Goal: Complete application form: Complete application form

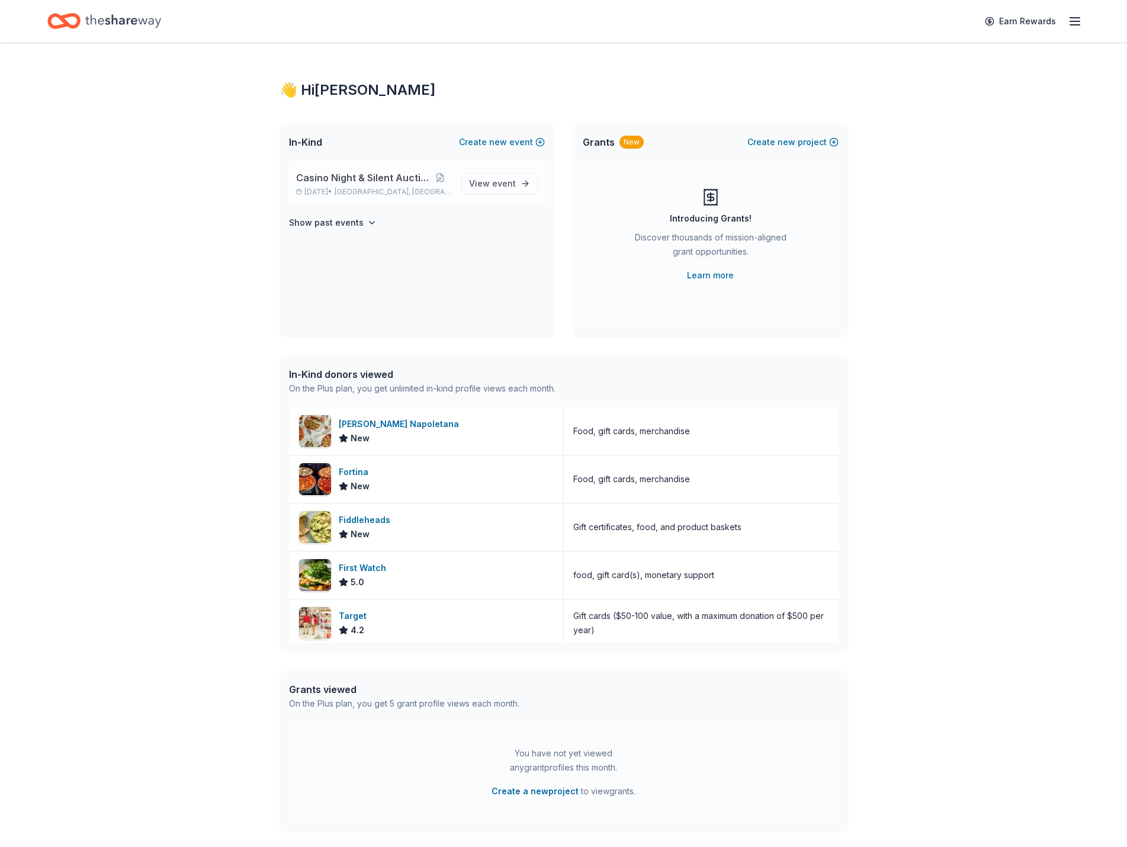
click at [461, 181] on div "Casino Night & Silent Auction Nov 13, 2025 • Stamford, CT View event" at bounding box center [417, 183] width 256 height 45
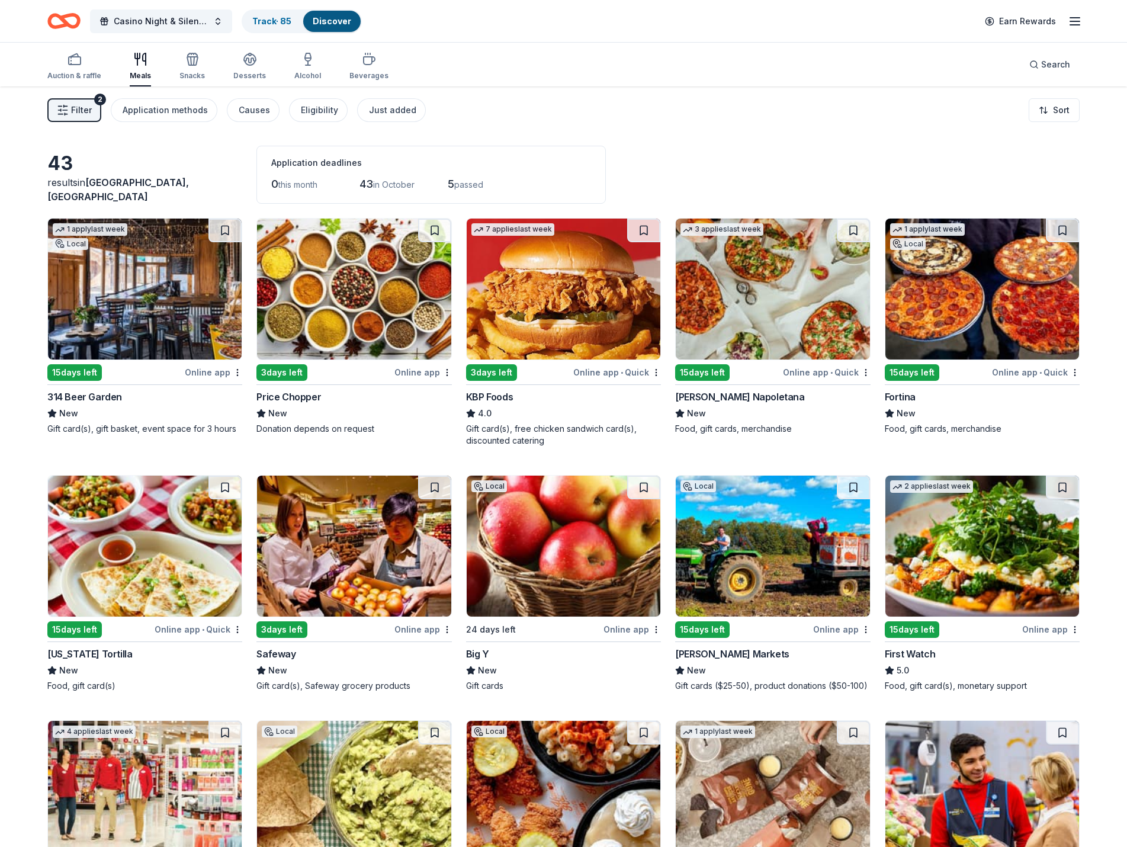
click at [130, 194] on span "[GEOGRAPHIC_DATA], [GEOGRAPHIC_DATA]" at bounding box center [117, 189] width 141 height 26
click at [77, 59] on icon "button" at bounding box center [74, 59] width 14 height 14
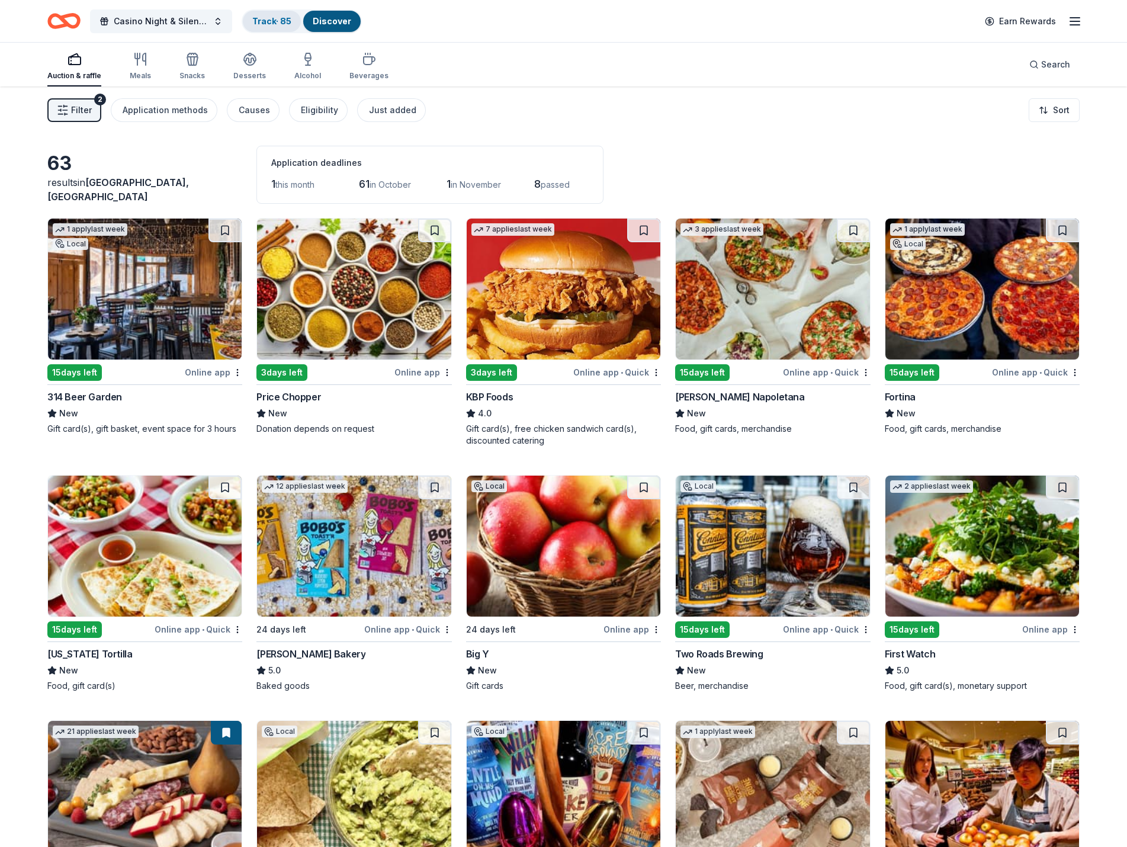
click at [264, 19] on link "Track · 85" at bounding box center [271, 21] width 39 height 10
click at [260, 18] on link "Track · 85" at bounding box center [271, 21] width 39 height 10
click at [1072, 25] on line "button" at bounding box center [1074, 25] width 9 height 0
click at [1074, 24] on icon "button" at bounding box center [1074, 21] width 14 height 14
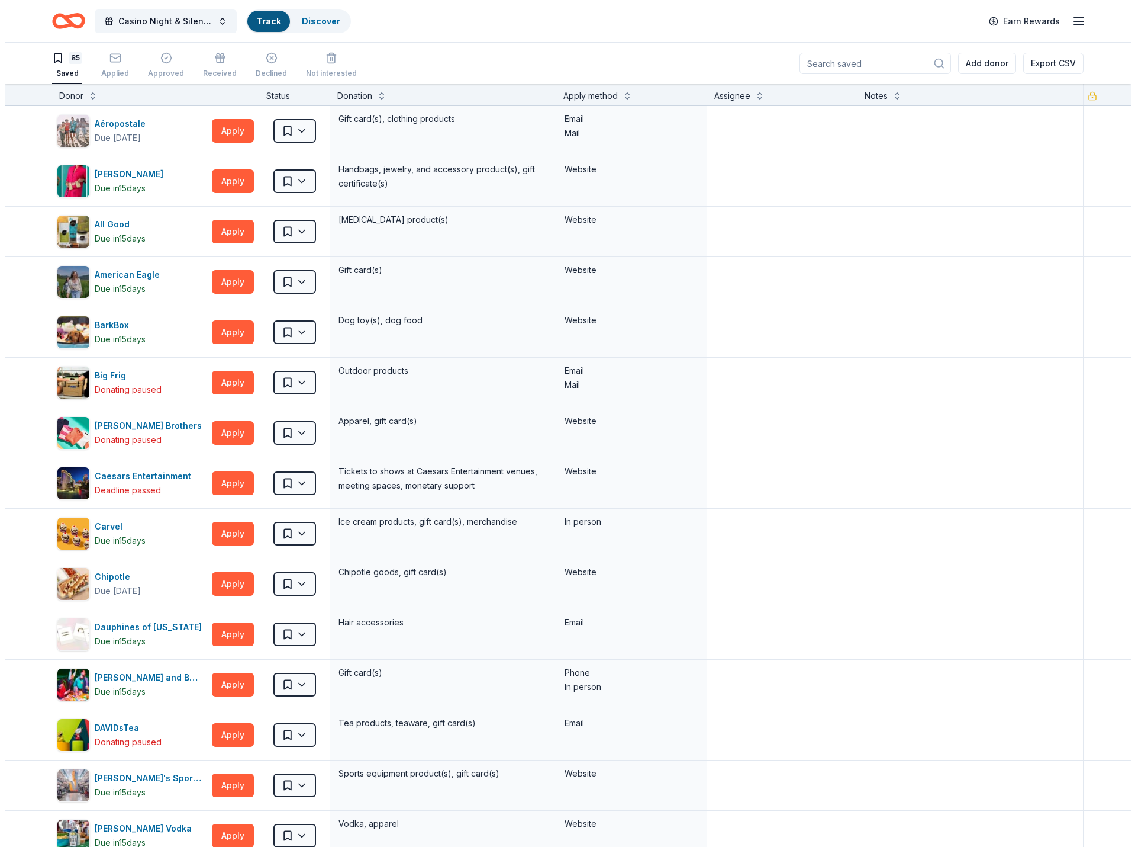
scroll to position [1, 0]
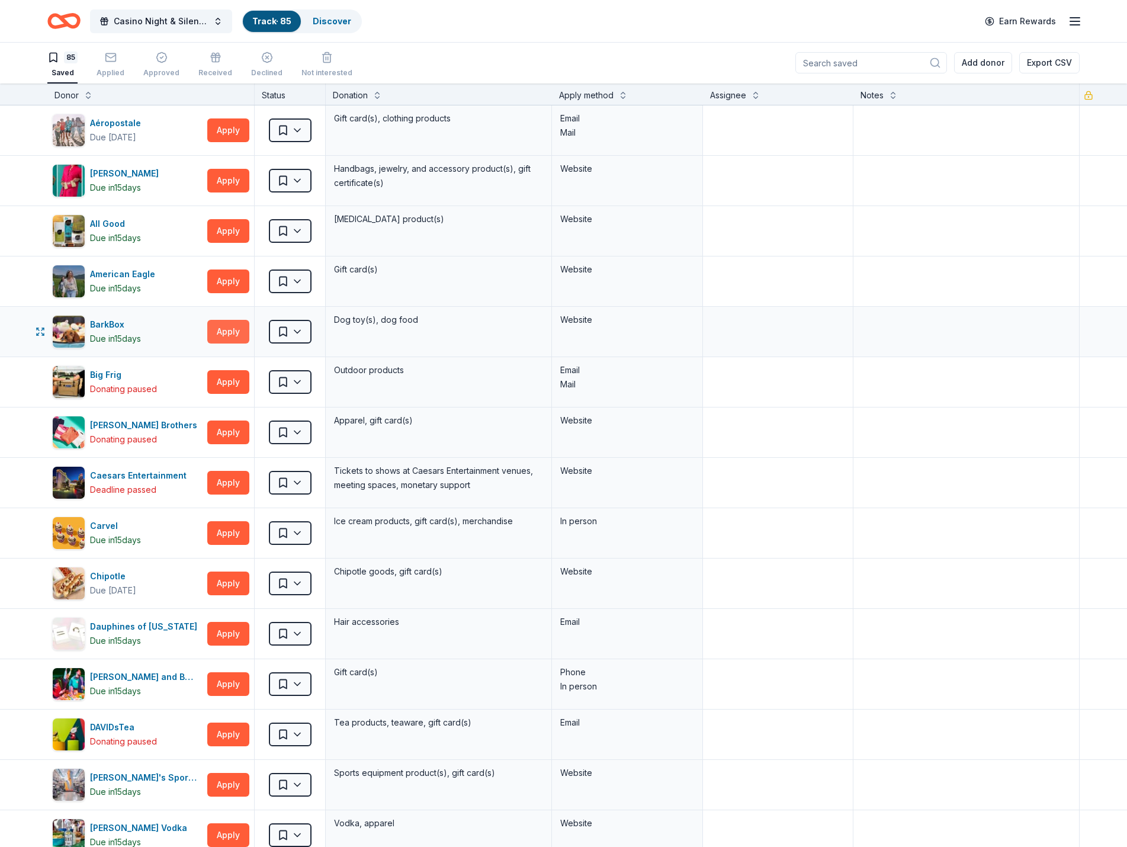
click at [229, 335] on button "Apply" at bounding box center [228, 332] width 42 height 24
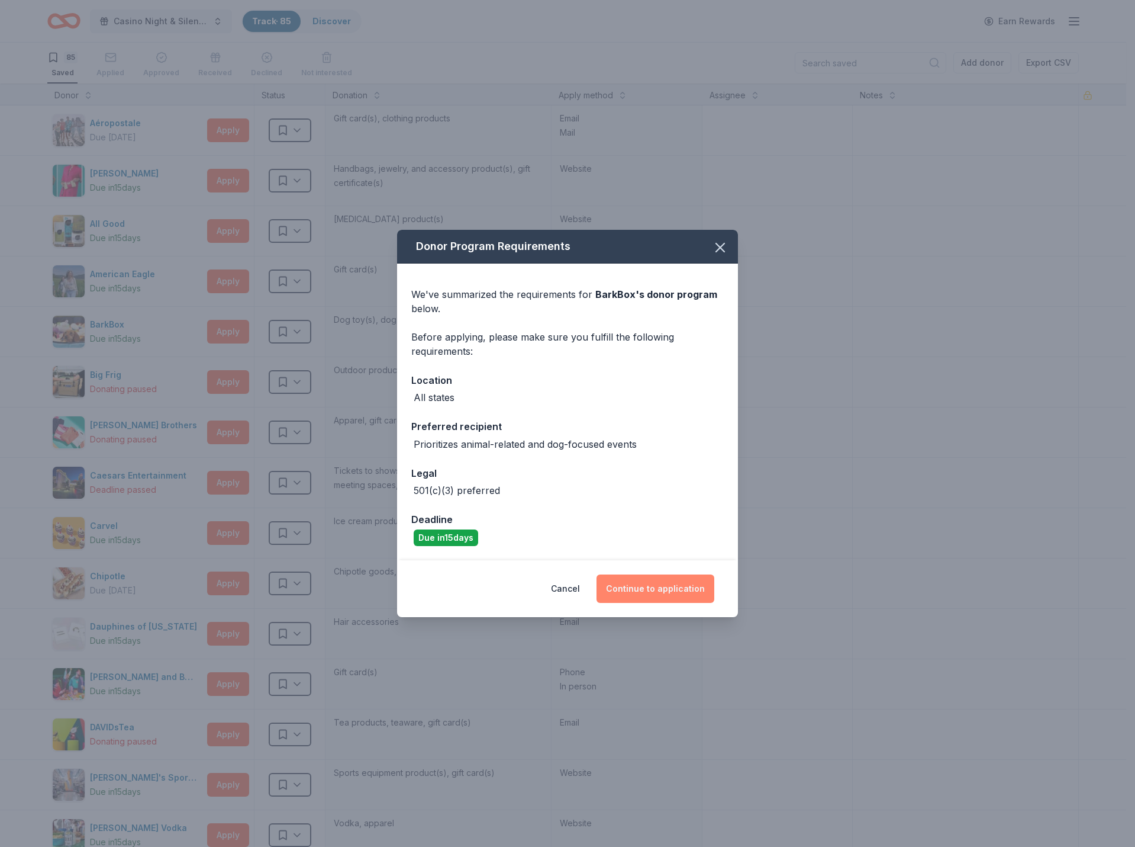
click at [629, 595] on button "Continue to application" at bounding box center [656, 588] width 118 height 28
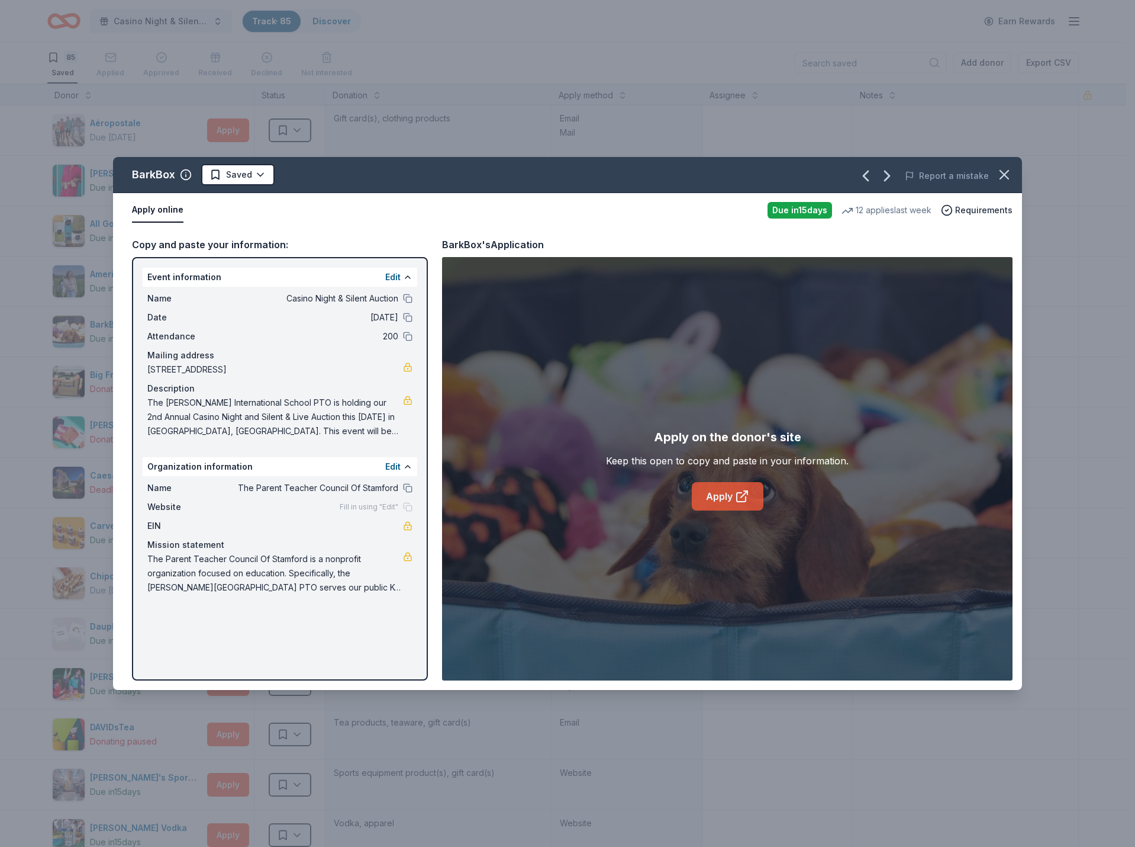
click at [720, 498] on link "Apply" at bounding box center [728, 496] width 72 height 28
click at [1009, 172] on icon "button" at bounding box center [1004, 174] width 17 height 17
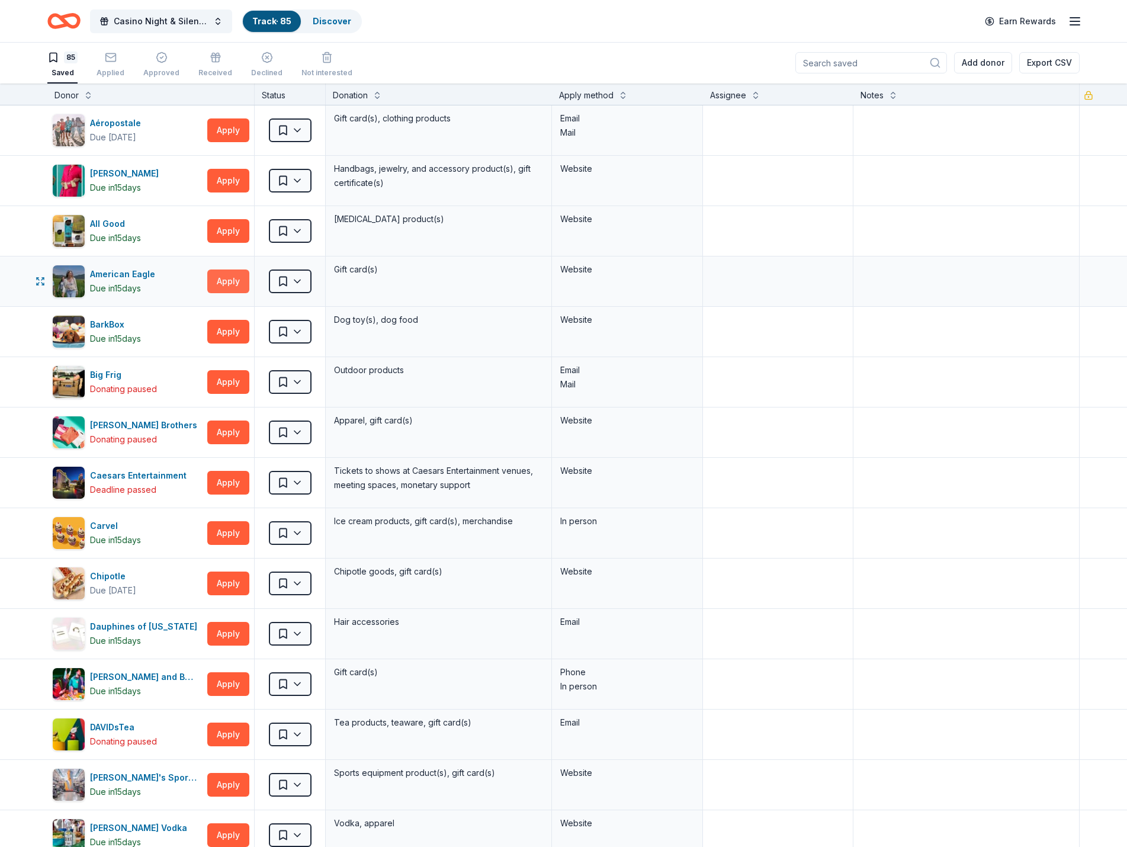
click at [215, 278] on button "Apply" at bounding box center [228, 281] width 42 height 24
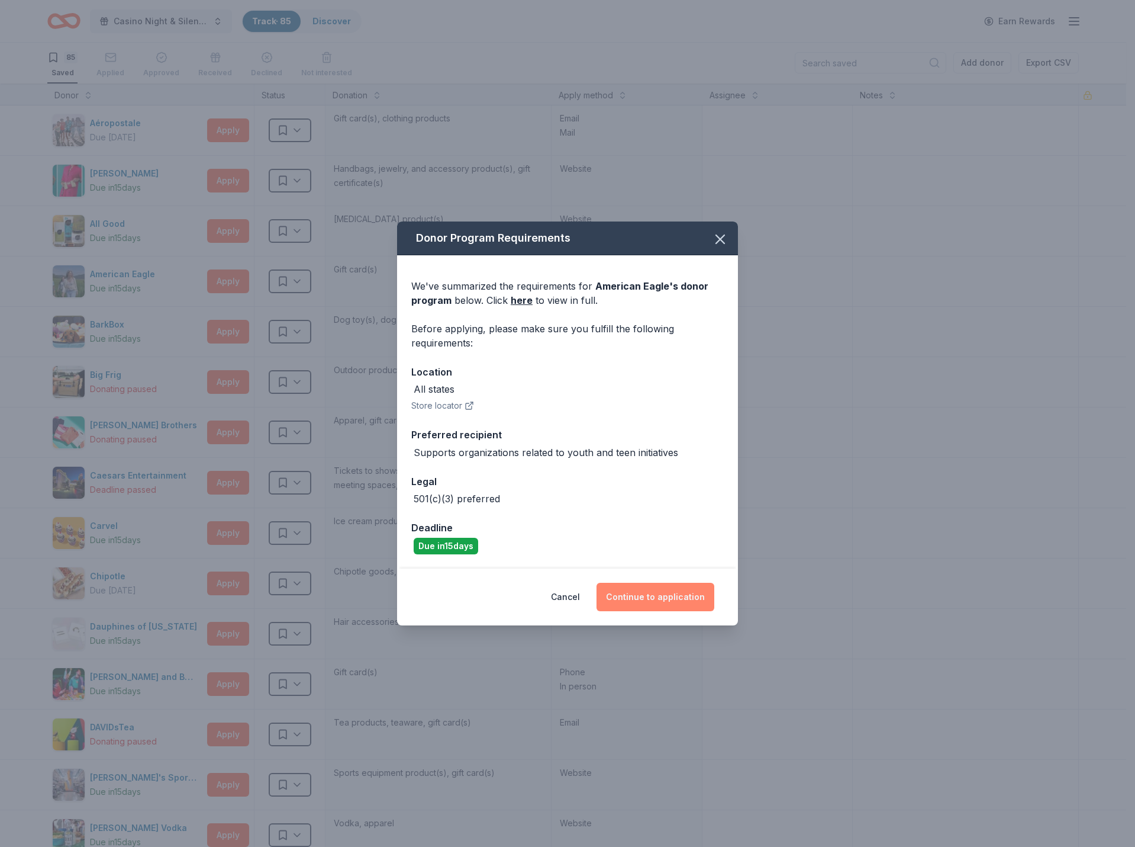
click at [650, 593] on button "Continue to application" at bounding box center [656, 597] width 118 height 28
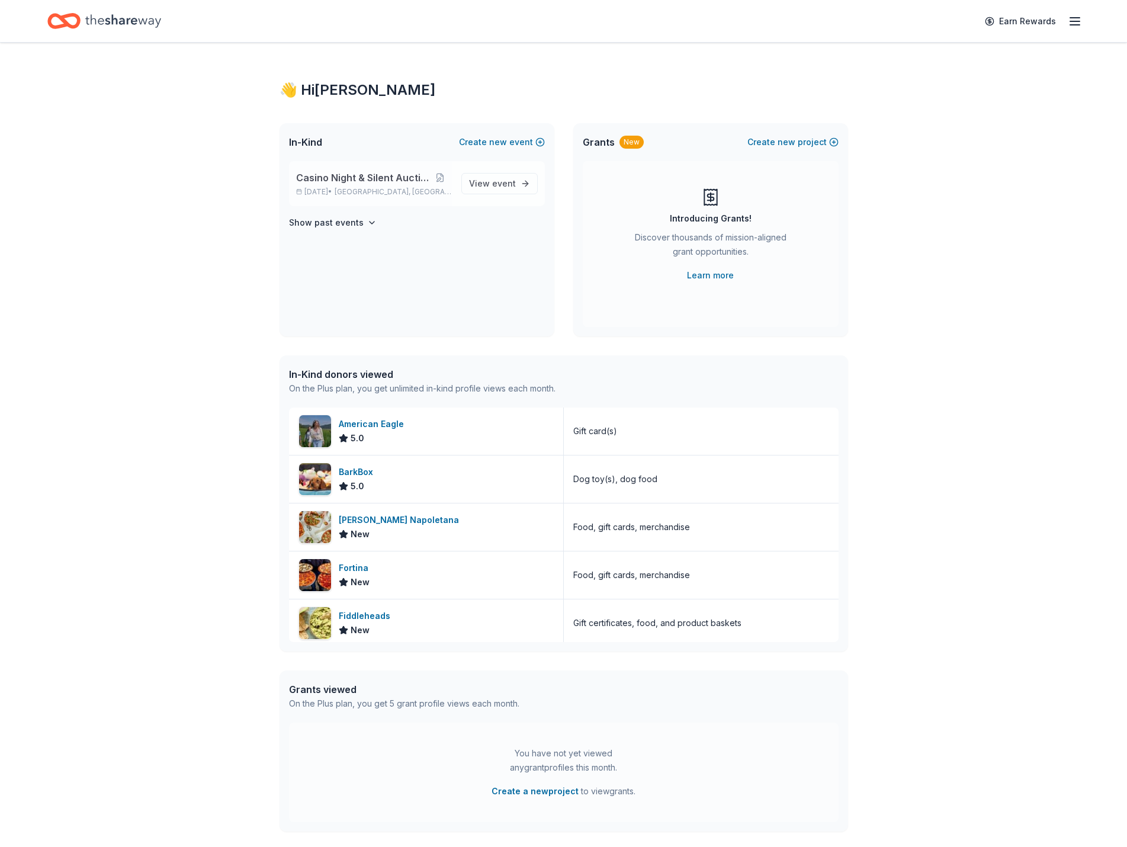
click at [414, 179] on span "Casino Night & Silent Auction" at bounding box center [362, 177] width 133 height 14
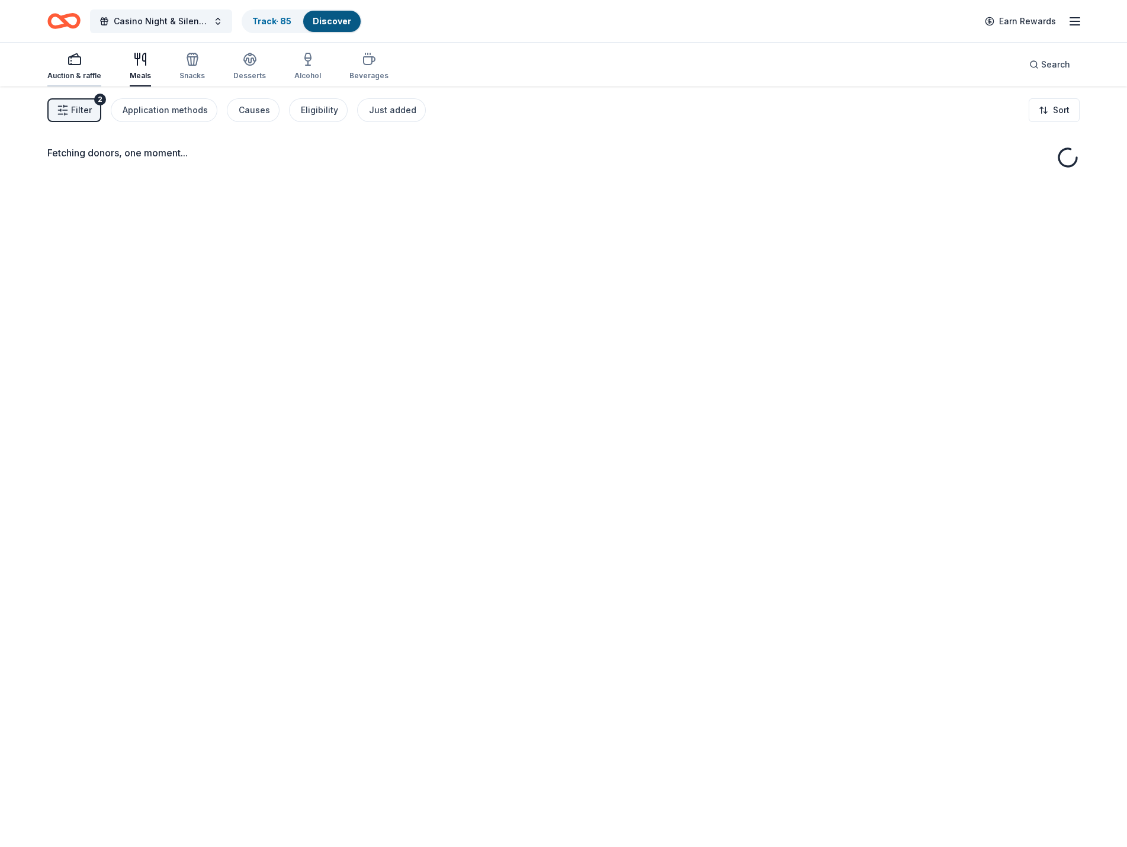
click at [66, 62] on div "button" at bounding box center [74, 59] width 54 height 14
click at [269, 18] on link "Track · 85" at bounding box center [271, 21] width 39 height 10
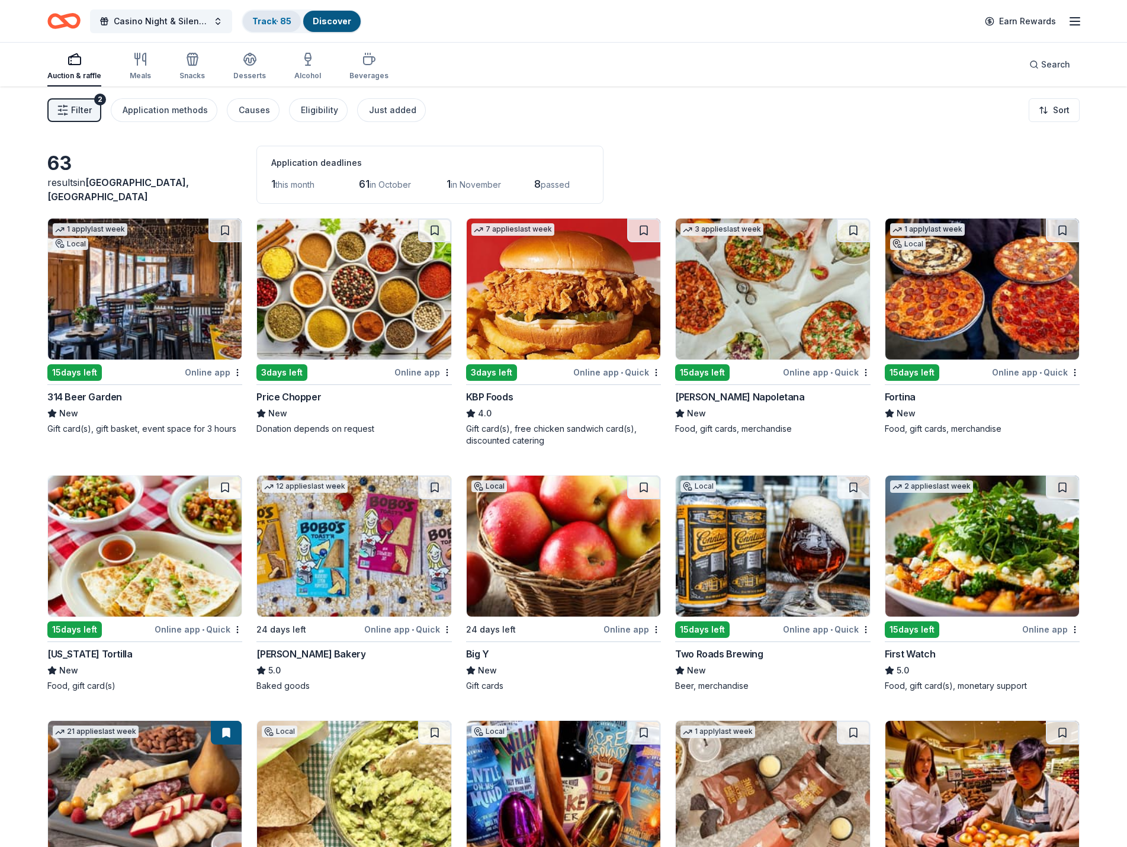
click at [270, 18] on link "Track · 85" at bounding box center [271, 21] width 39 height 10
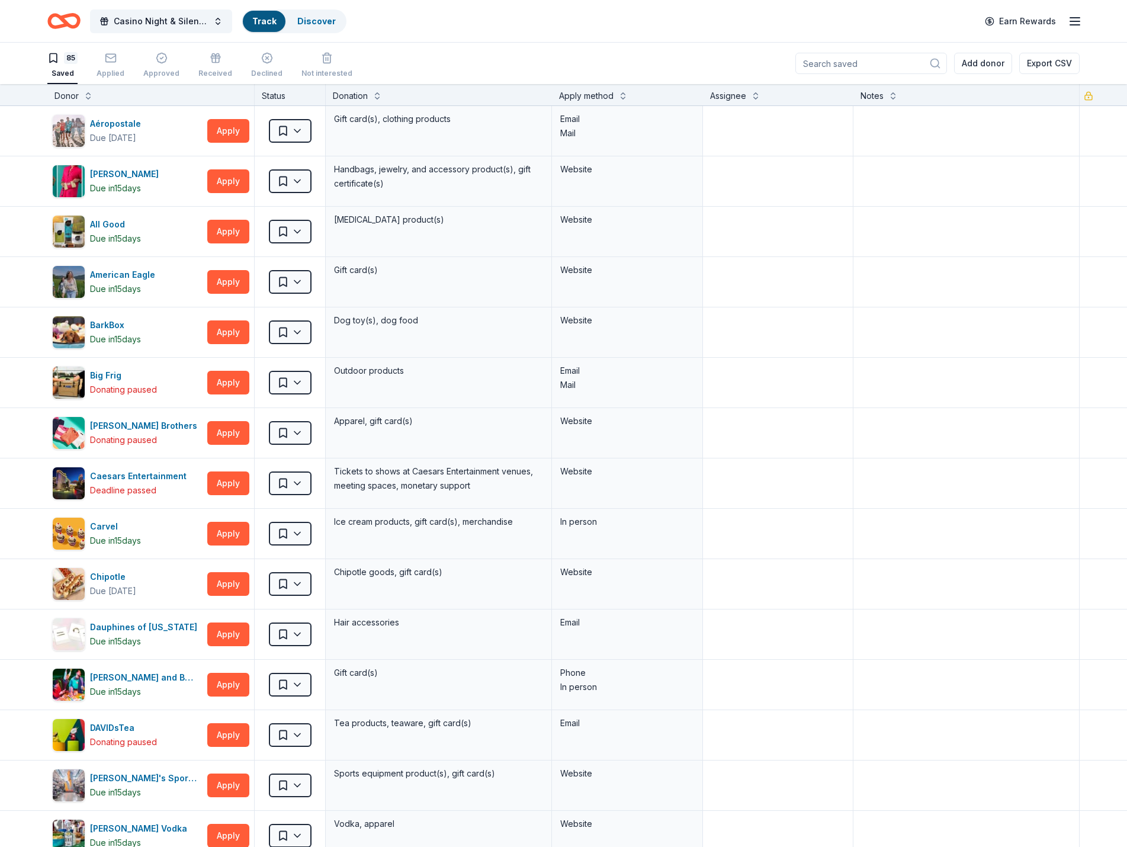
scroll to position [1, 0]
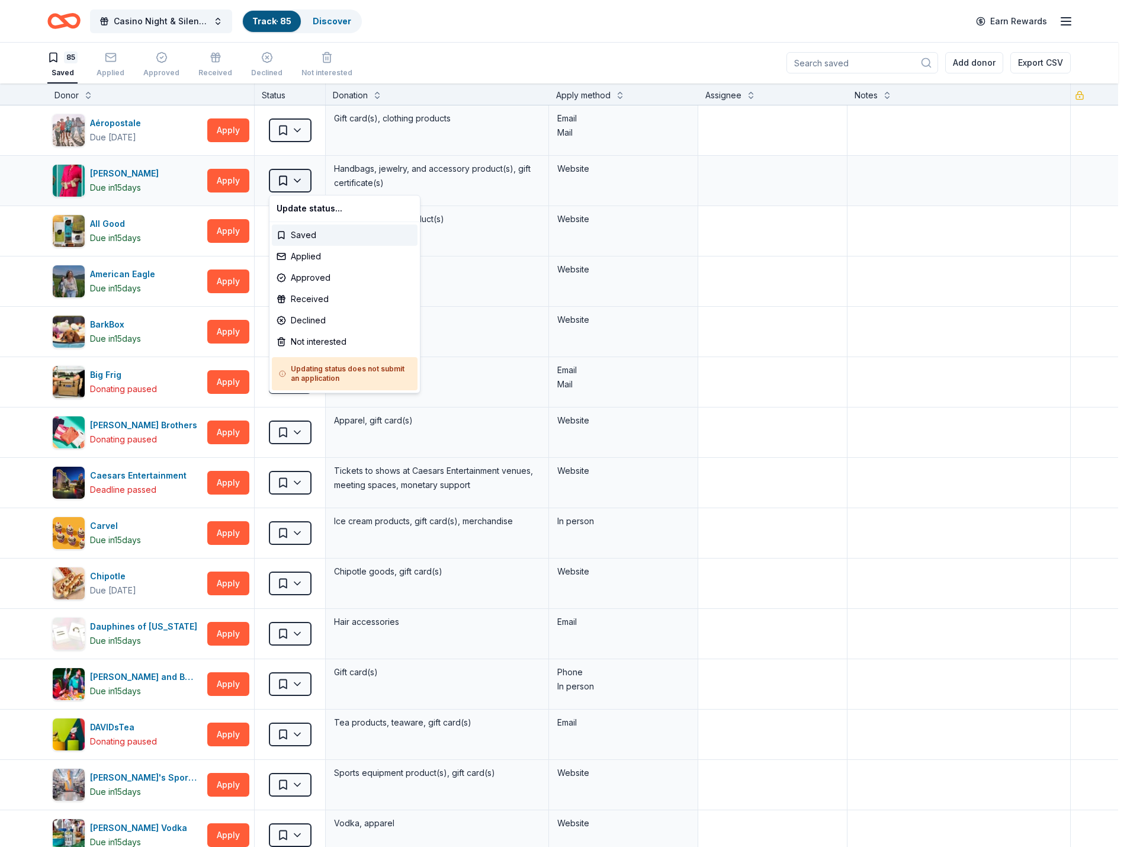
click at [296, 181] on html "Casino Night & Silent Auction Track · 85 Discover Earn Rewards 85 Saved Applied…" at bounding box center [563, 422] width 1127 height 847
click at [382, 186] on html "Casino Night & Silent Auction Track · 85 Discover Earn Rewards 85 Saved Applied…" at bounding box center [567, 422] width 1135 height 847
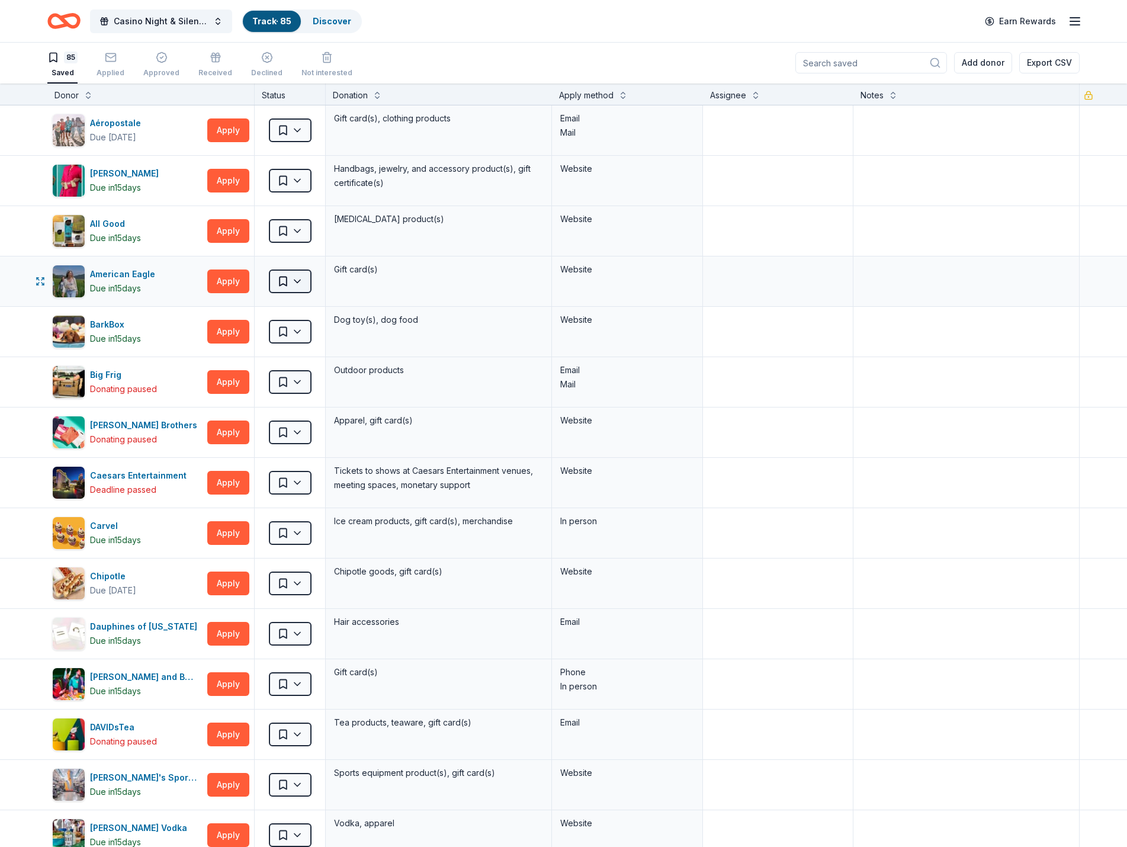
click at [301, 277] on html "Casino Night & Silent Auction Track · 85 Discover Earn Rewards 85 Saved Applied…" at bounding box center [563, 422] width 1127 height 847
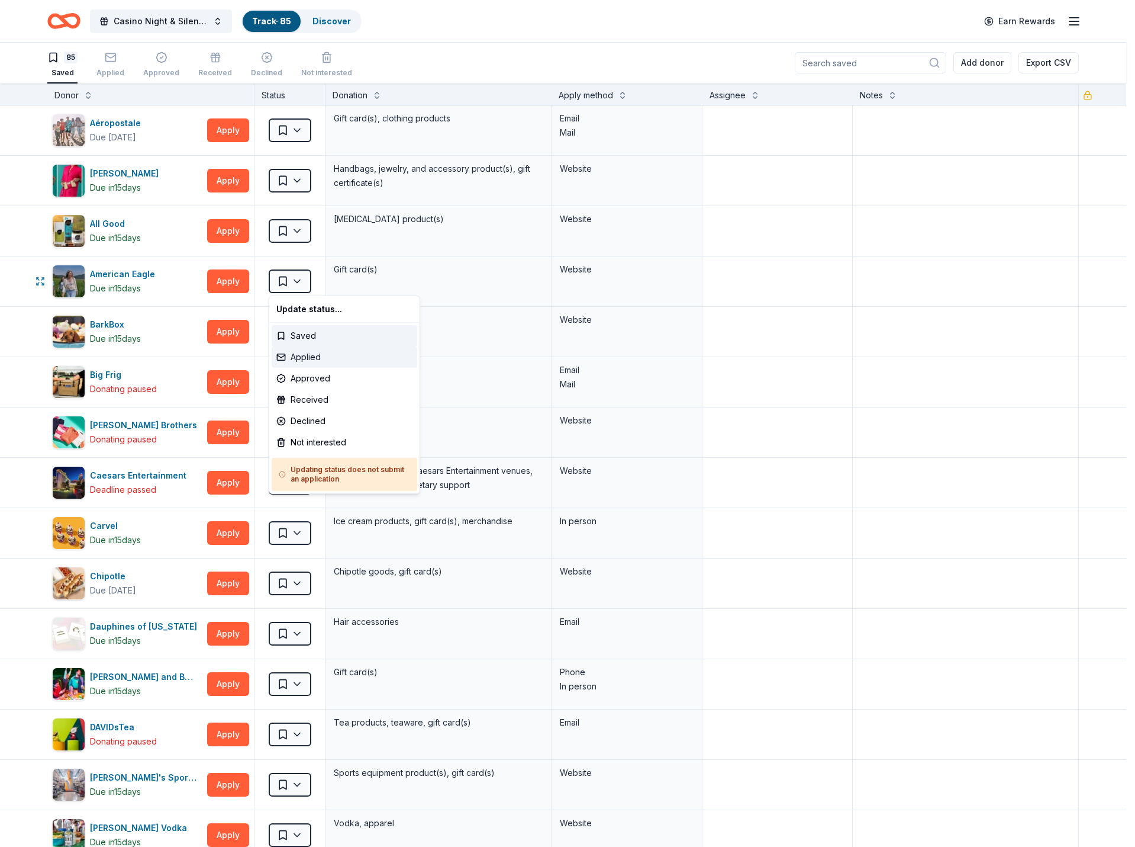
click at [318, 357] on div "Applied" at bounding box center [345, 356] width 146 height 21
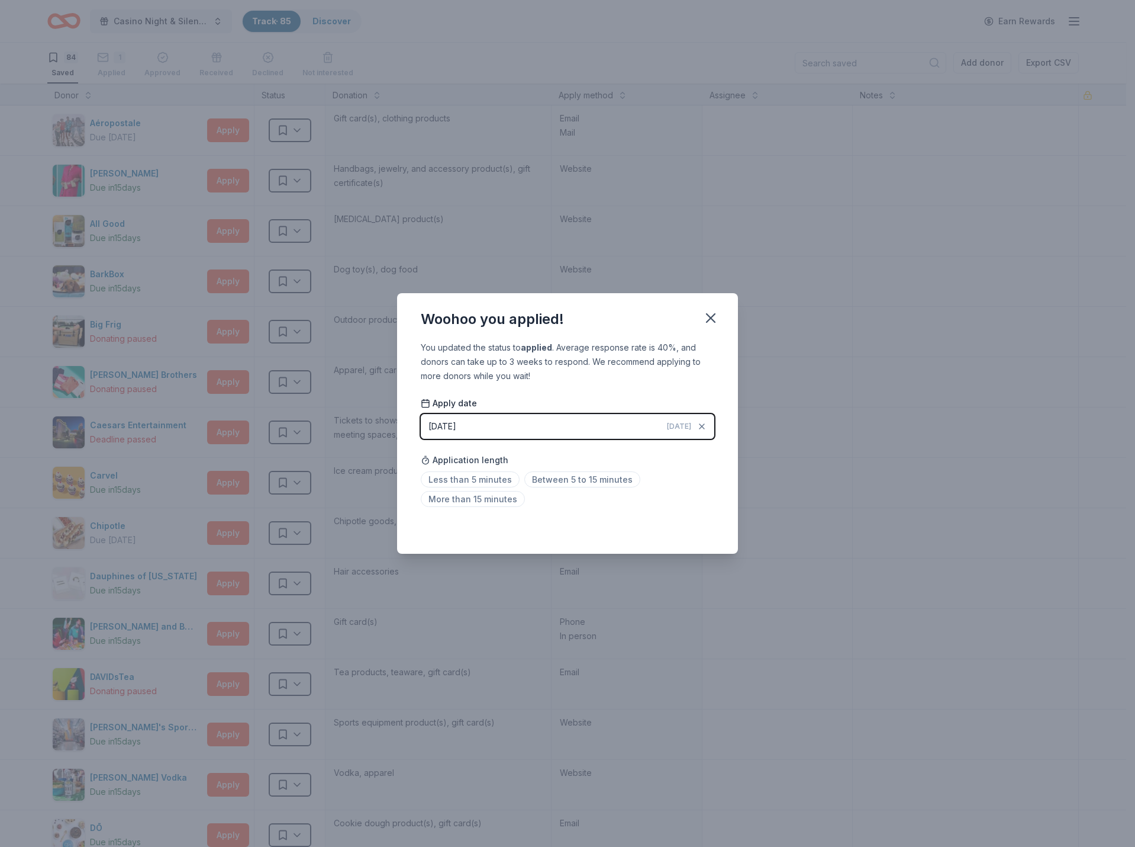
click at [675, 484] on div "Less than 5 minutes Between 5 to 15 minutes More than 15 minutes" at bounding box center [568, 491] width 294 height 39
click at [469, 477] on span "Less than 5 minutes" at bounding box center [470, 479] width 99 height 16
click at [713, 316] on icon "button" at bounding box center [711, 318] width 8 height 8
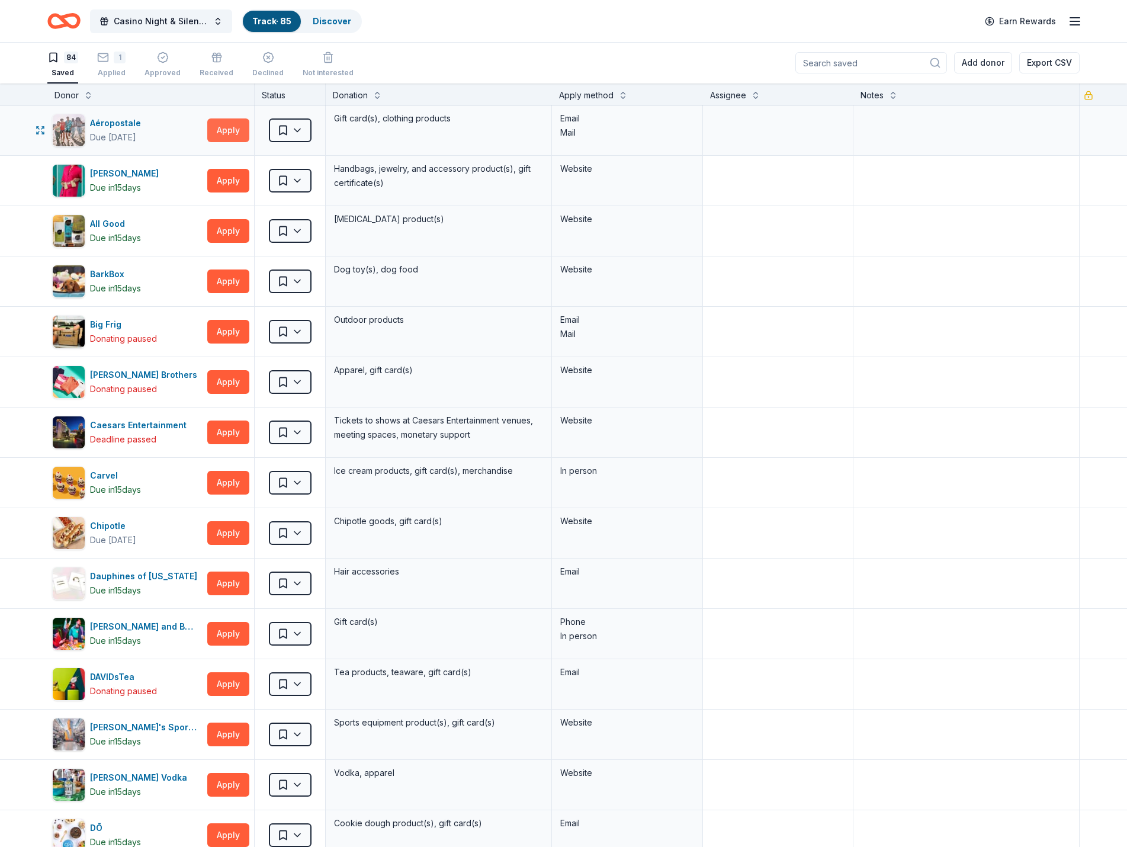
click at [224, 128] on button "Apply" at bounding box center [228, 130] width 42 height 24
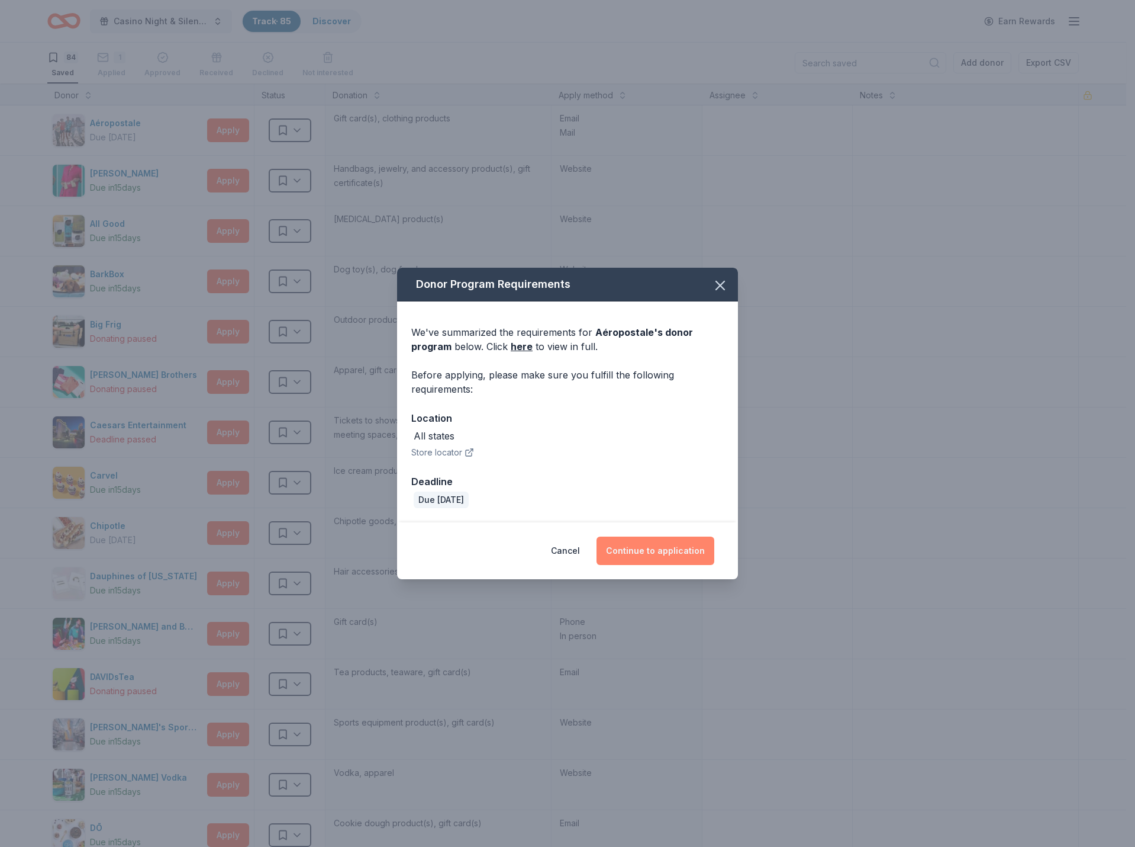
click at [649, 554] on button "Continue to application" at bounding box center [656, 550] width 118 height 28
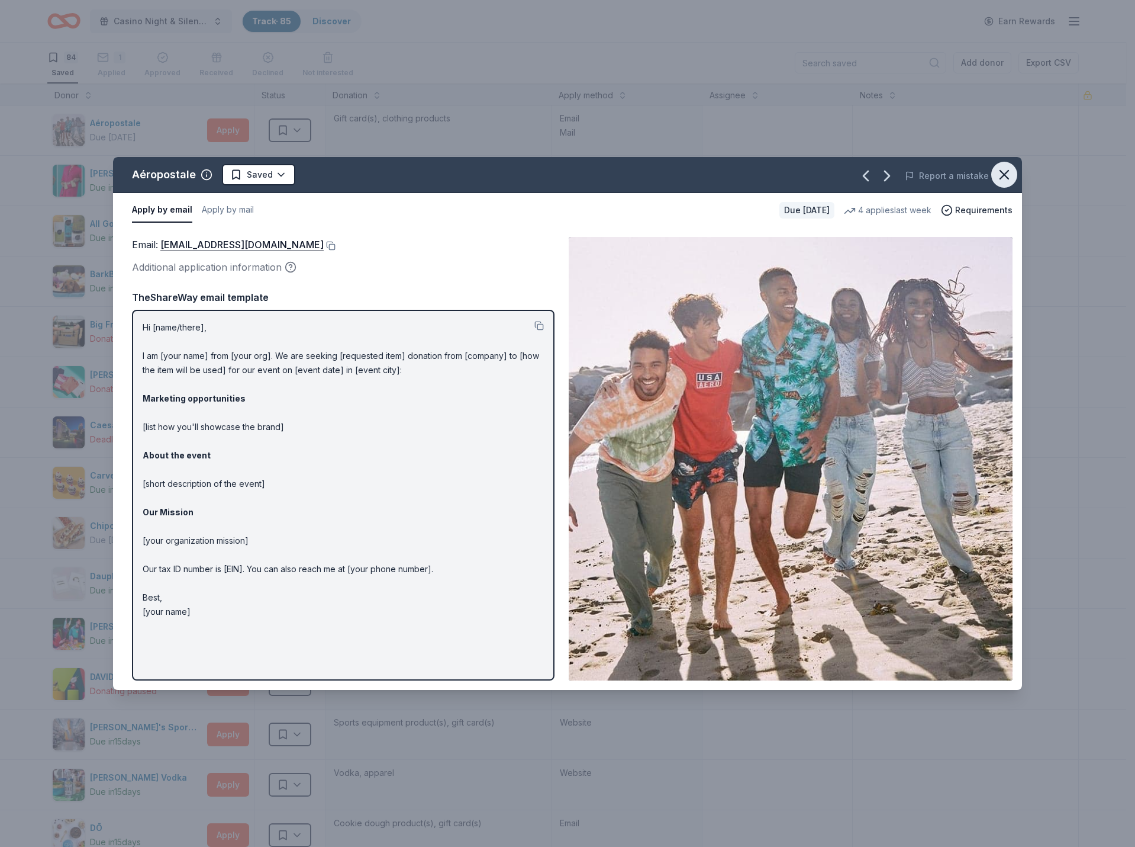
click at [1009, 178] on icon "button" at bounding box center [1005, 174] width 8 height 8
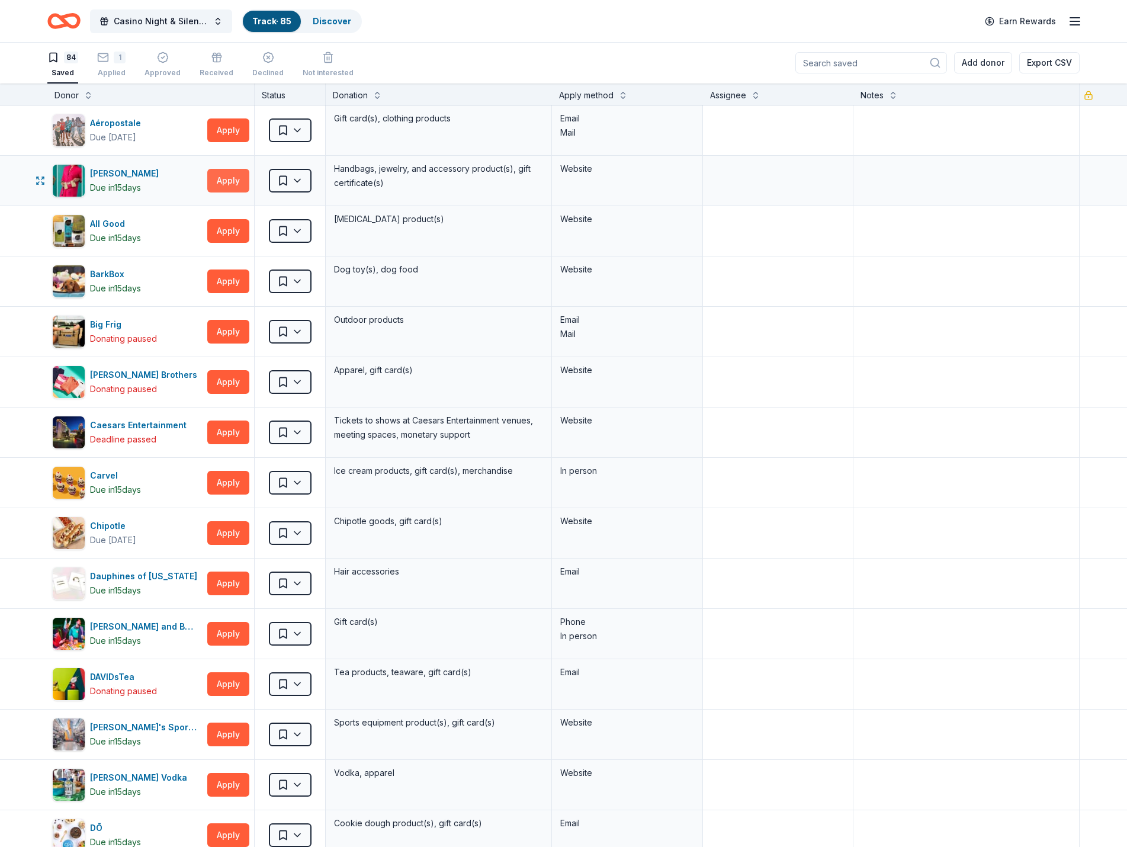
click at [224, 179] on button "Apply" at bounding box center [228, 181] width 42 height 24
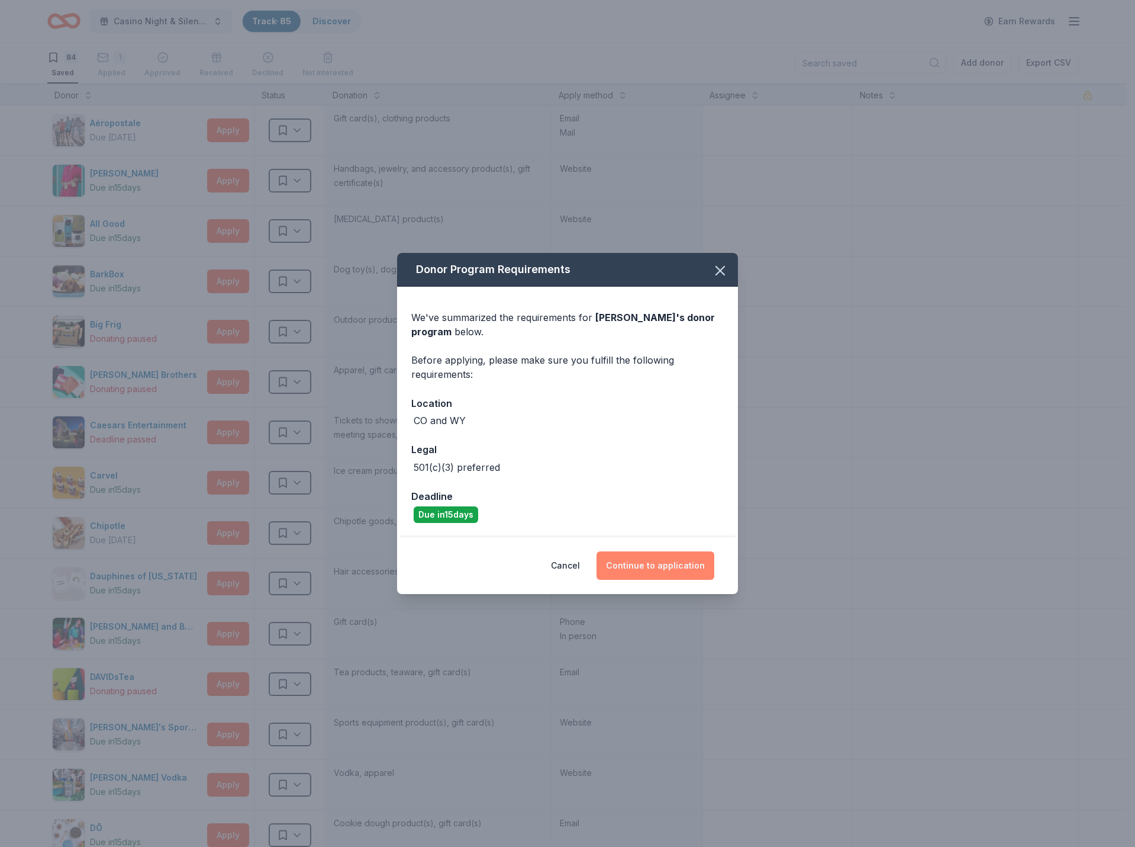
click at [658, 567] on button "Continue to application" at bounding box center [656, 565] width 118 height 28
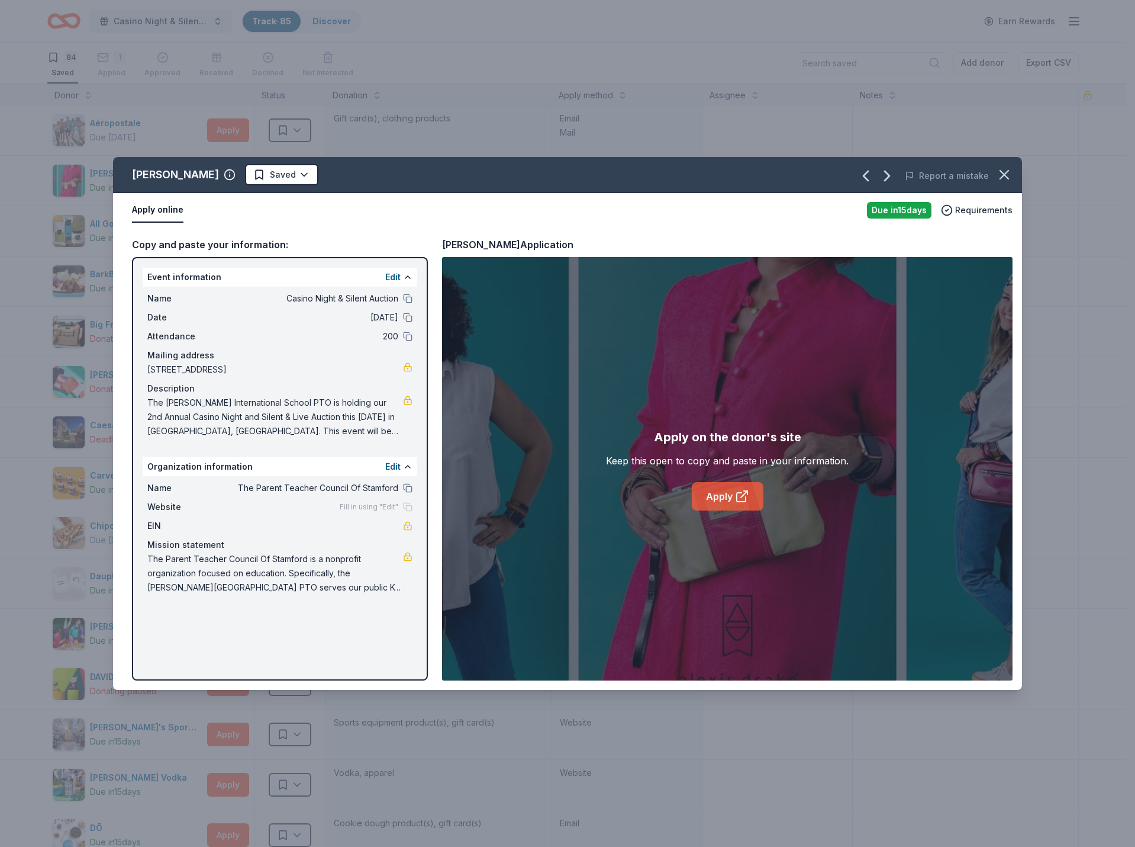
click at [713, 498] on link "Apply" at bounding box center [728, 496] width 72 height 28
click at [1000, 173] on icon "button" at bounding box center [1004, 174] width 17 height 17
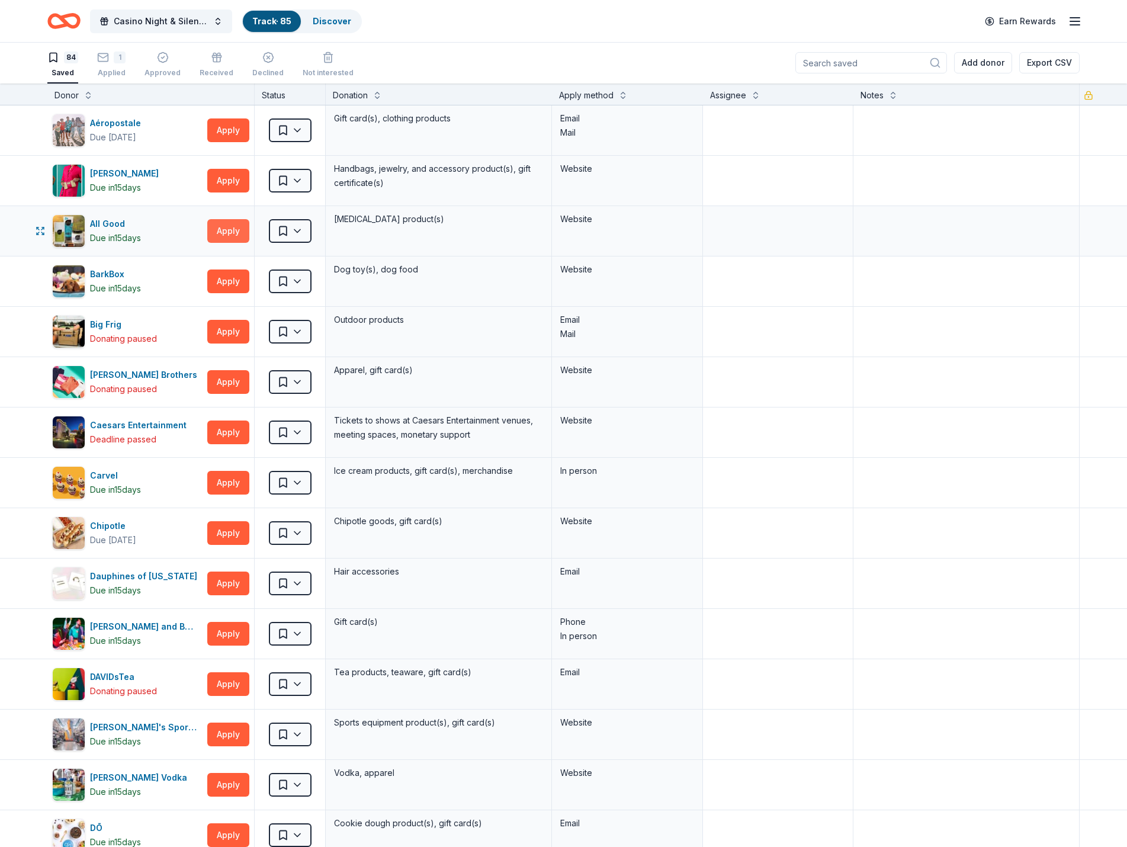
click at [226, 231] on button "Apply" at bounding box center [228, 231] width 42 height 24
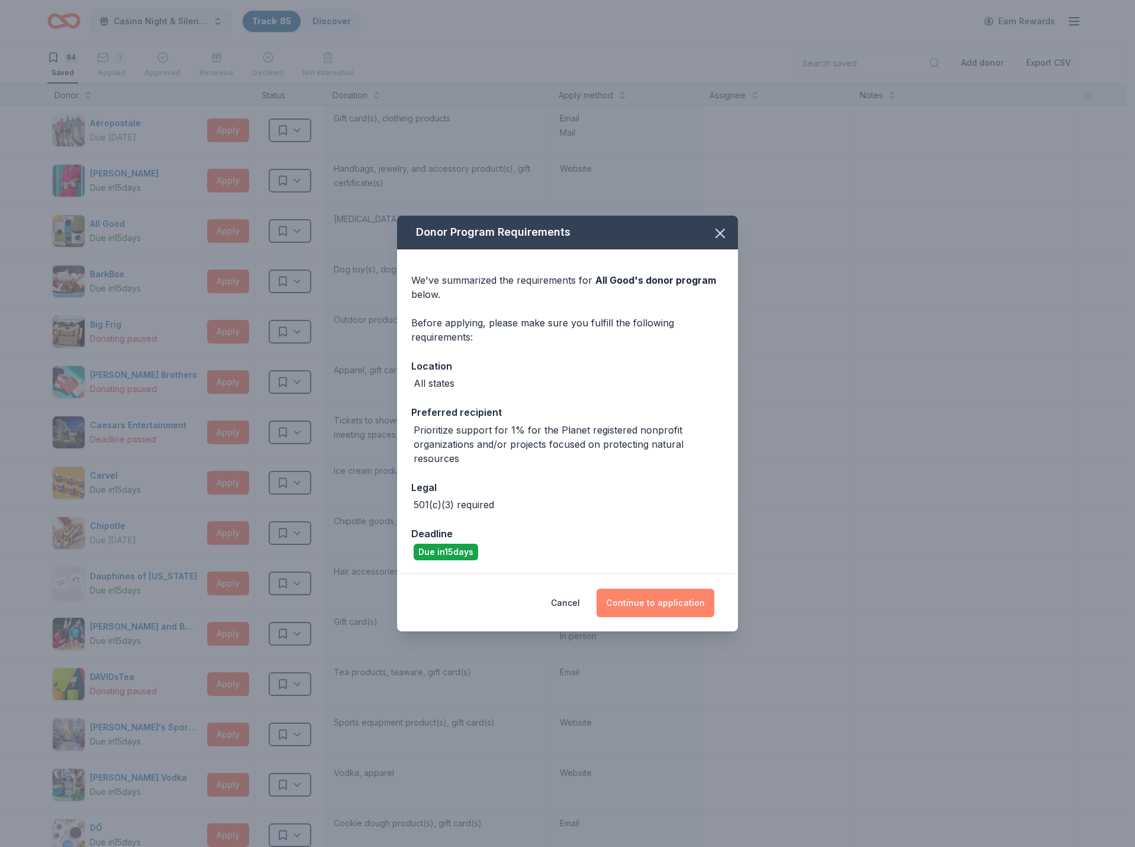
click at [663, 604] on button "Continue to application" at bounding box center [656, 602] width 118 height 28
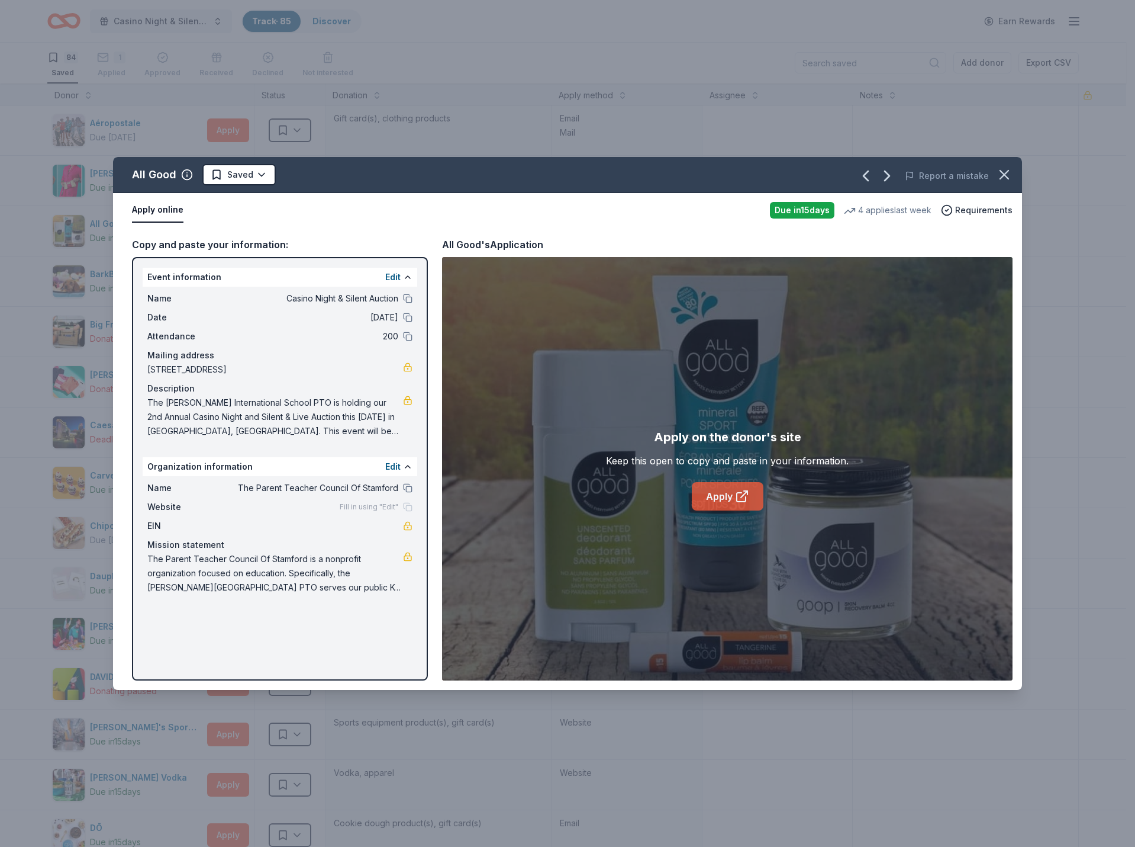
click at [720, 497] on link "Apply" at bounding box center [728, 496] width 72 height 28
click at [1002, 179] on icon "button" at bounding box center [1004, 174] width 17 height 17
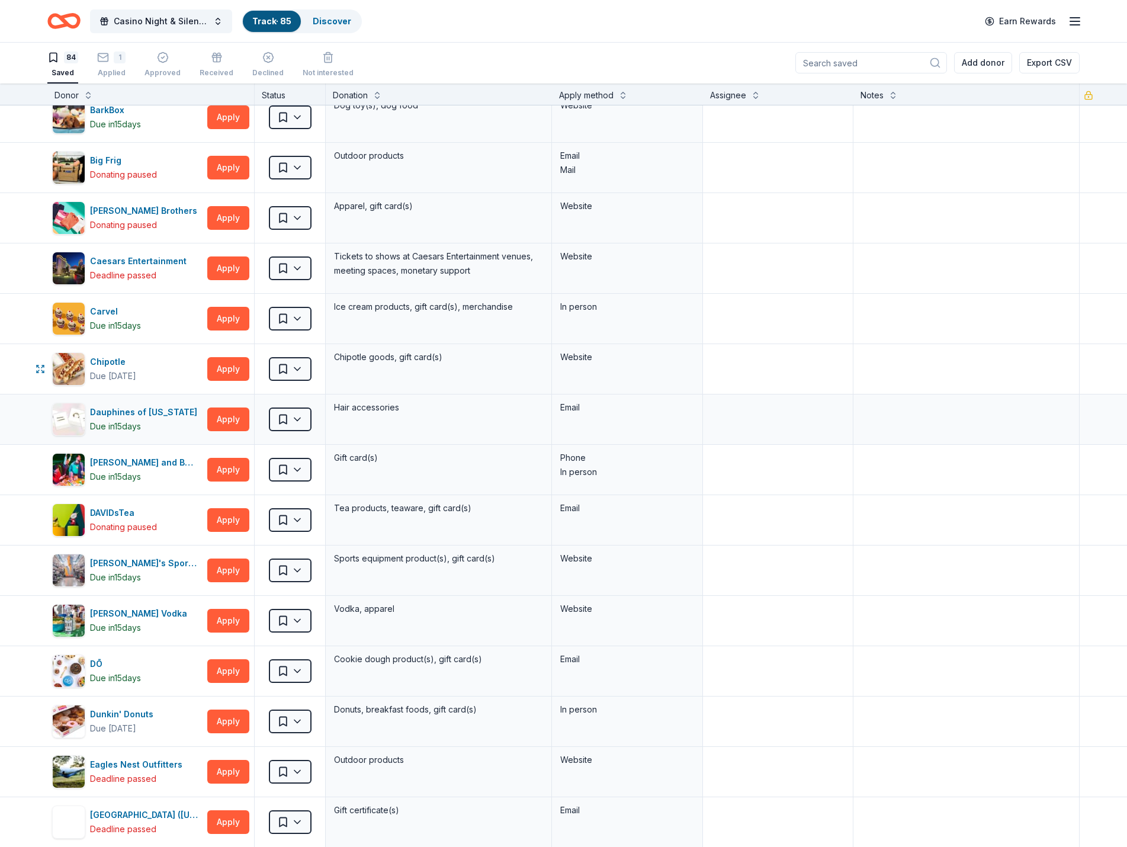
scroll to position [178, 0]
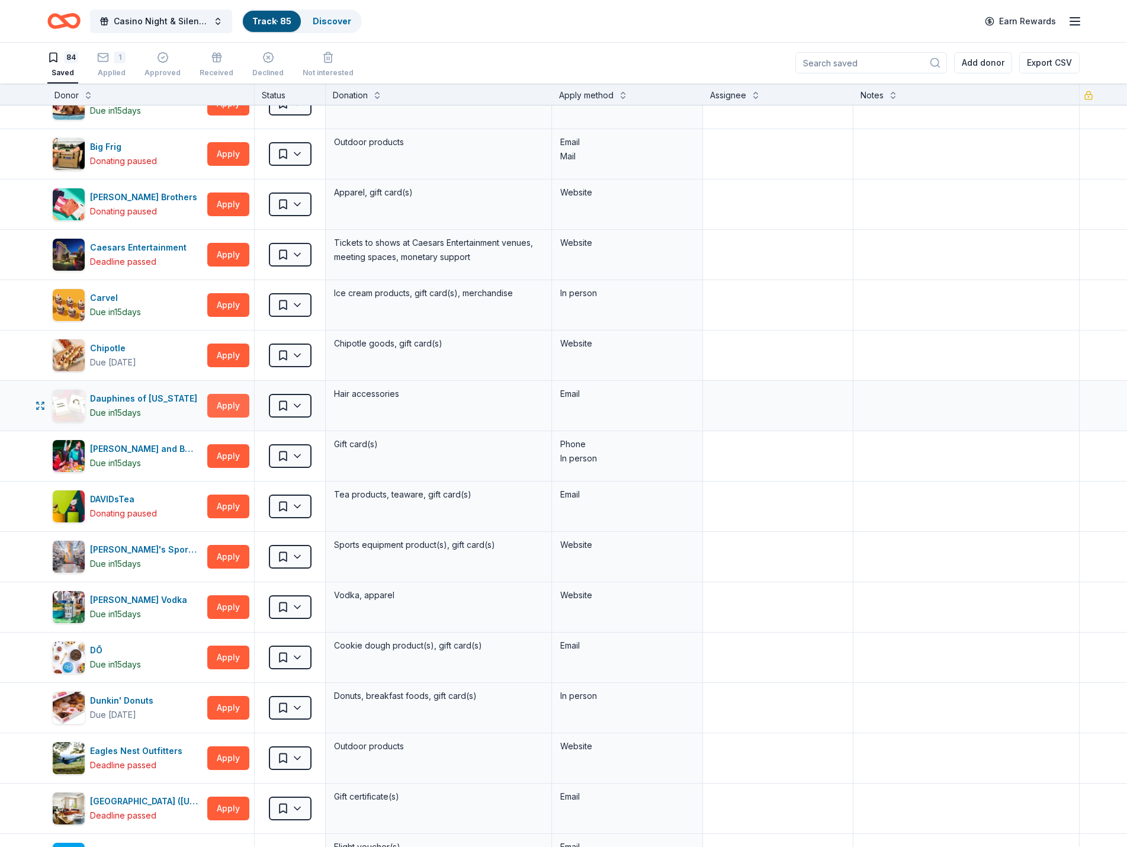
click at [229, 407] on button "Apply" at bounding box center [228, 406] width 42 height 24
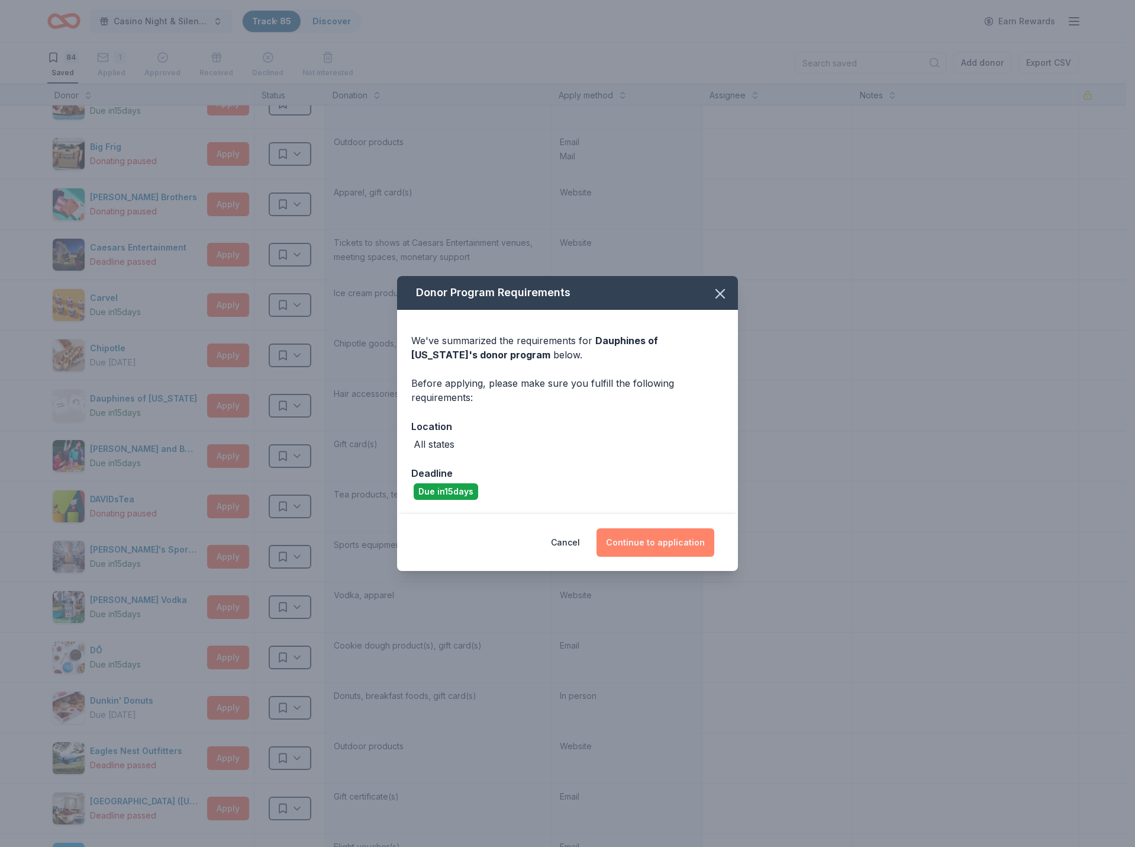
click at [648, 543] on button "Continue to application" at bounding box center [656, 542] width 118 height 28
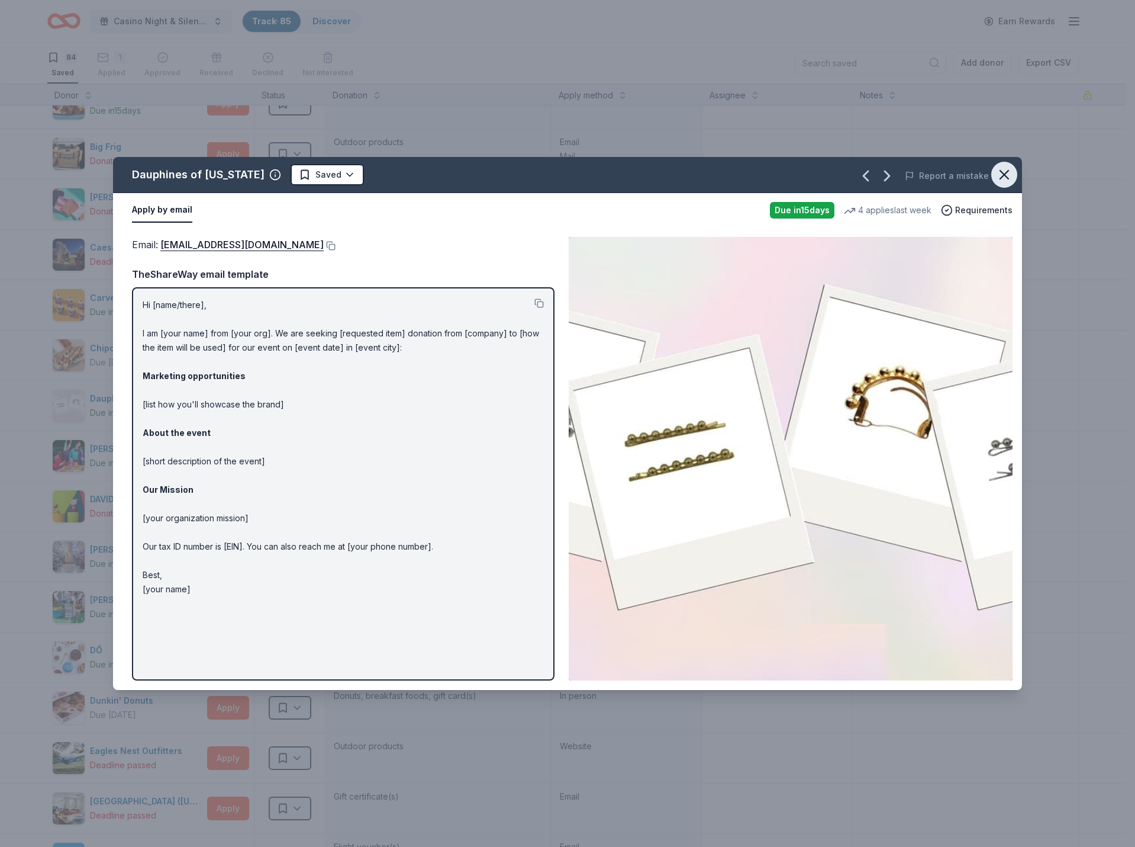
click at [1005, 175] on icon "button" at bounding box center [1005, 174] width 8 height 8
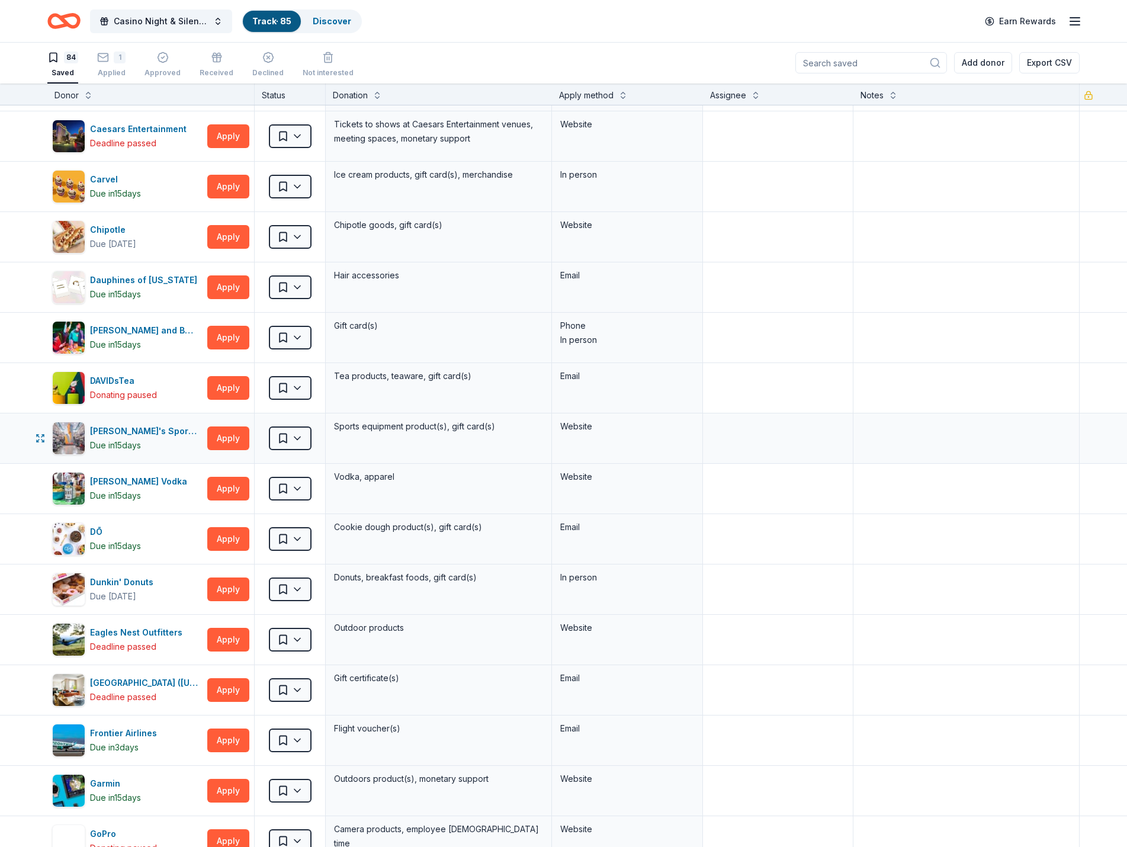
scroll to position [355, 0]
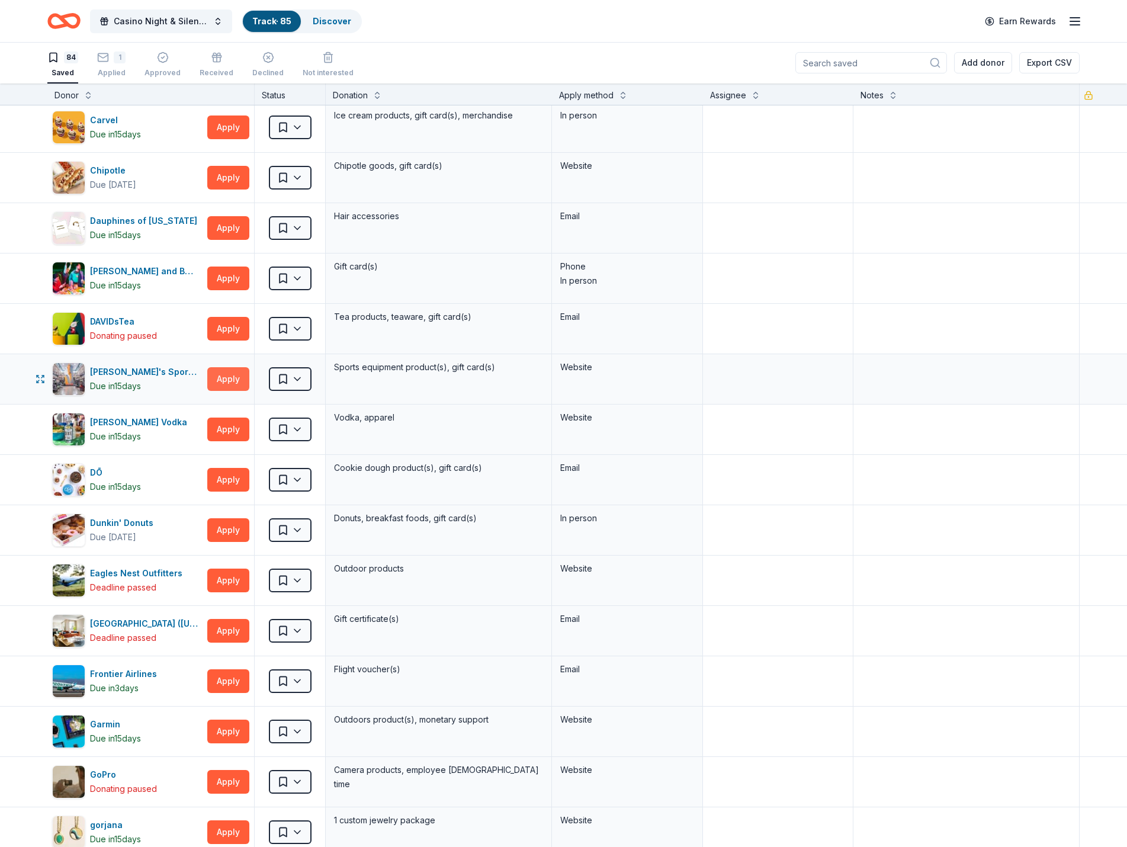
click at [225, 379] on button "Apply" at bounding box center [228, 379] width 42 height 24
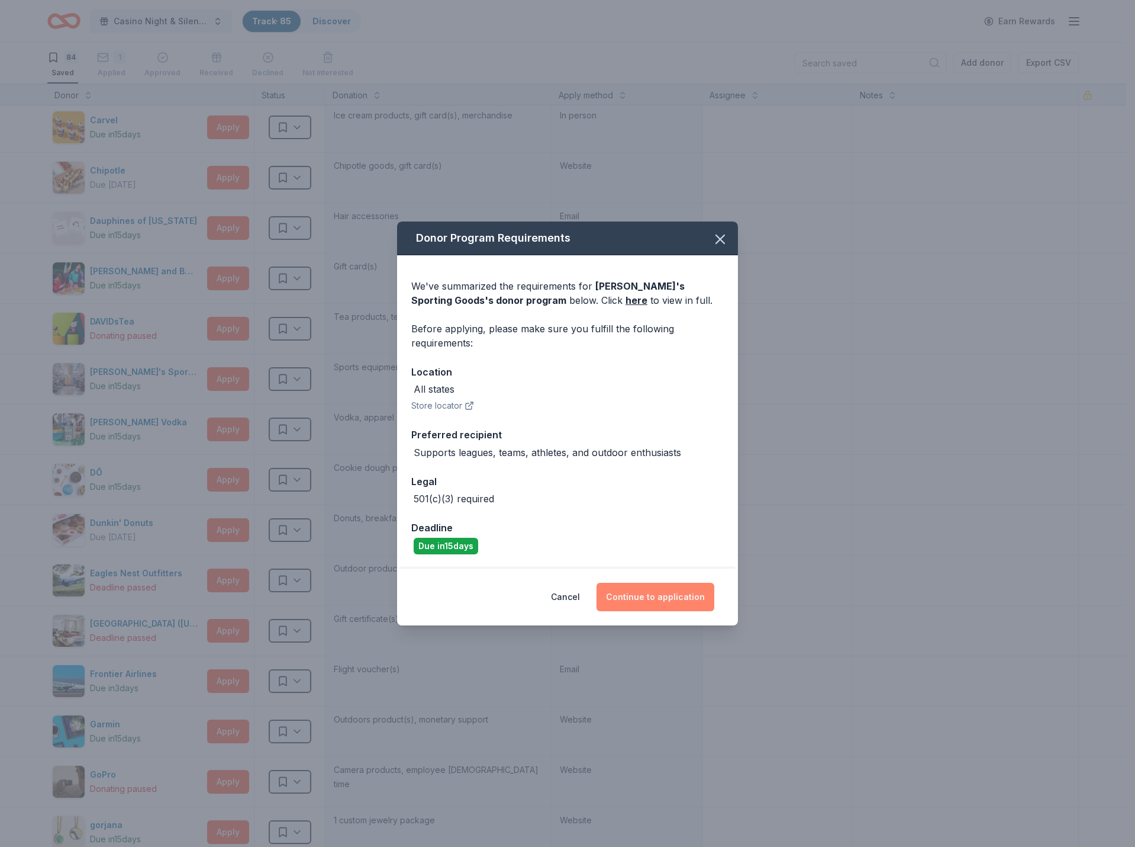
click at [650, 596] on button "Continue to application" at bounding box center [656, 597] width 118 height 28
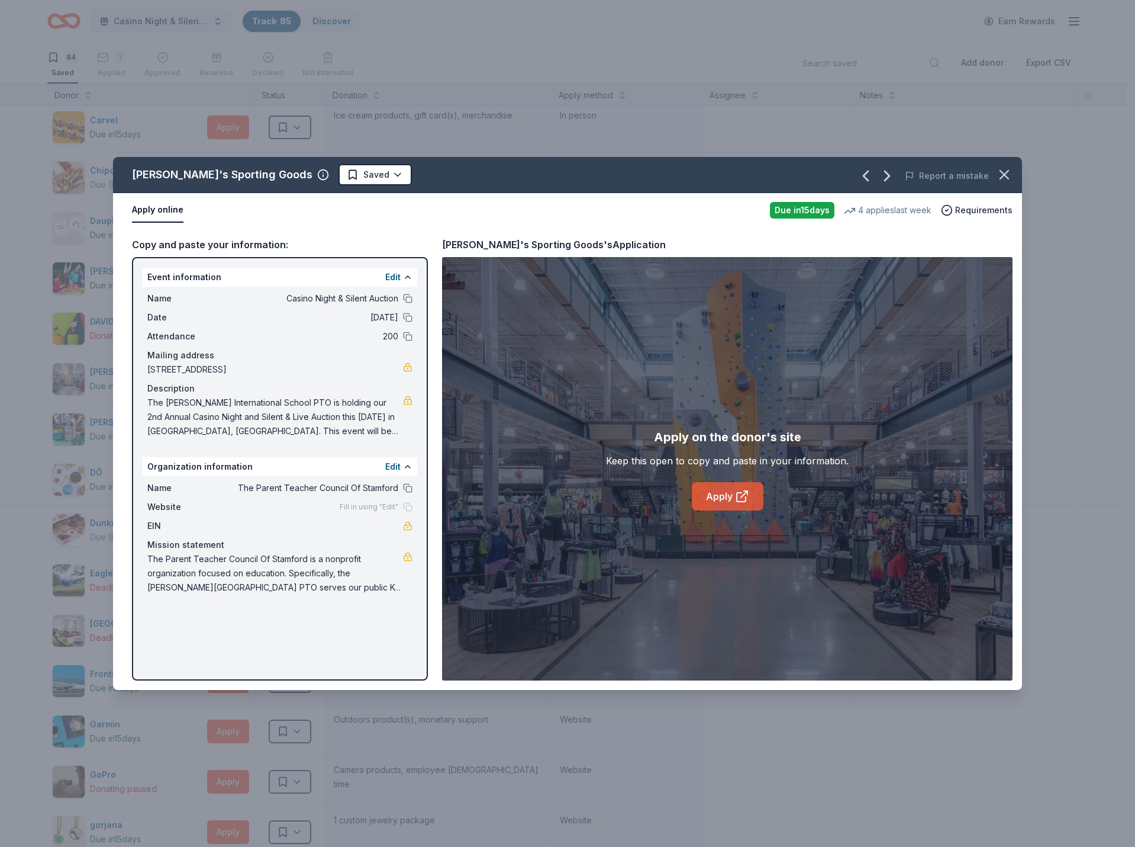
click at [716, 500] on link "Apply" at bounding box center [728, 496] width 72 height 28
click at [996, 174] on icon "button" at bounding box center [1004, 174] width 17 height 17
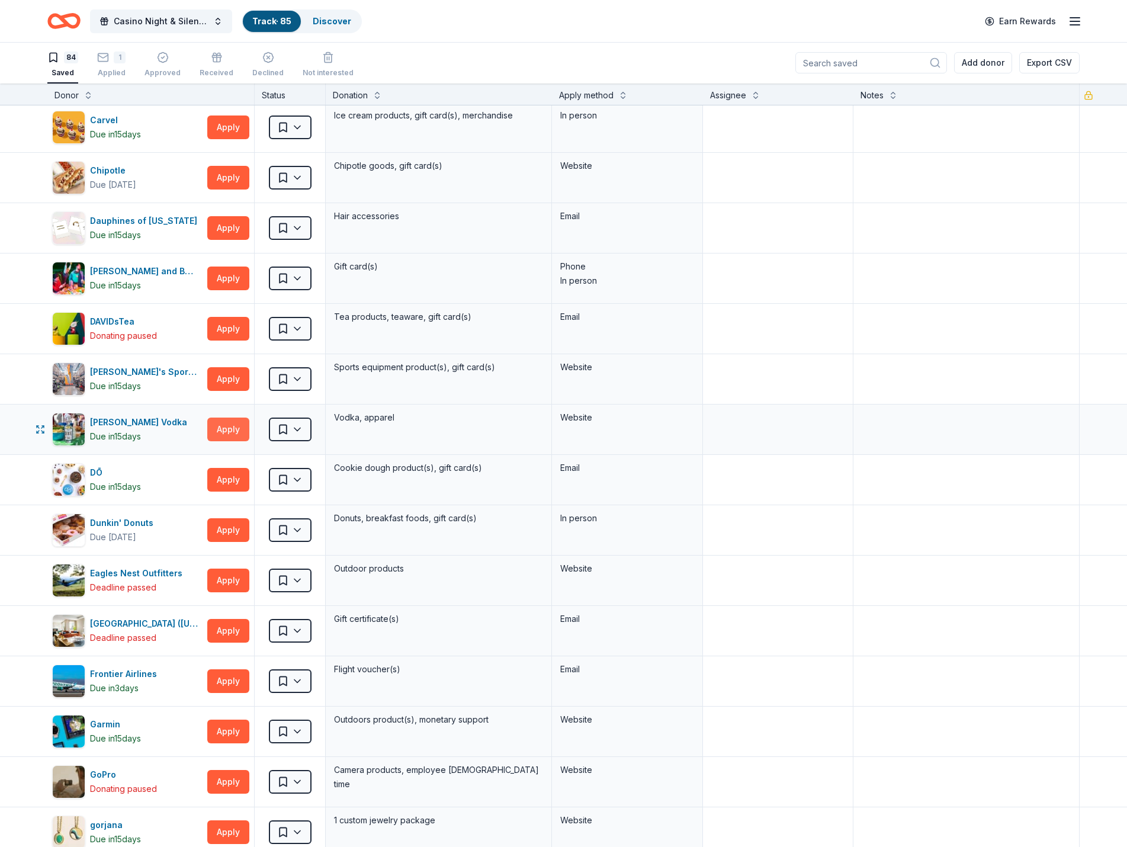
click at [224, 427] on button "Apply" at bounding box center [228, 429] width 42 height 24
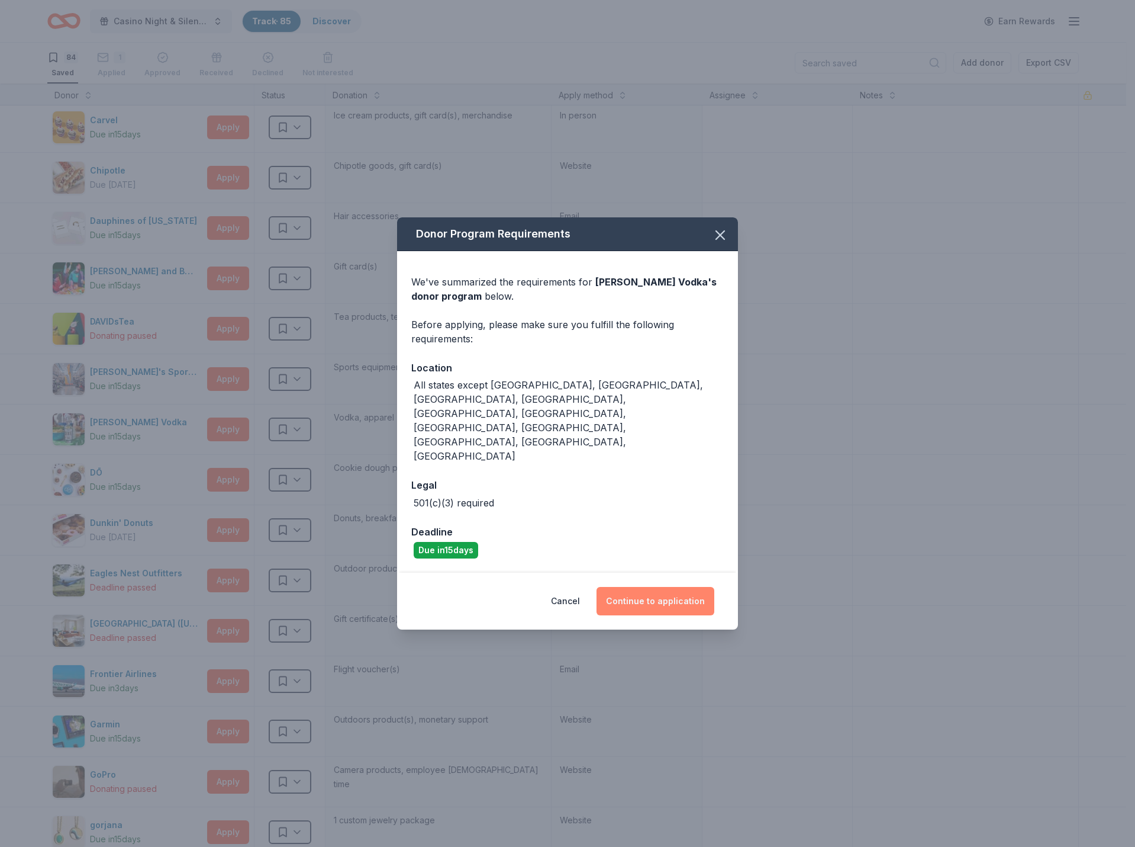
click at [658, 587] on button "Continue to application" at bounding box center [656, 601] width 118 height 28
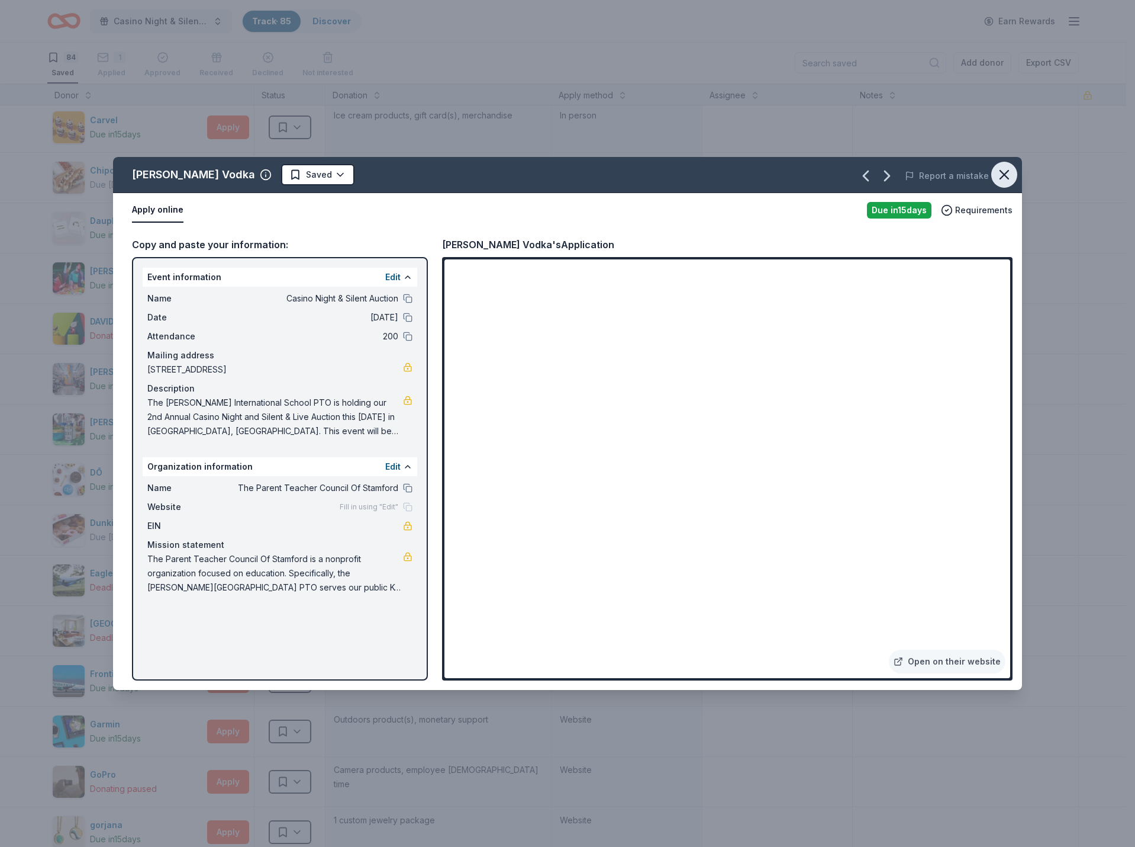
click at [1005, 165] on button "button" at bounding box center [1005, 175] width 26 height 26
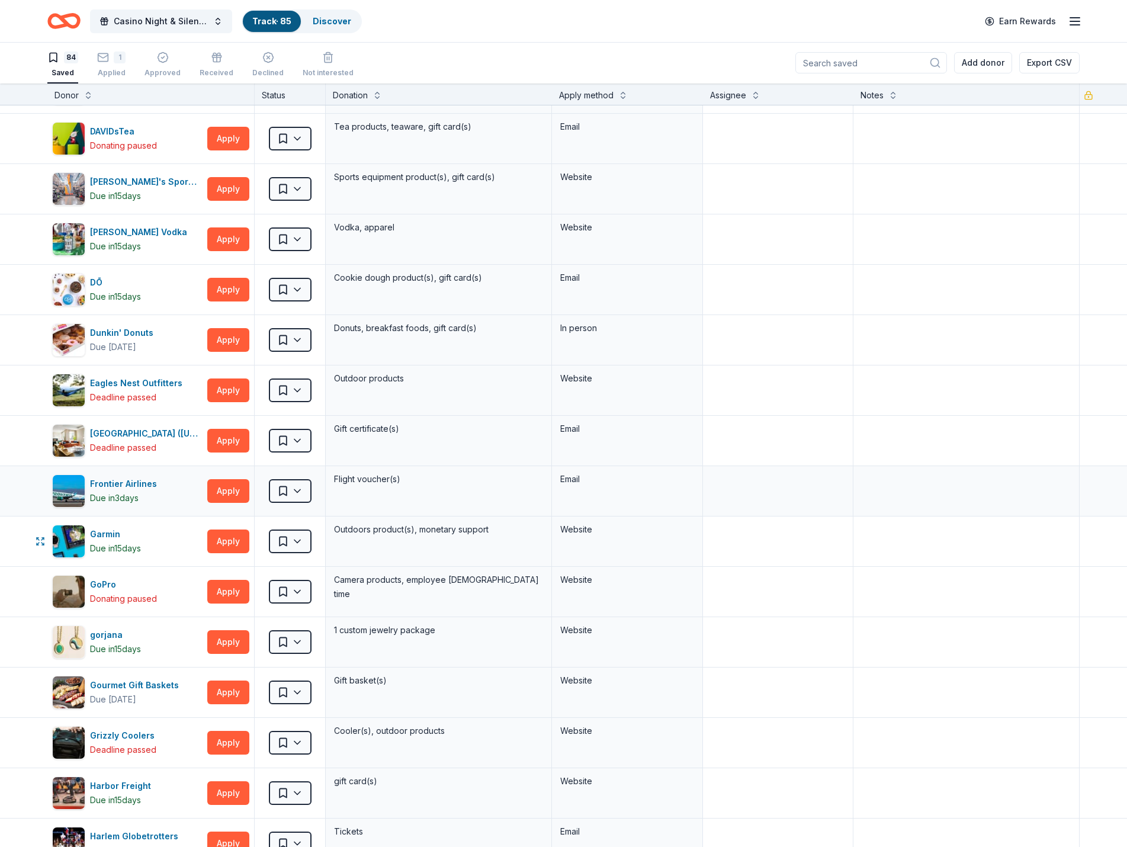
scroll to position [592, 0]
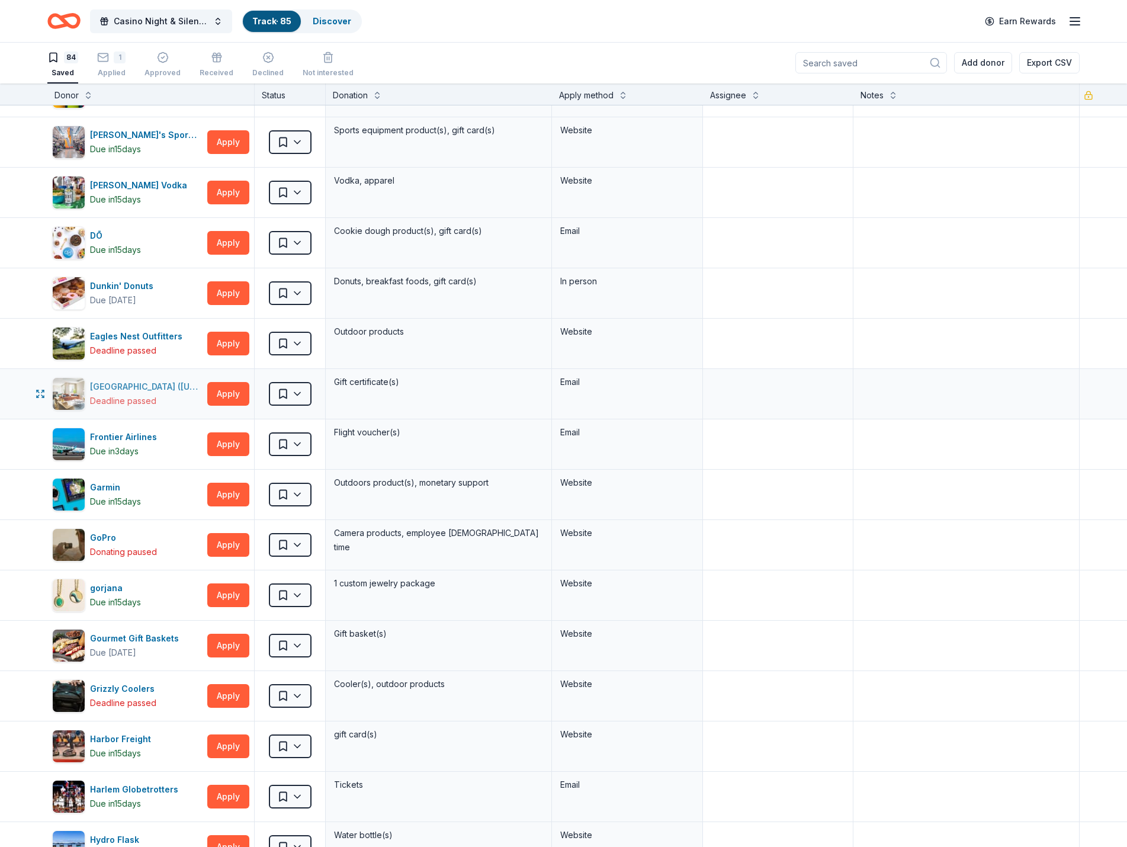
click at [142, 384] on div "[GEOGRAPHIC_DATA] ([US_STATE][GEOGRAPHIC_DATA])" at bounding box center [146, 386] width 112 height 14
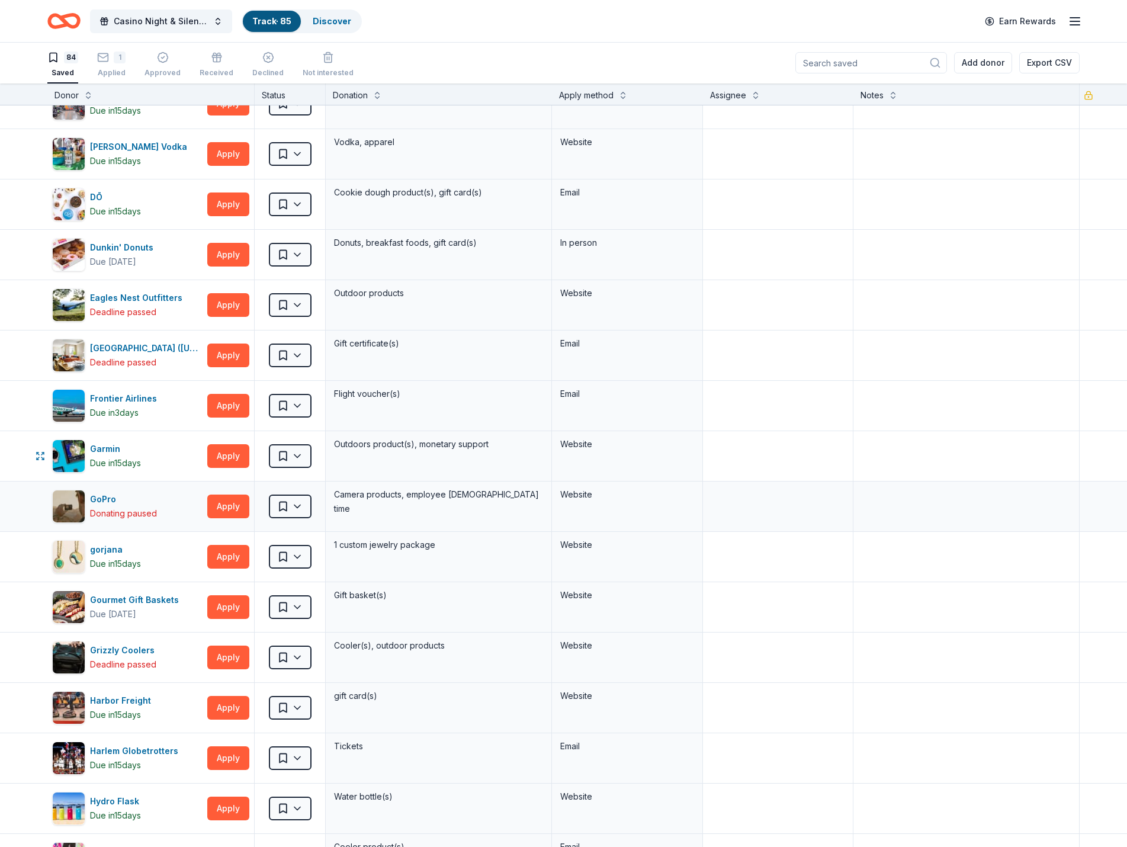
scroll to position [651, 0]
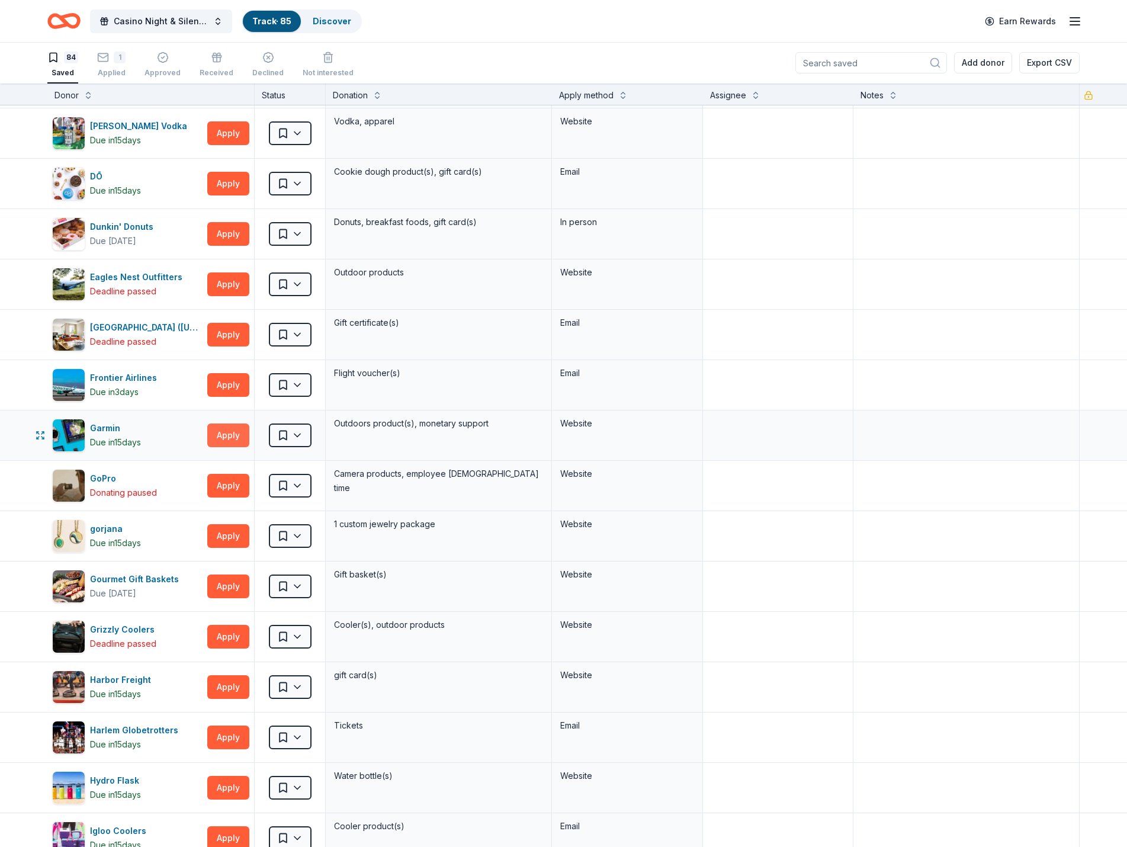
click at [227, 433] on button "Apply" at bounding box center [228, 435] width 42 height 24
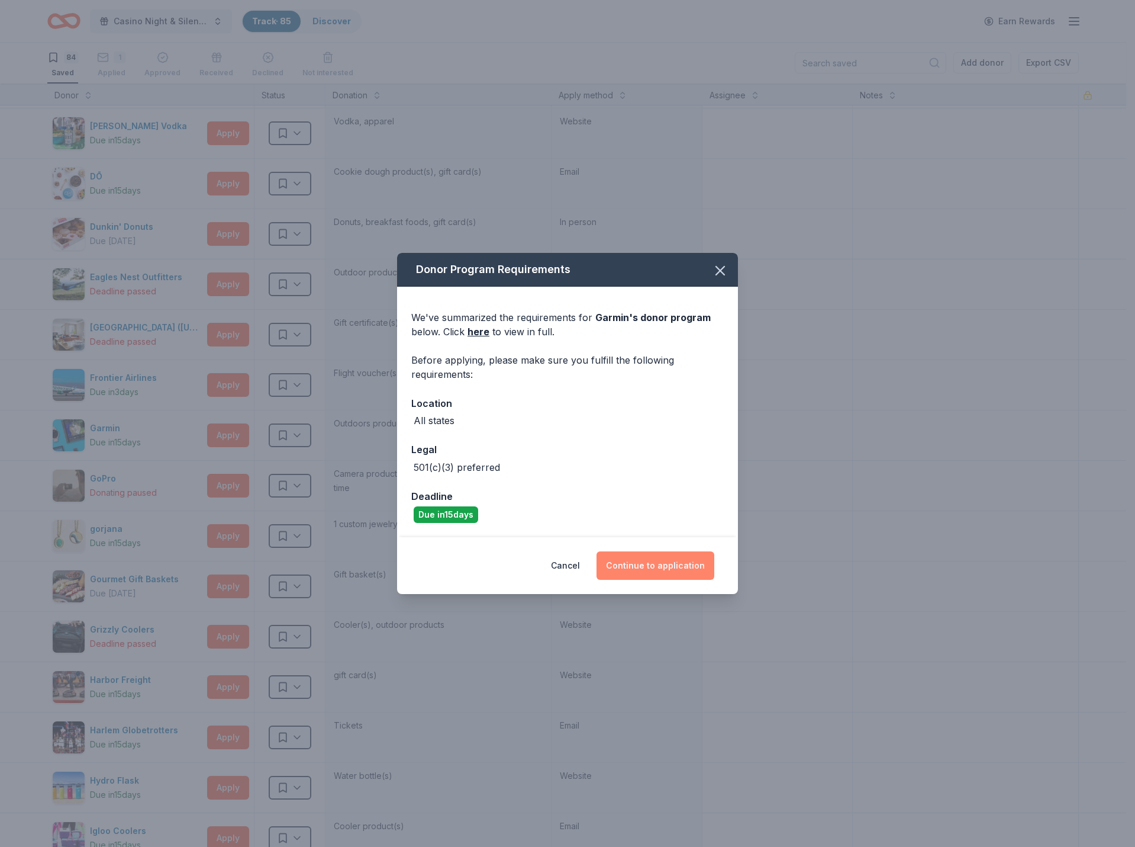
click at [648, 562] on button "Continue to application" at bounding box center [656, 565] width 118 height 28
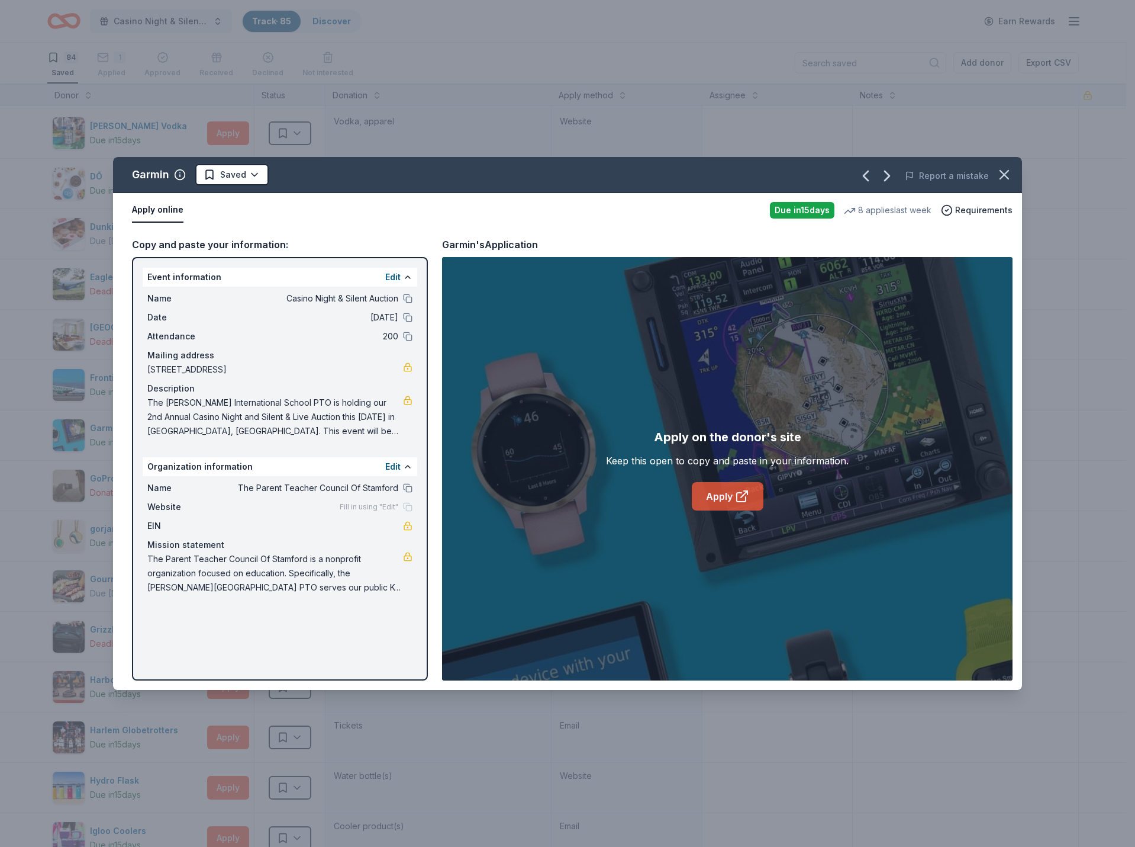
click at [731, 503] on link "Apply" at bounding box center [728, 496] width 72 height 28
click at [1005, 179] on icon "button" at bounding box center [1004, 174] width 17 height 17
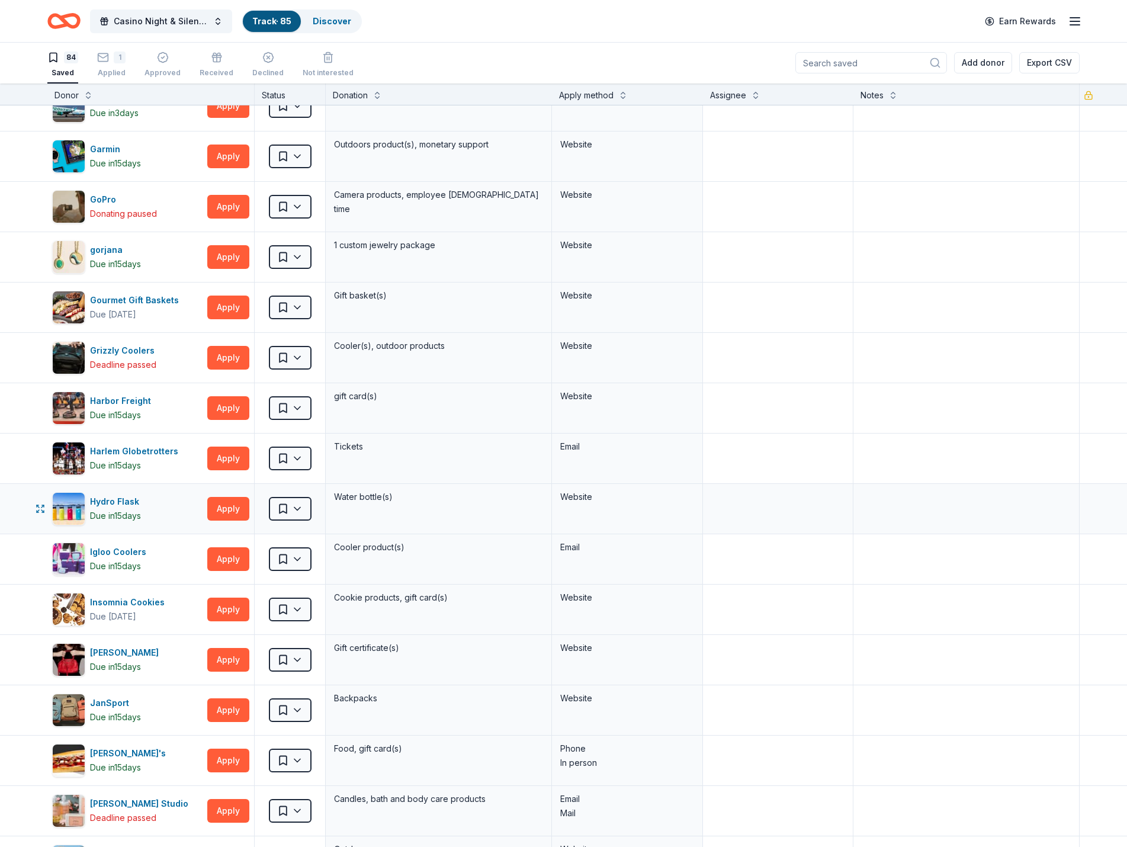
scroll to position [947, 0]
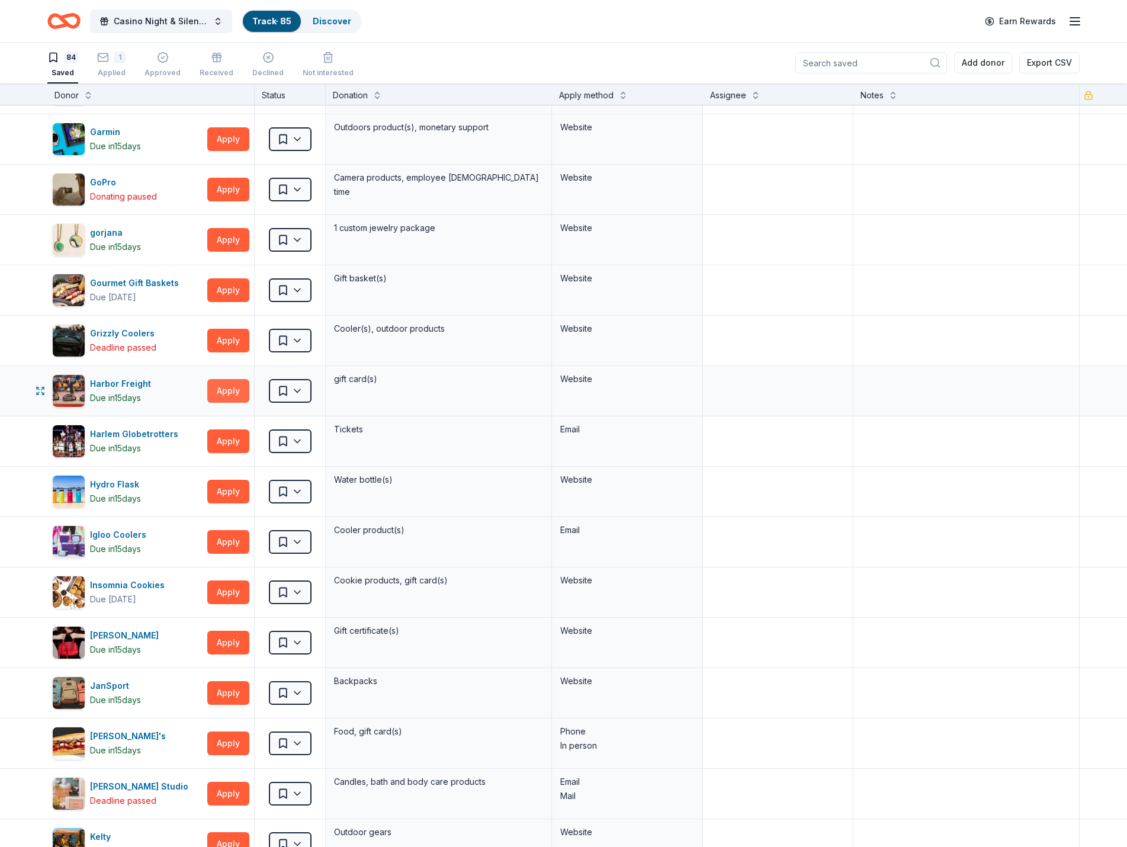
click at [228, 393] on button "Apply" at bounding box center [228, 391] width 42 height 24
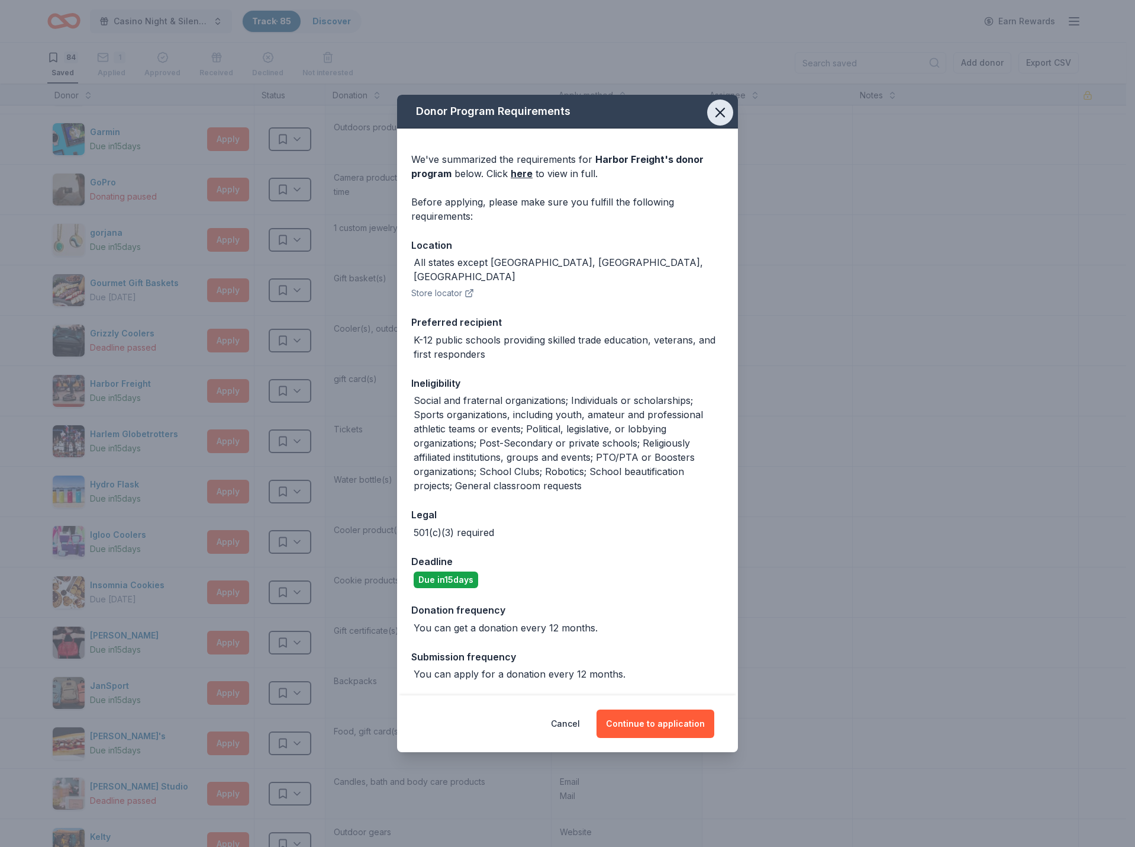
click at [719, 120] on icon "button" at bounding box center [720, 112] width 17 height 17
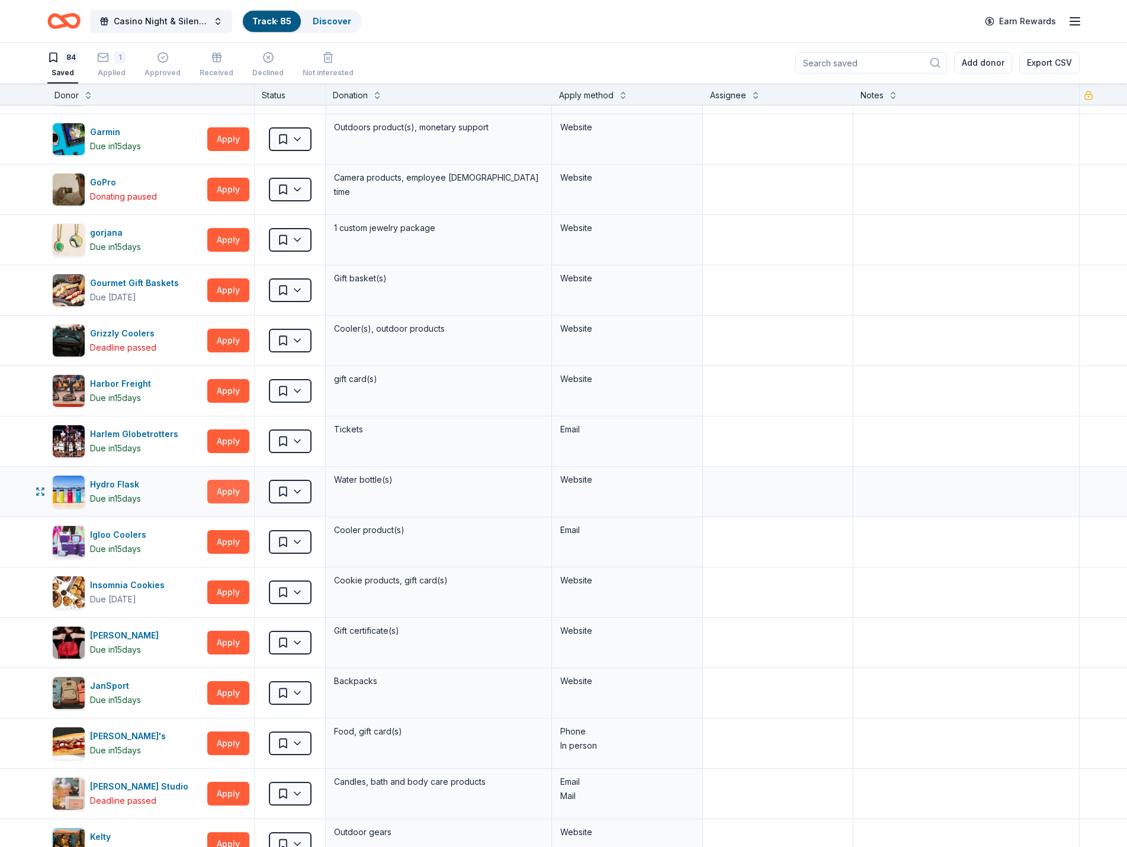
click at [224, 490] on button "Apply" at bounding box center [228, 492] width 42 height 24
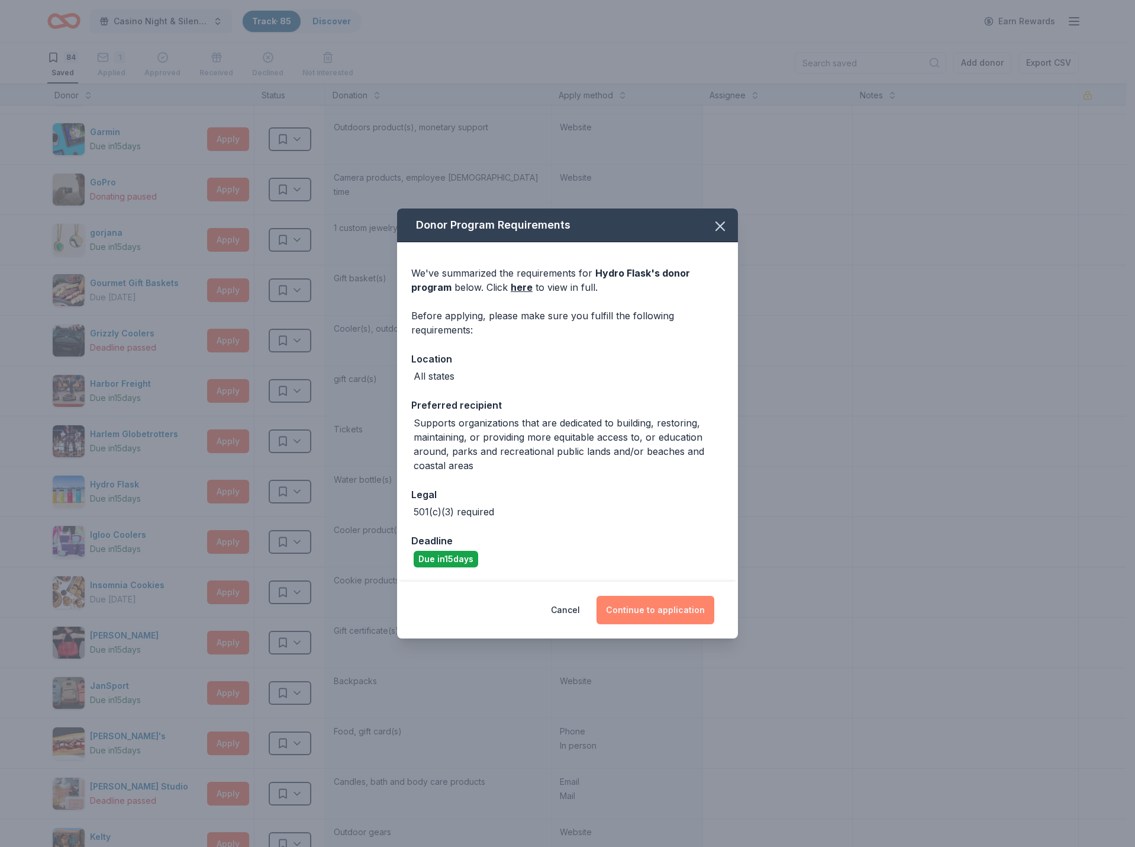
click at [673, 615] on button "Continue to application" at bounding box center [656, 610] width 118 height 28
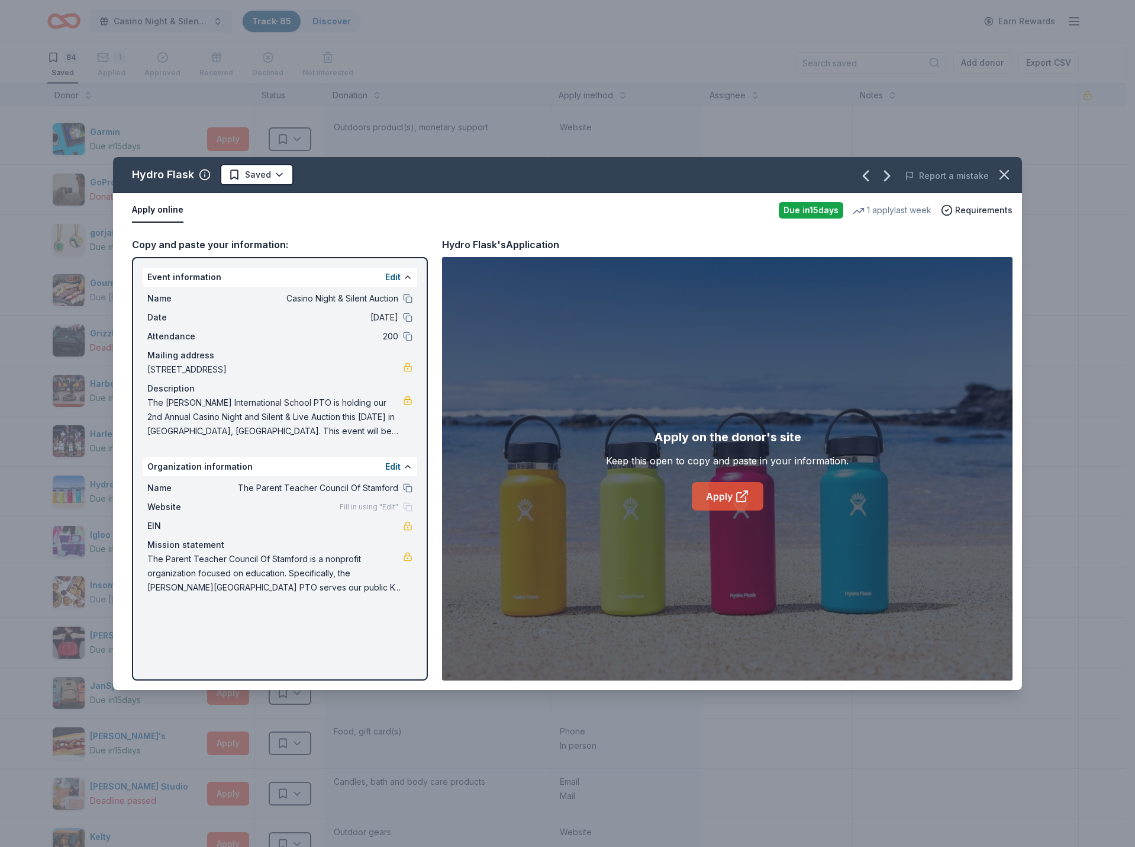
click at [721, 498] on link "Apply" at bounding box center [728, 496] width 72 height 28
drag, startPoint x: 993, startPoint y: 174, endPoint x: 1000, endPoint y: 174, distance: 6.5
click at [1000, 174] on button "button" at bounding box center [1005, 175] width 26 height 26
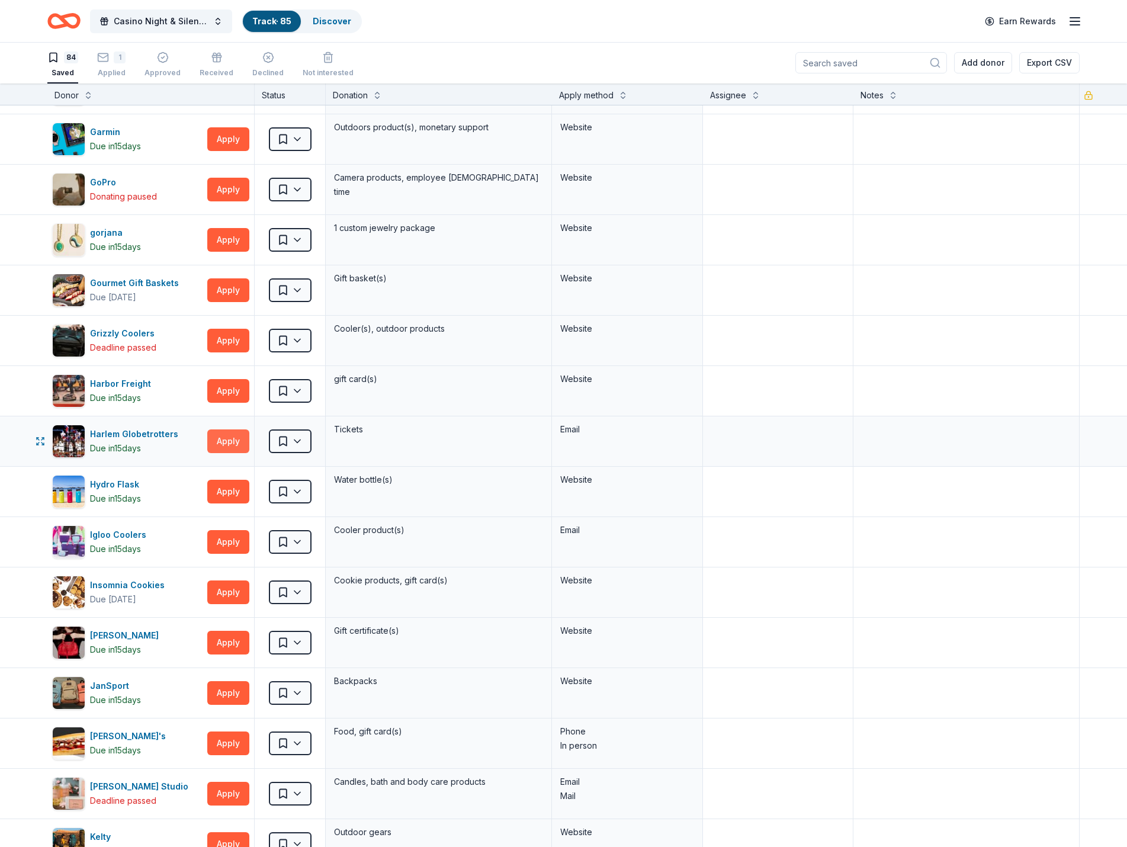
click at [232, 440] on button "Apply" at bounding box center [228, 441] width 42 height 24
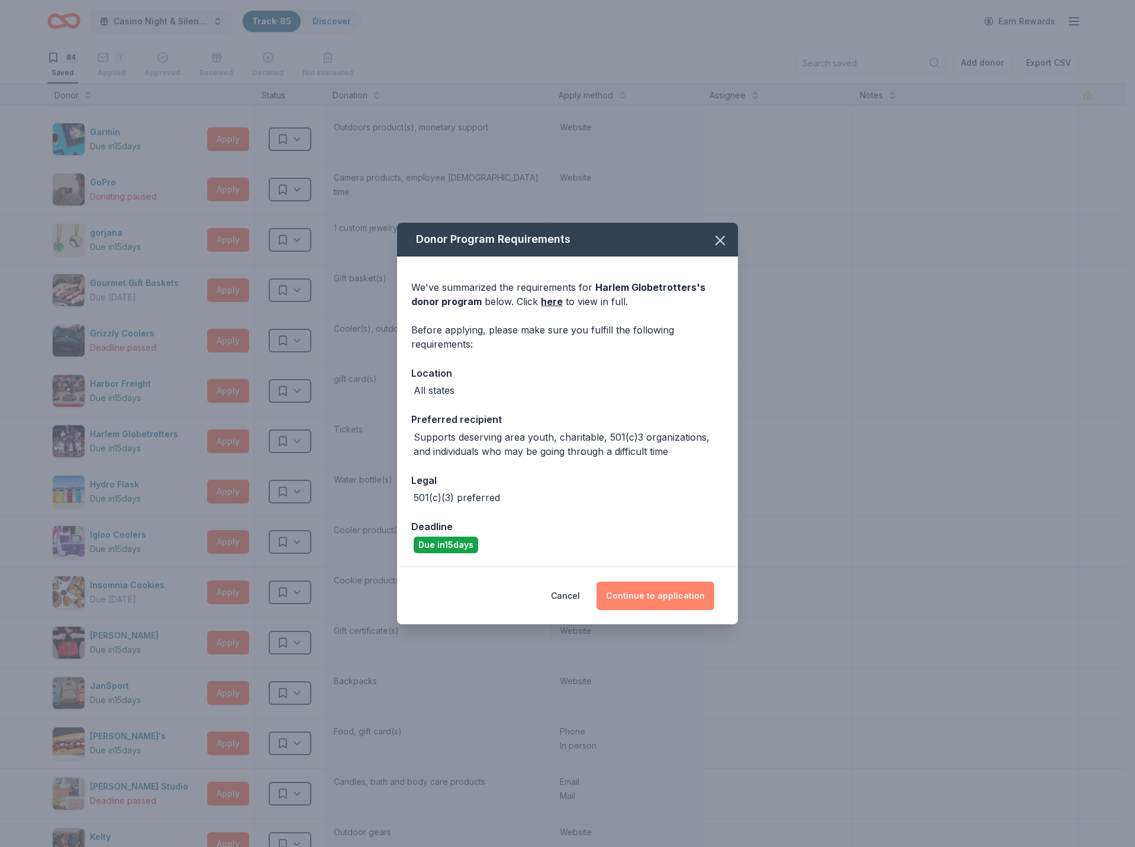
click at [658, 600] on button "Continue to application" at bounding box center [656, 595] width 118 height 28
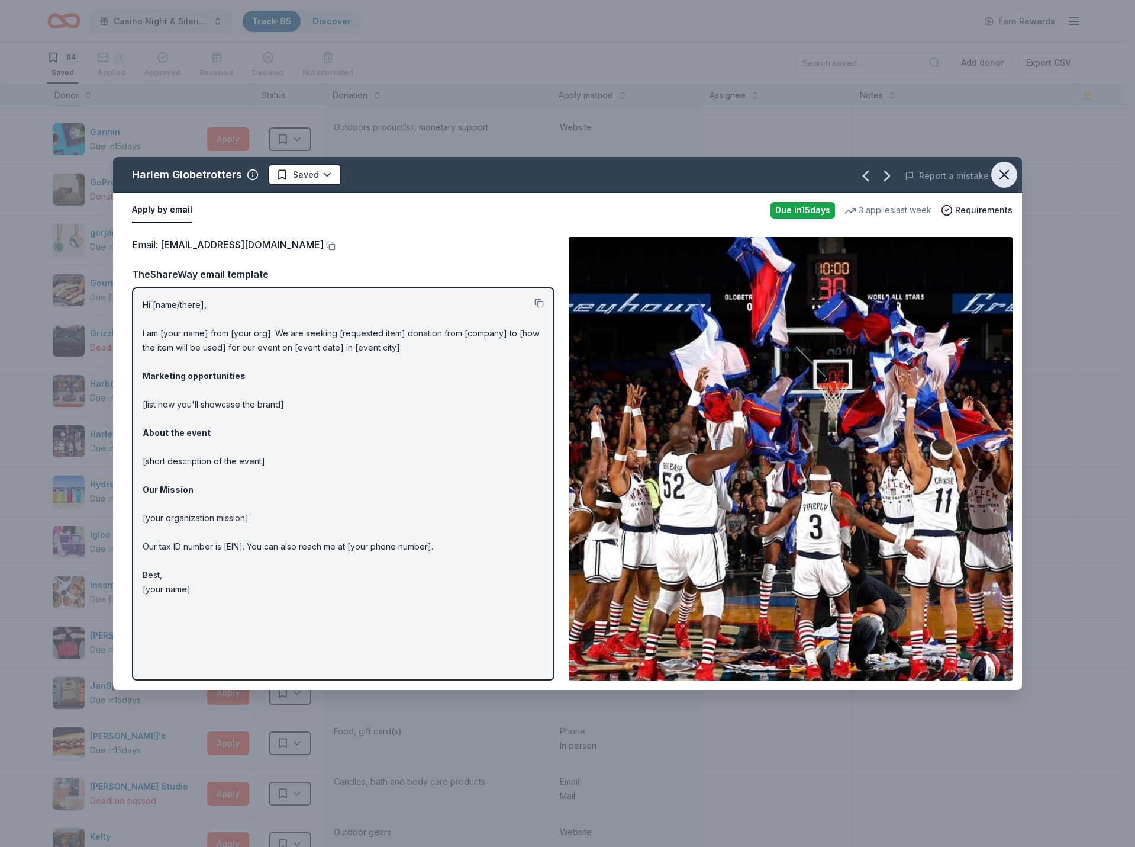
click at [1007, 170] on icon "button" at bounding box center [1004, 174] width 17 height 17
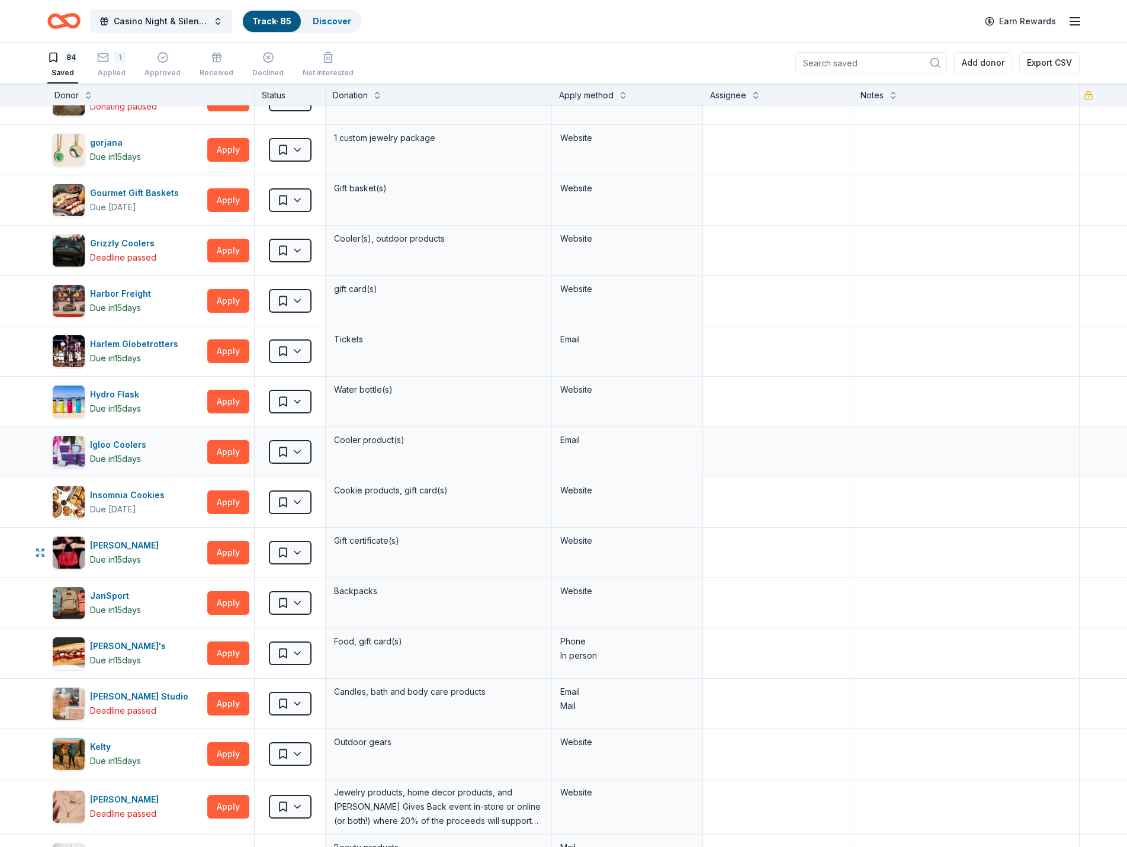
scroll to position [1066, 0]
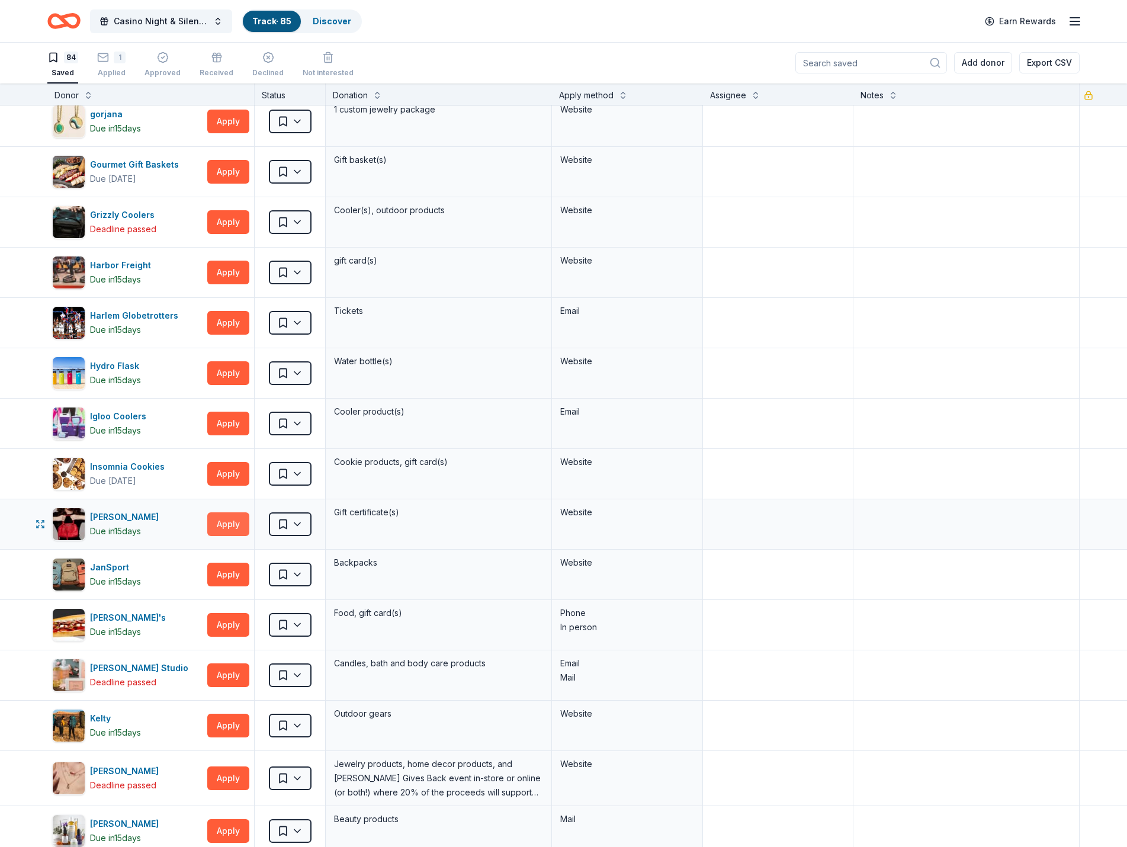
click at [223, 520] on button "Apply" at bounding box center [228, 524] width 42 height 24
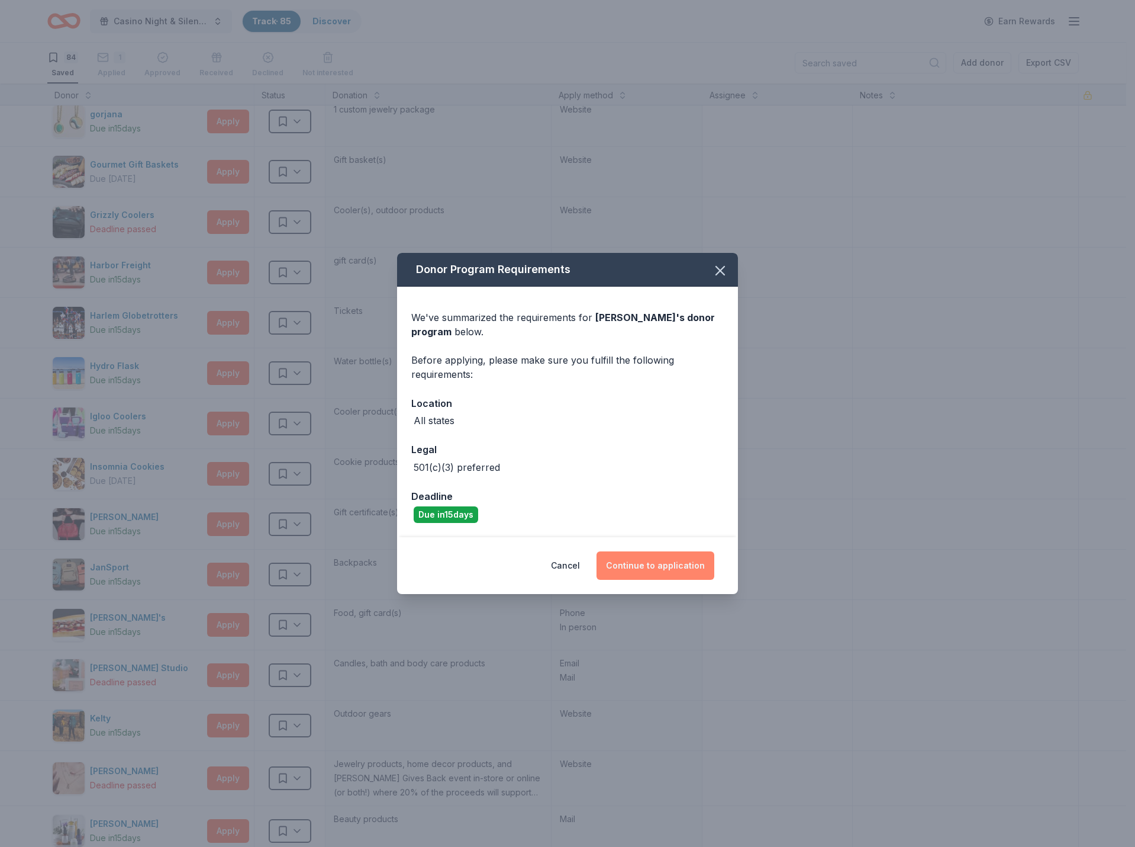
click at [654, 568] on button "Continue to application" at bounding box center [656, 565] width 118 height 28
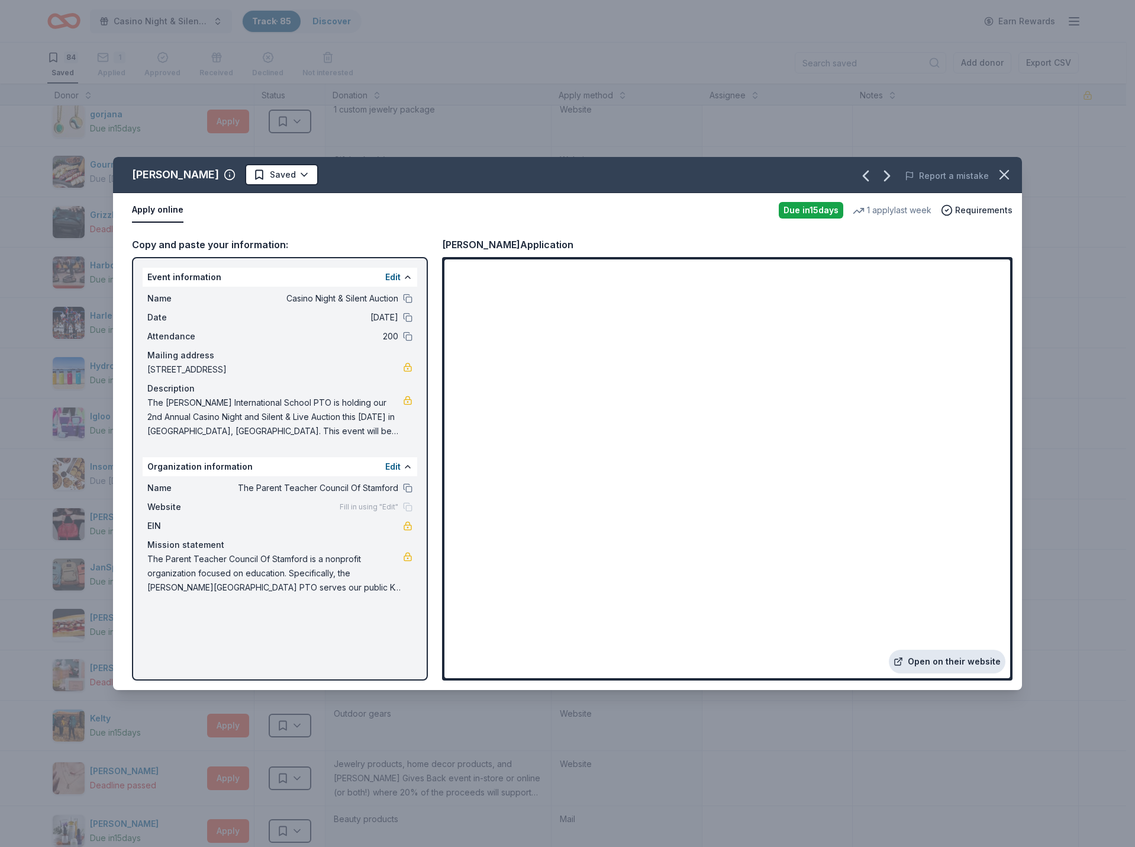
click at [953, 662] on link "Open on their website" at bounding box center [947, 661] width 117 height 24
click at [1007, 173] on icon "button" at bounding box center [1005, 174] width 8 height 8
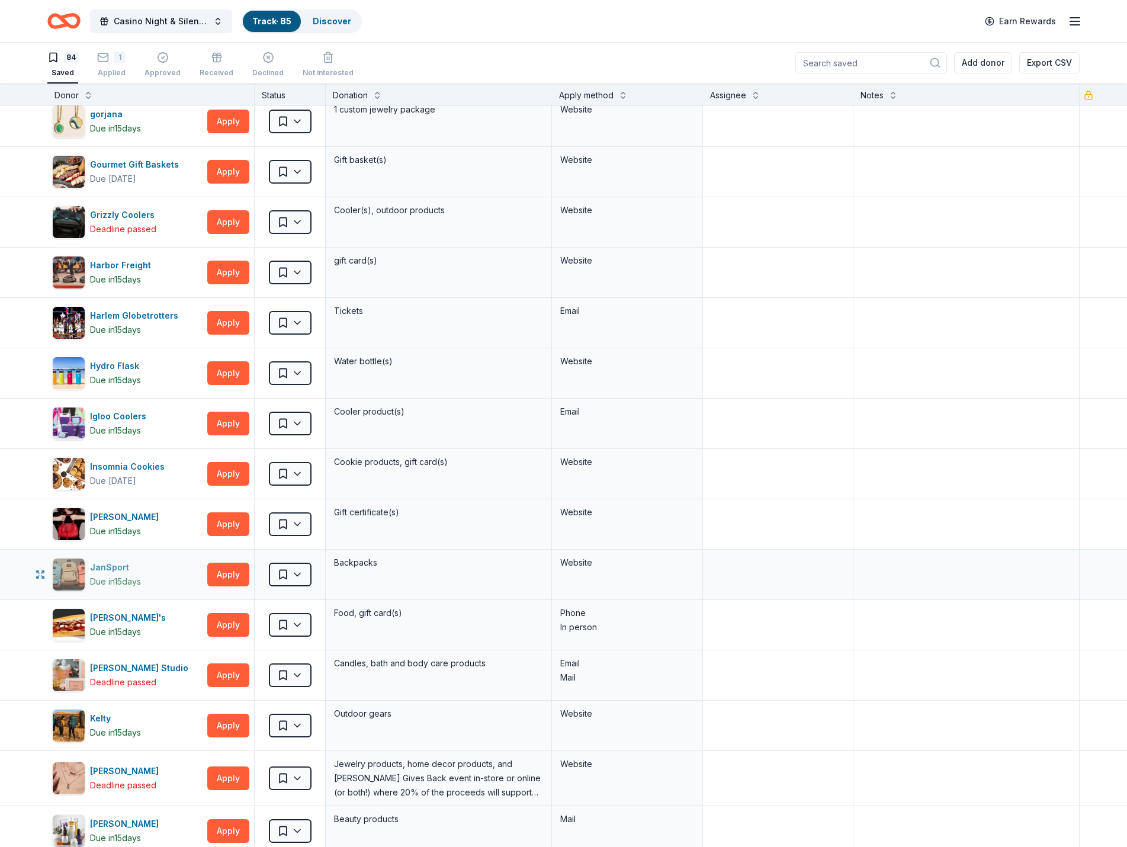
scroll to position [1125, 0]
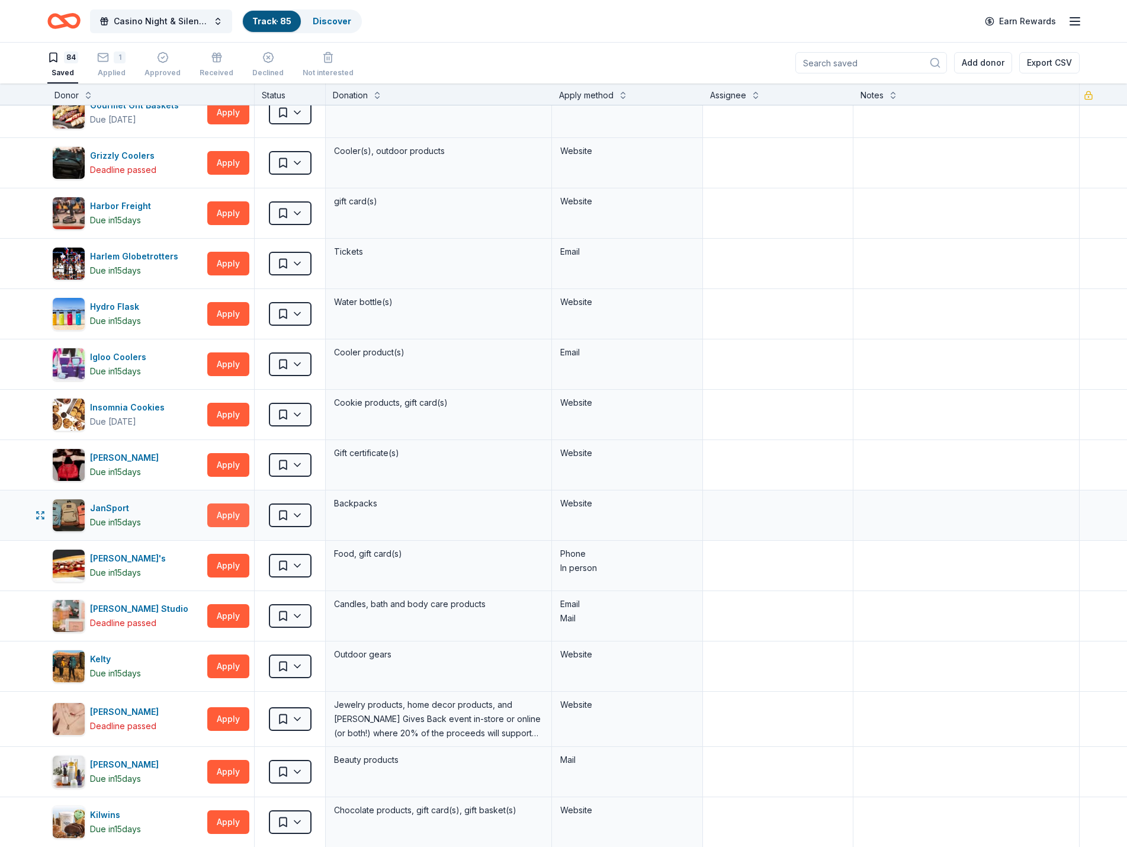
click at [220, 514] on button "Apply" at bounding box center [228, 515] width 42 height 24
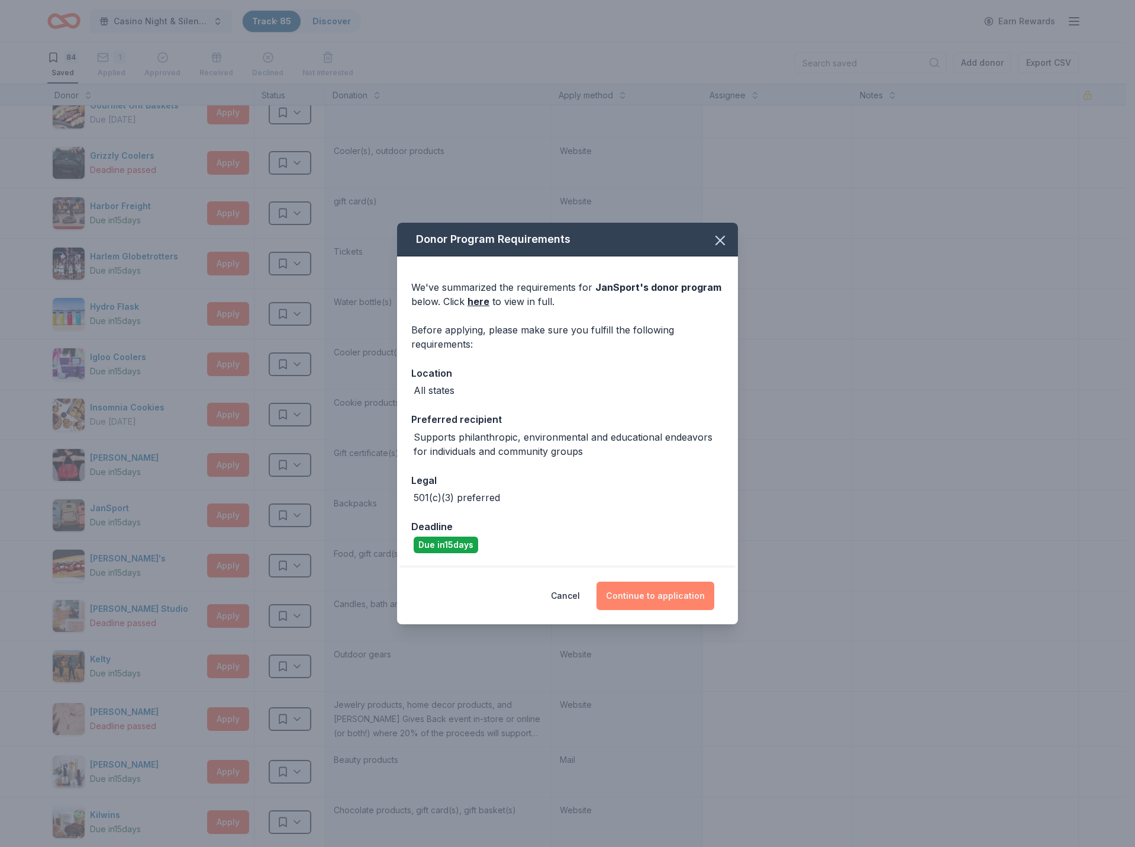
click at [673, 597] on button "Continue to application" at bounding box center [656, 595] width 118 height 28
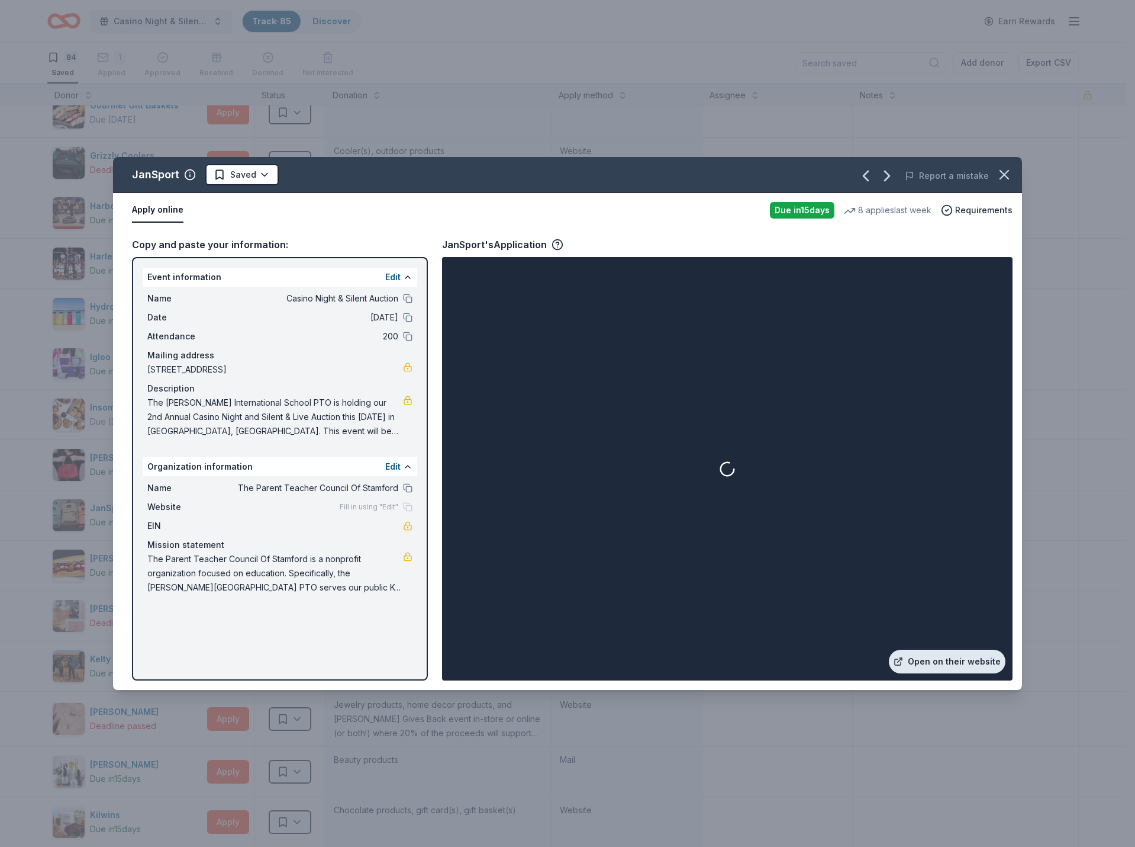
click at [944, 660] on link "Open on their website" at bounding box center [947, 661] width 117 height 24
click at [1001, 170] on icon "button" at bounding box center [1005, 174] width 8 height 8
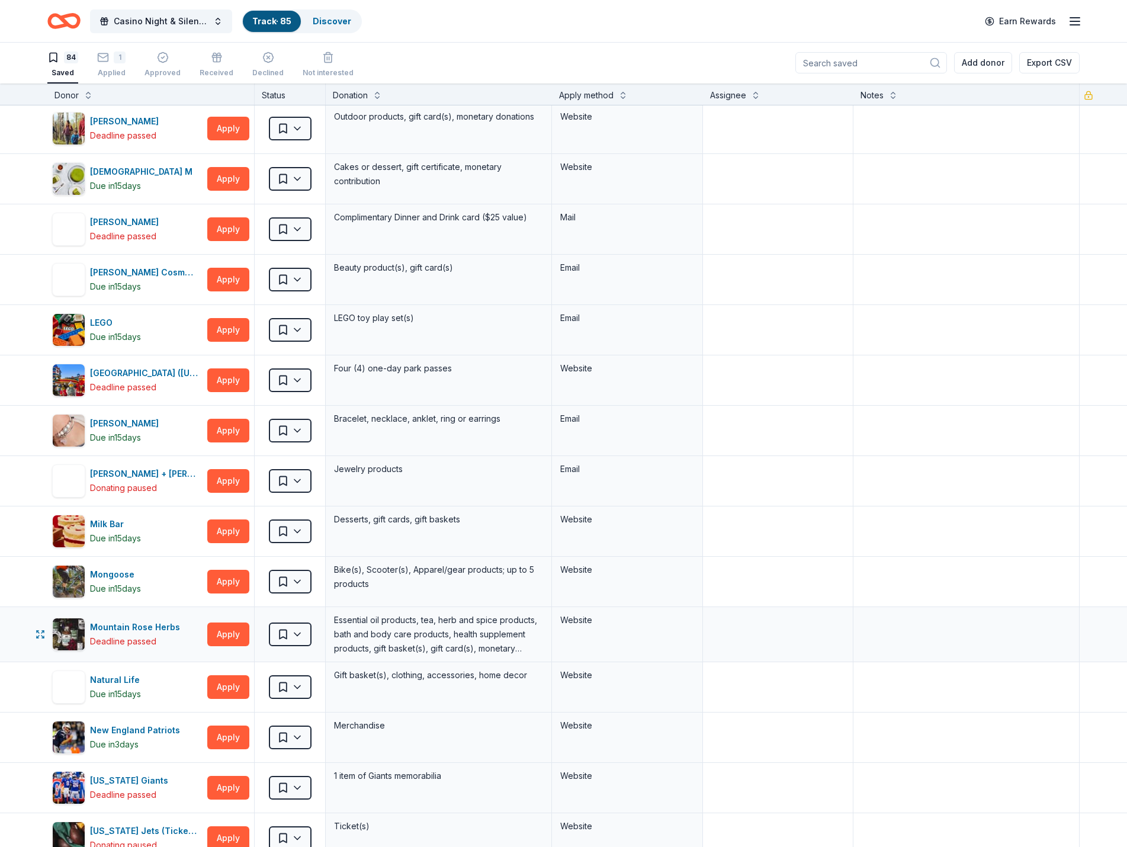
scroll to position [1894, 0]
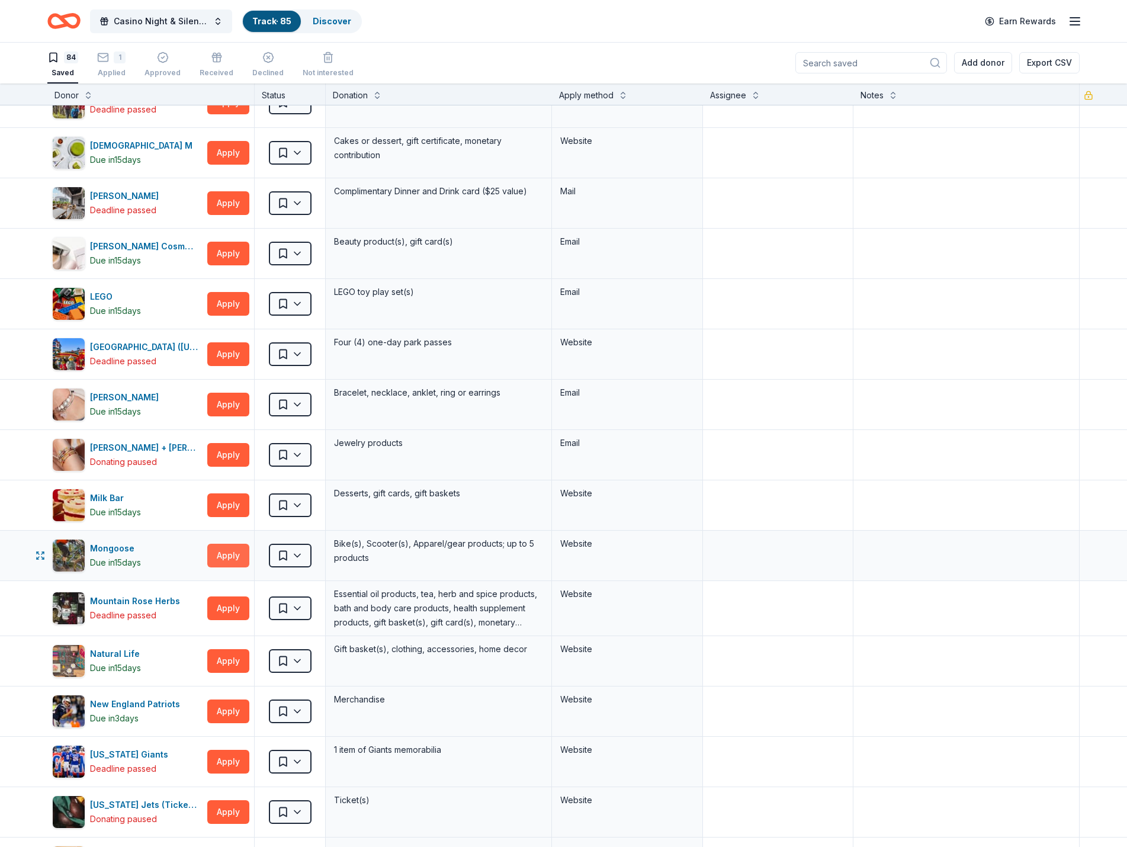
click at [234, 556] on button "Apply" at bounding box center [228, 555] width 42 height 24
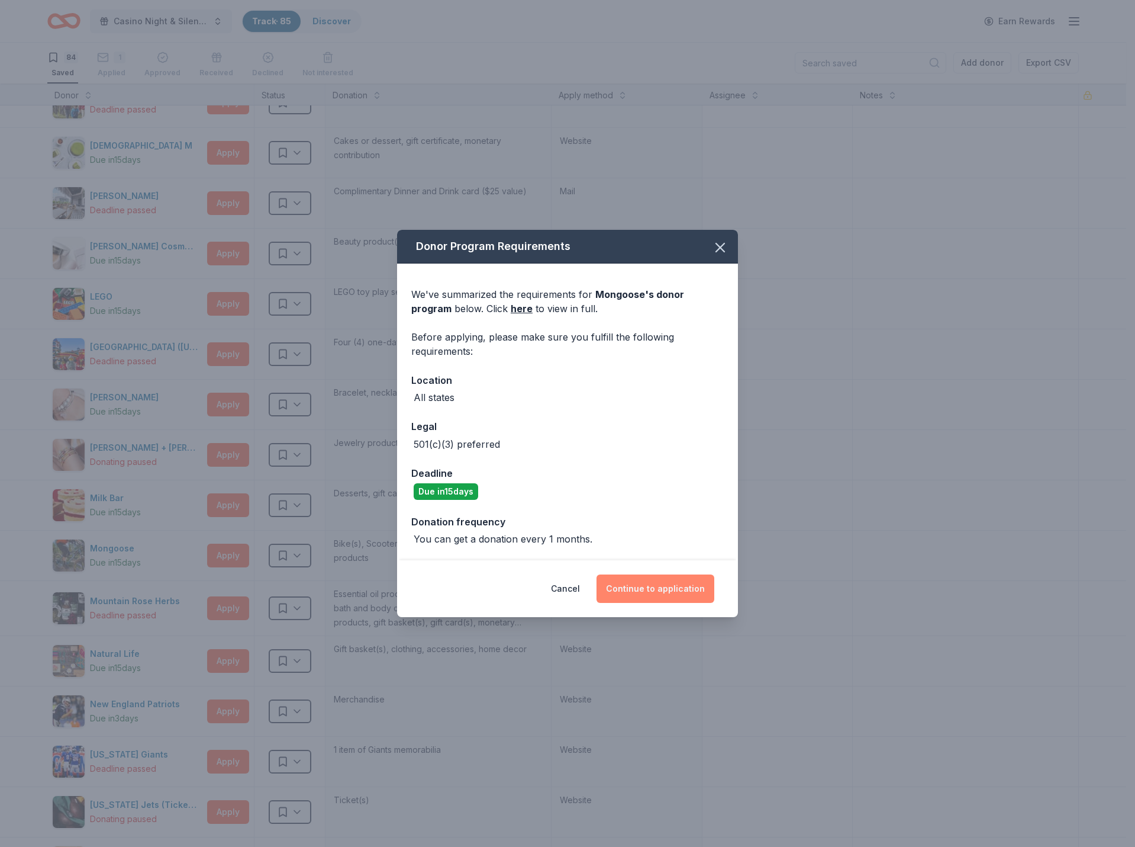
click at [644, 591] on button "Continue to application" at bounding box center [656, 588] width 118 height 28
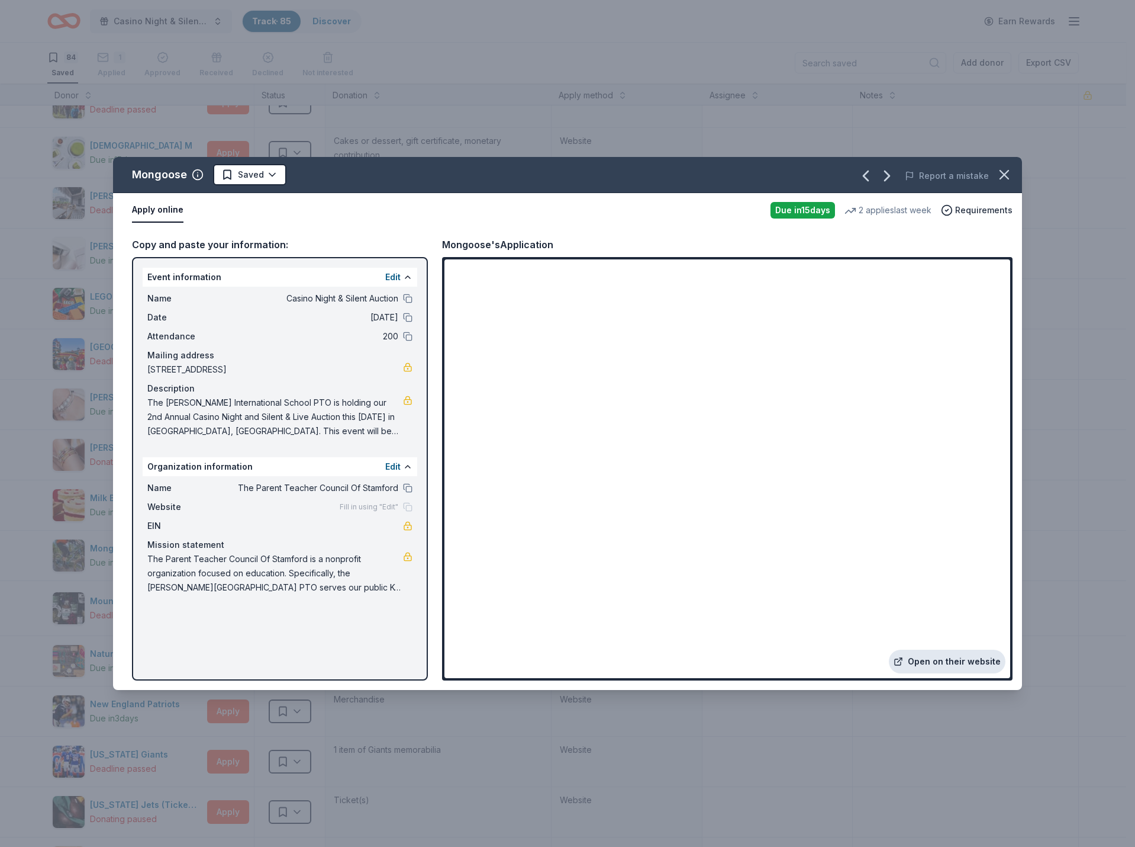
click at [931, 665] on link "Open on their website" at bounding box center [947, 661] width 117 height 24
click at [1014, 170] on button "button" at bounding box center [1005, 175] width 26 height 26
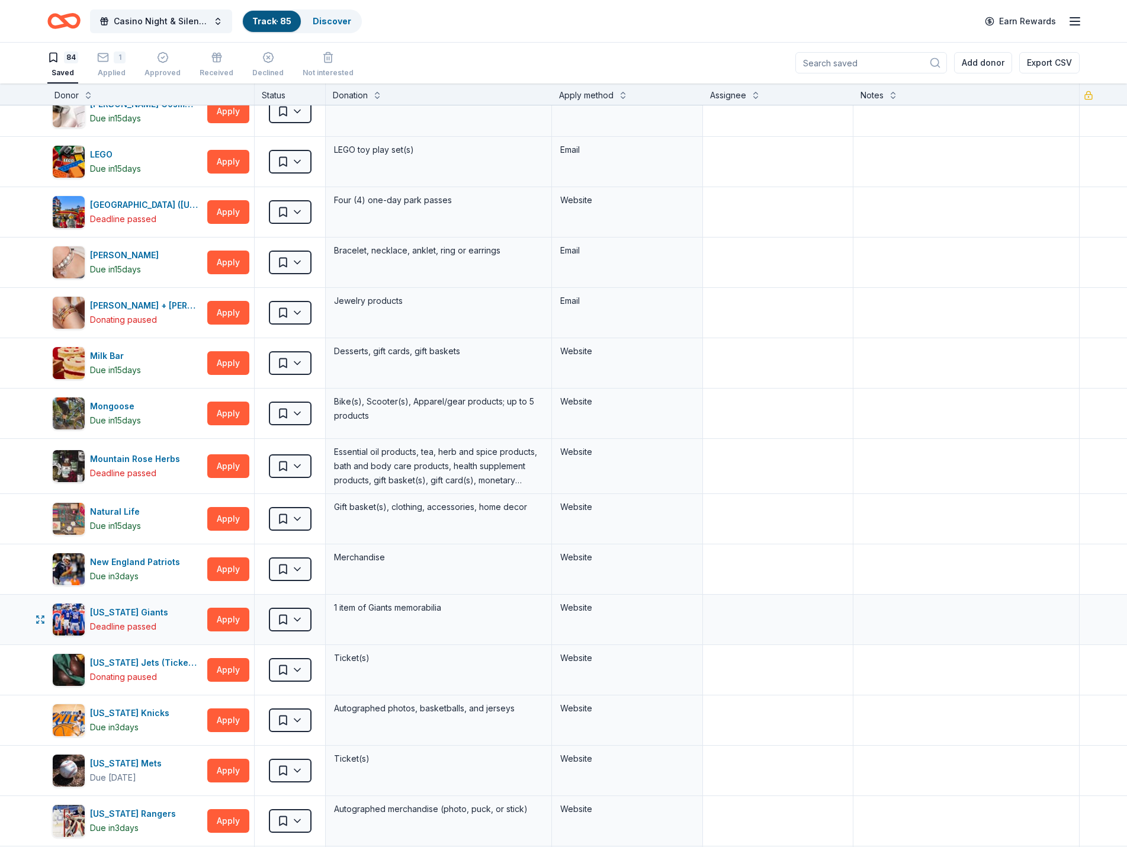
scroll to position [2072, 0]
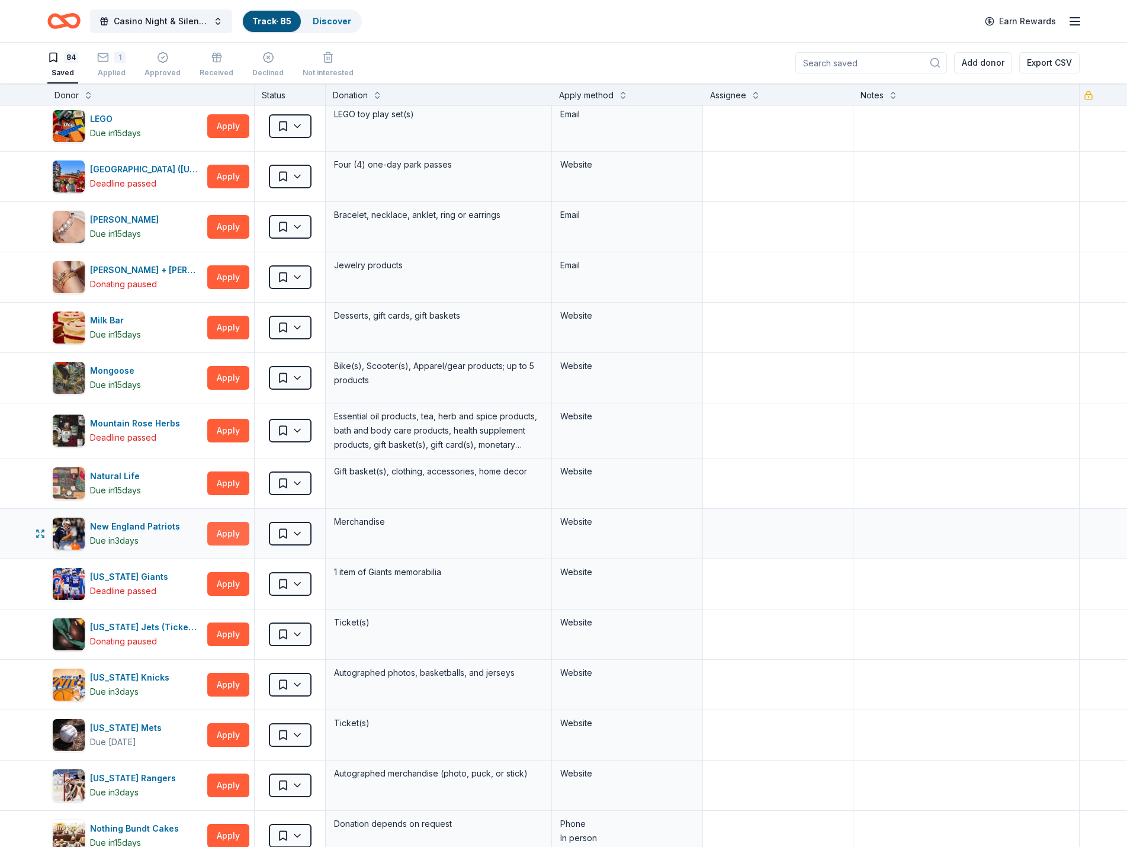
click at [224, 535] on button "Apply" at bounding box center [228, 534] width 42 height 24
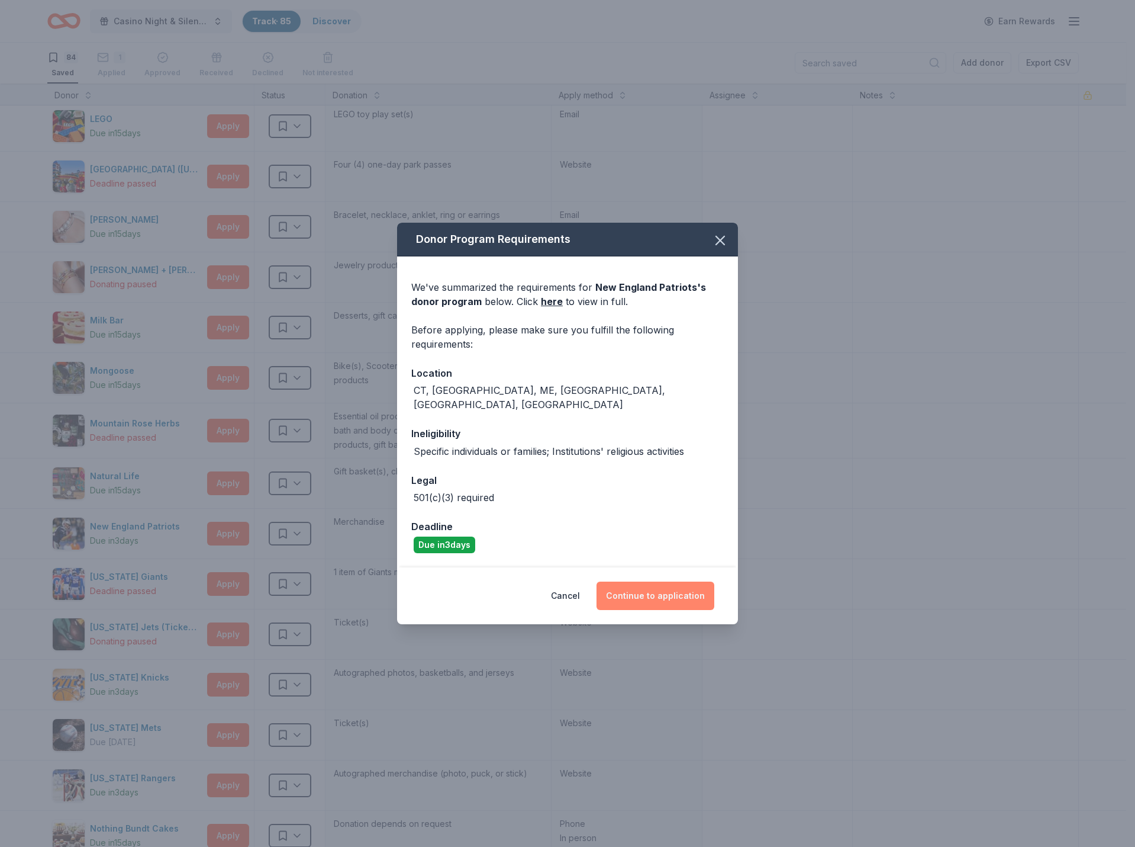
click at [641, 587] on button "Continue to application" at bounding box center [656, 595] width 118 height 28
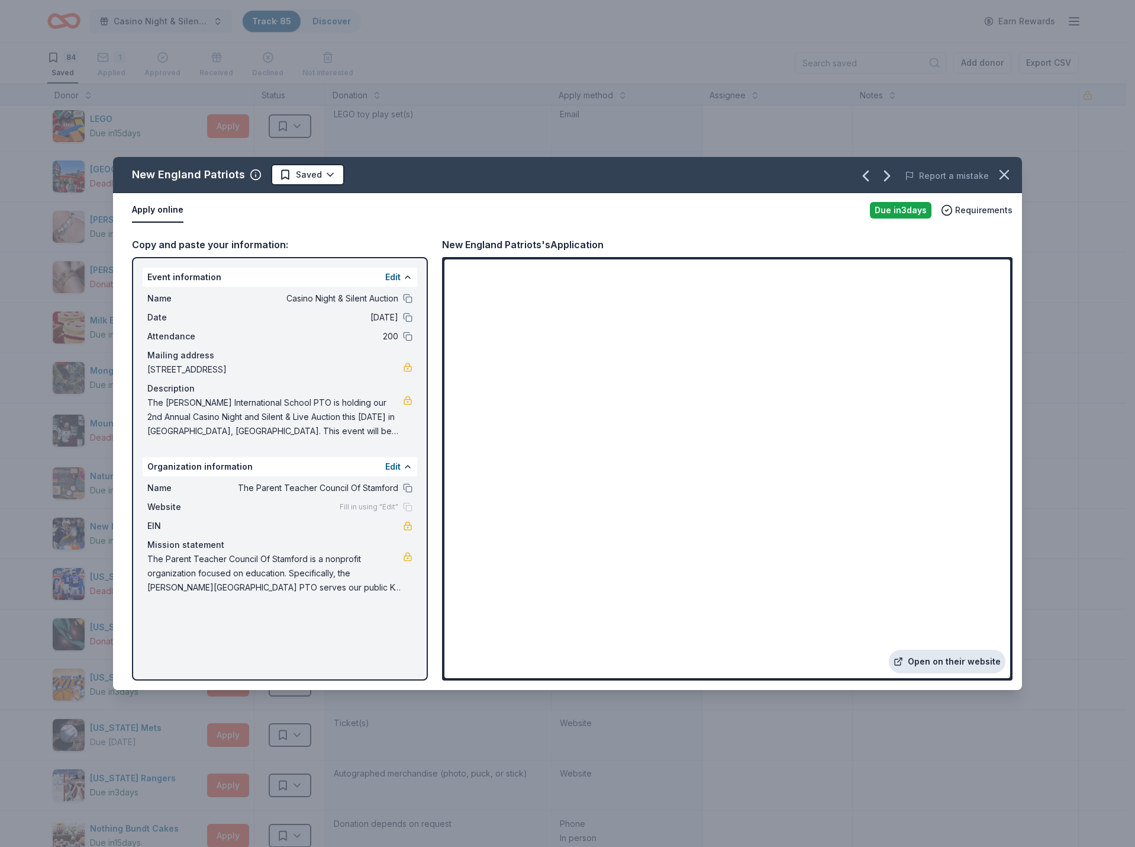
click at [940, 658] on link "Open on their website" at bounding box center [947, 661] width 117 height 24
click at [999, 169] on icon "button" at bounding box center [1004, 174] width 17 height 17
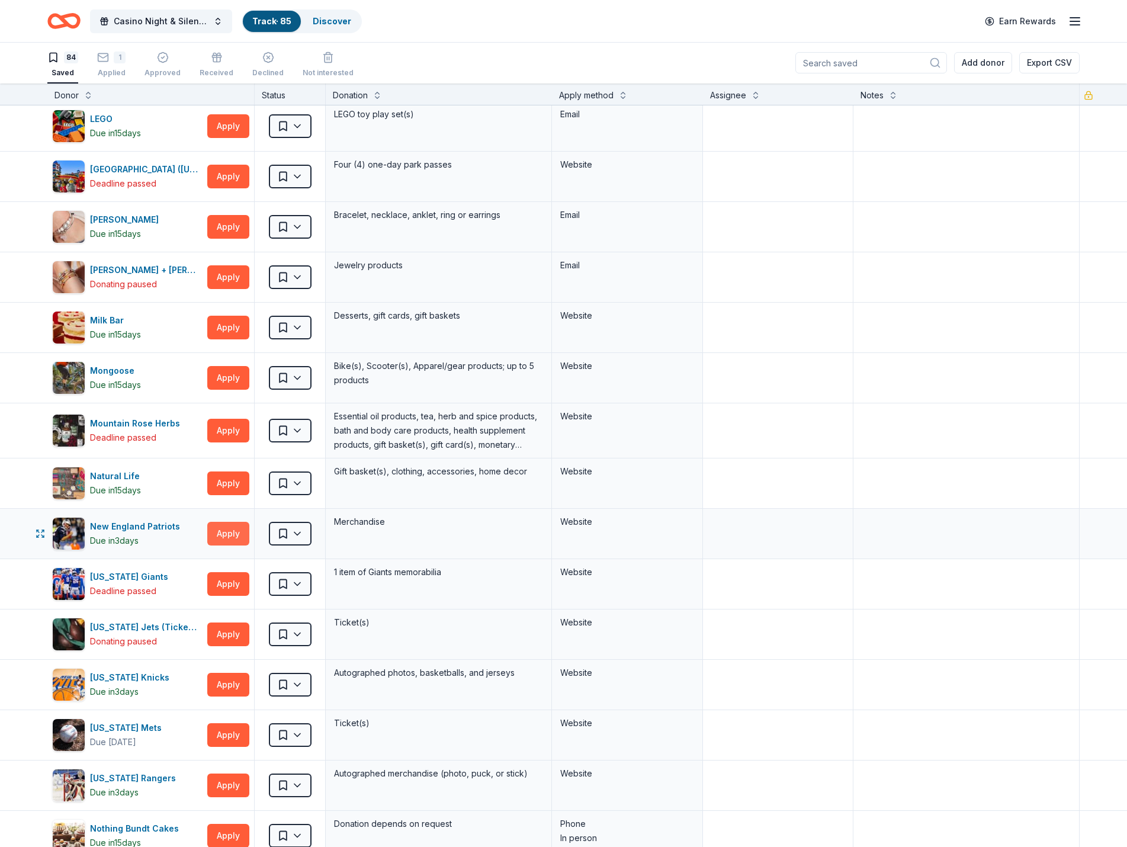
click at [230, 535] on button "Apply" at bounding box center [228, 534] width 42 height 24
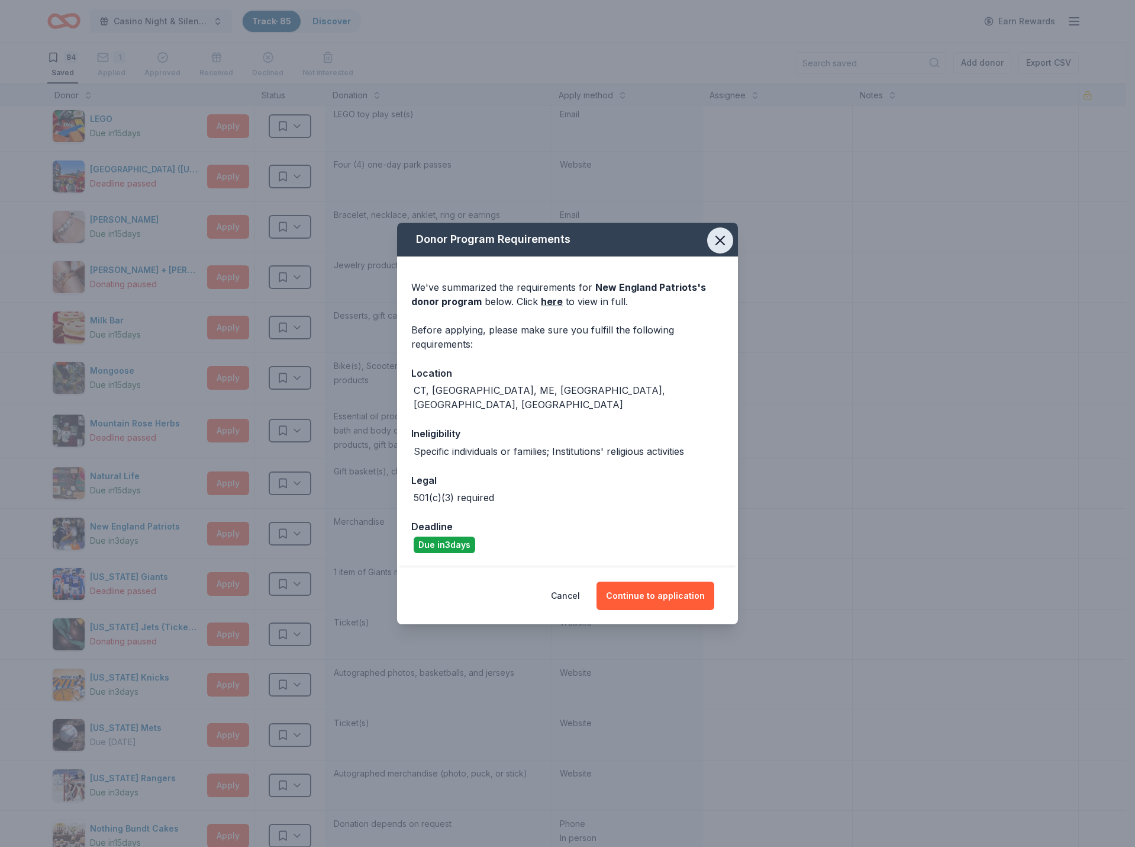
click at [724, 245] on icon "button" at bounding box center [720, 240] width 8 height 8
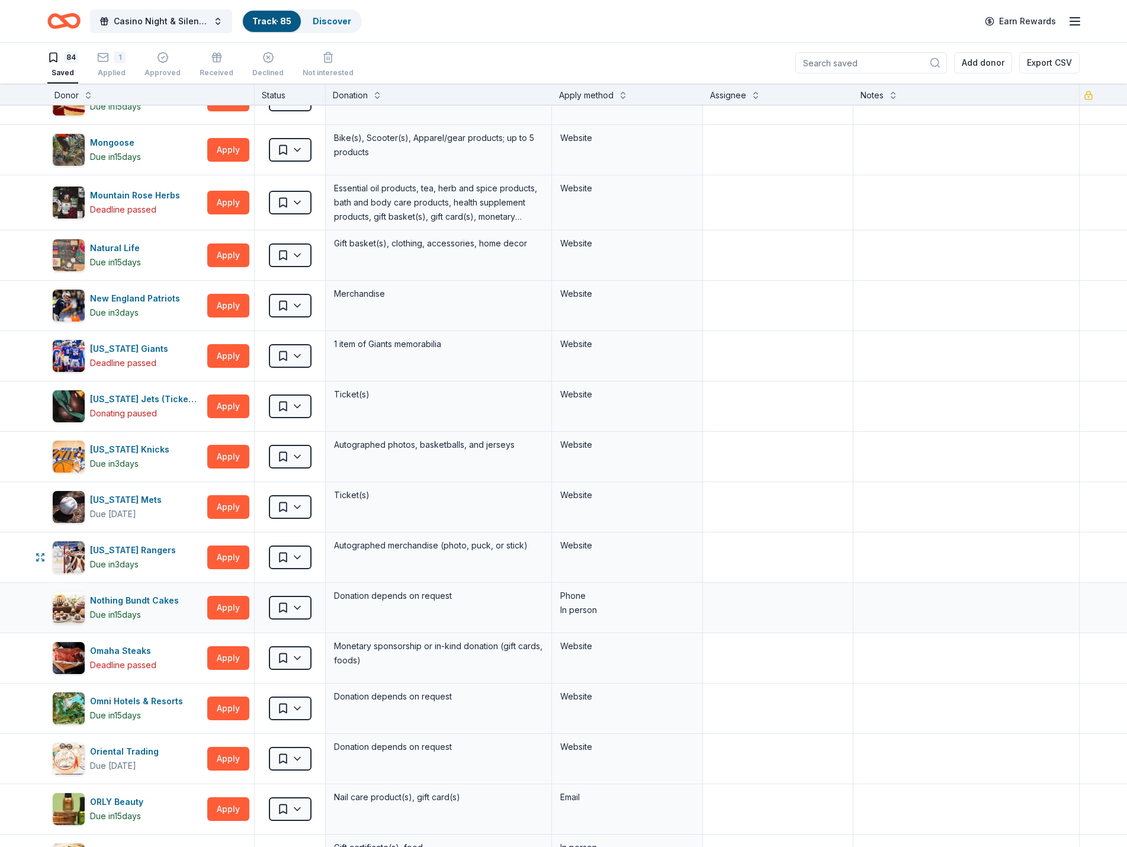
scroll to position [2309, 0]
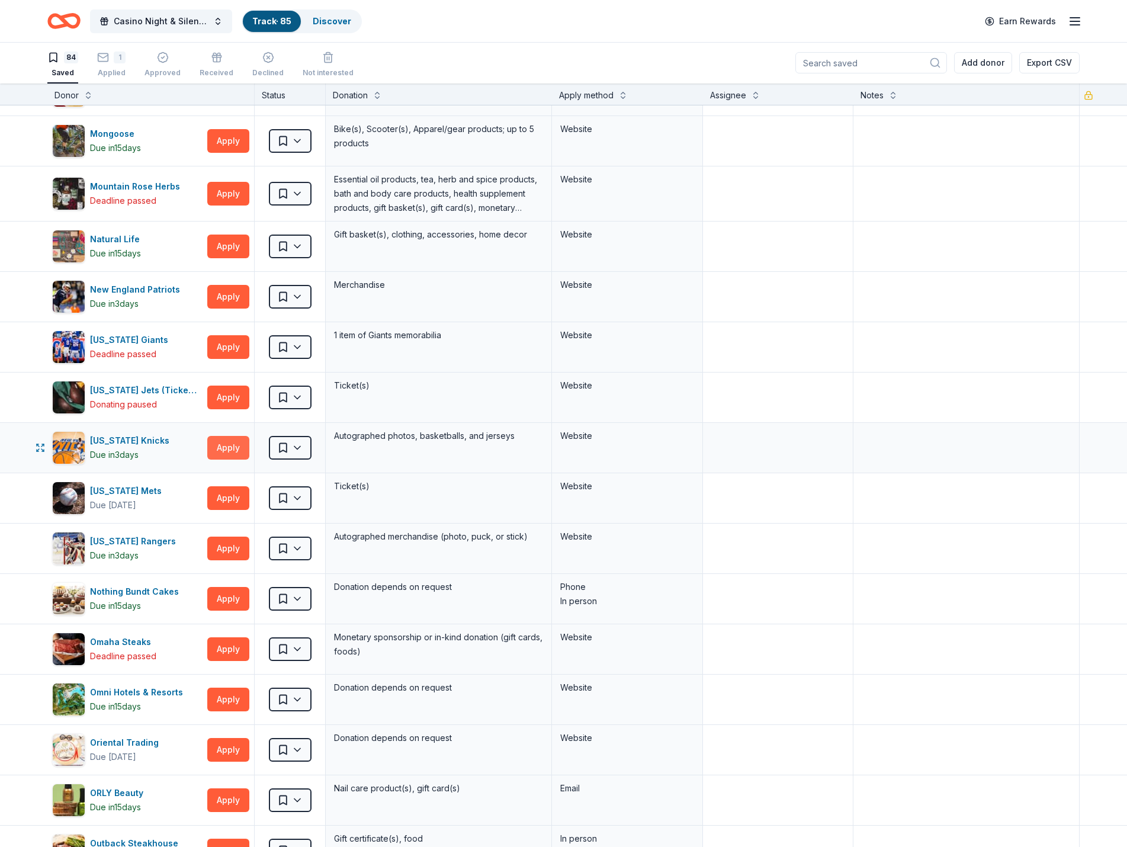
click at [223, 448] on button "Apply" at bounding box center [228, 448] width 42 height 24
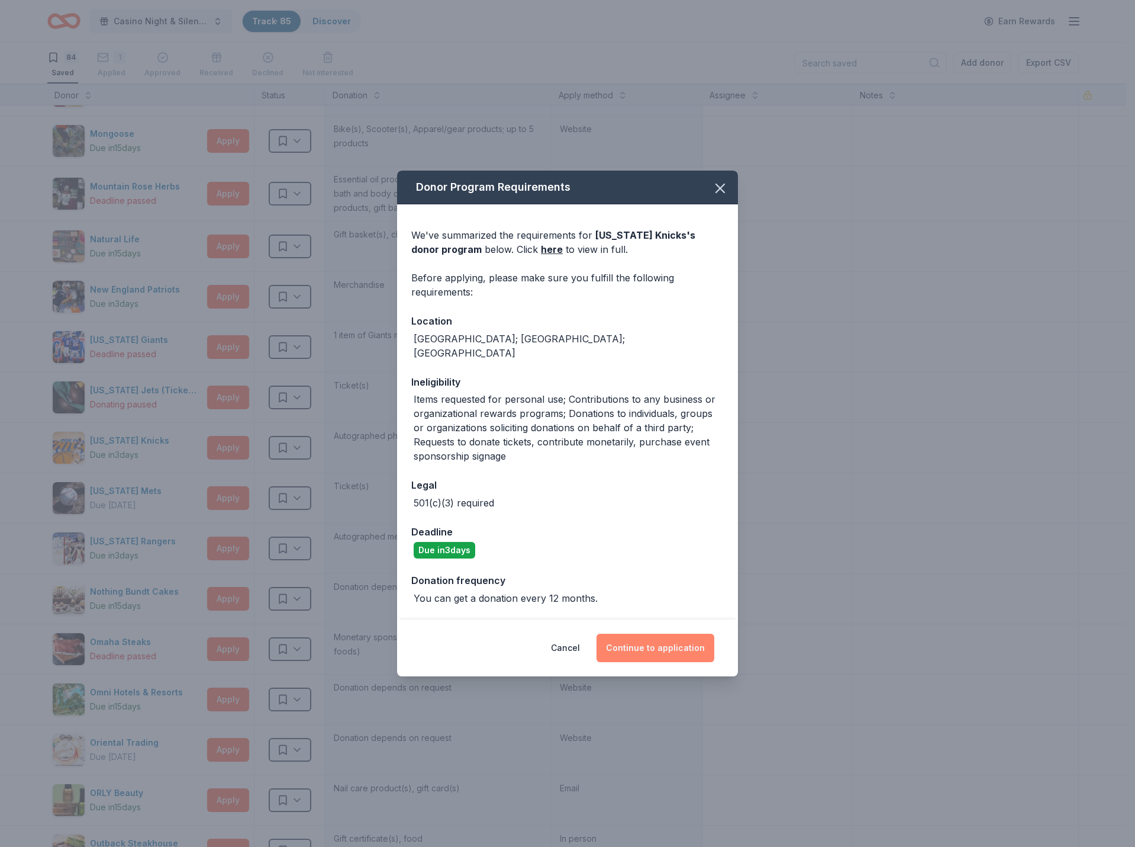
click at [638, 642] on button "Continue to application" at bounding box center [656, 647] width 118 height 28
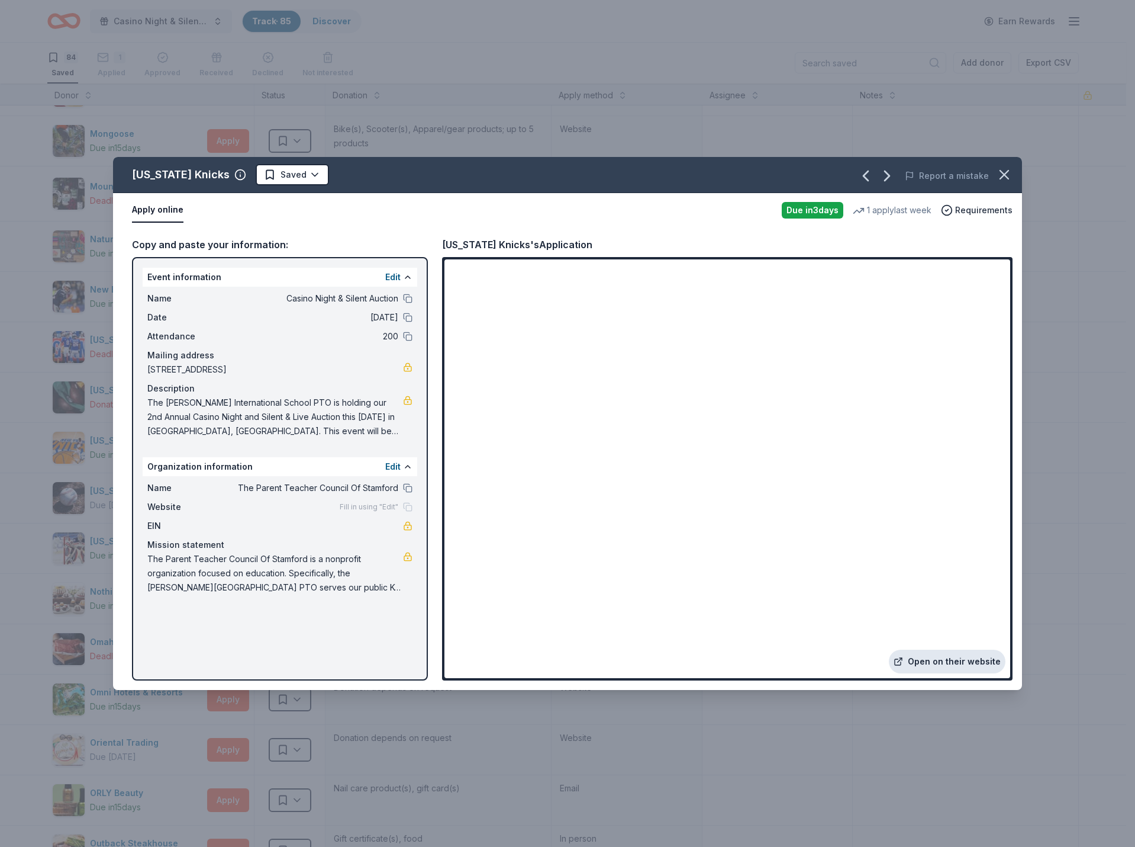
click at [957, 667] on link "Open on their website" at bounding box center [947, 661] width 117 height 24
click at [1006, 178] on icon "button" at bounding box center [1004, 174] width 17 height 17
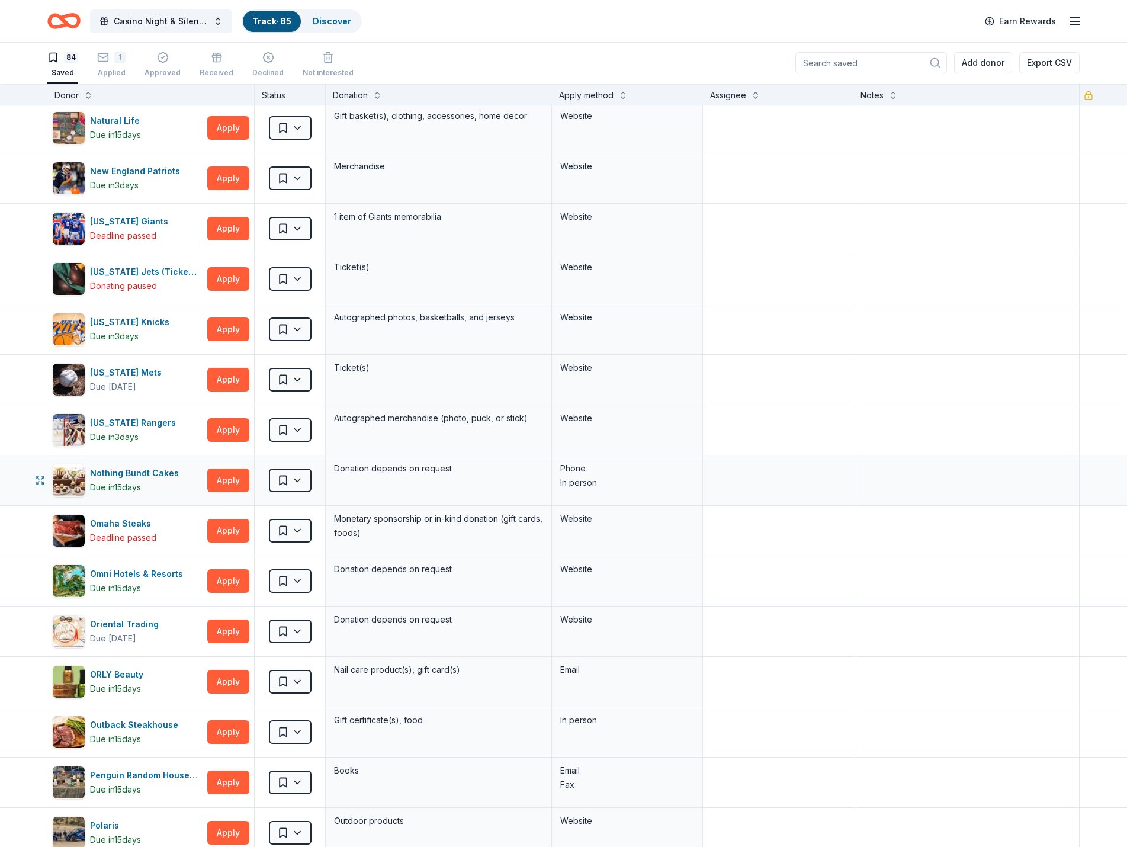
scroll to position [2486, 0]
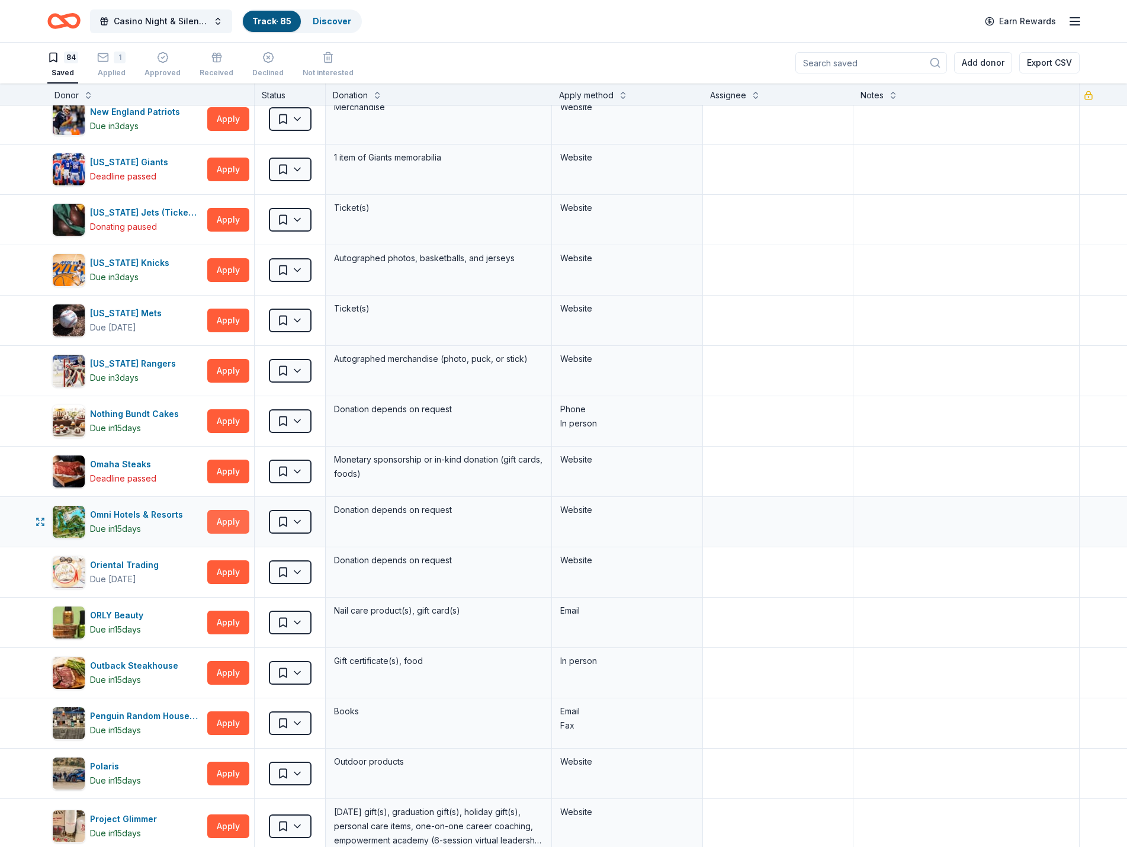
click at [224, 519] on button "Apply" at bounding box center [228, 522] width 42 height 24
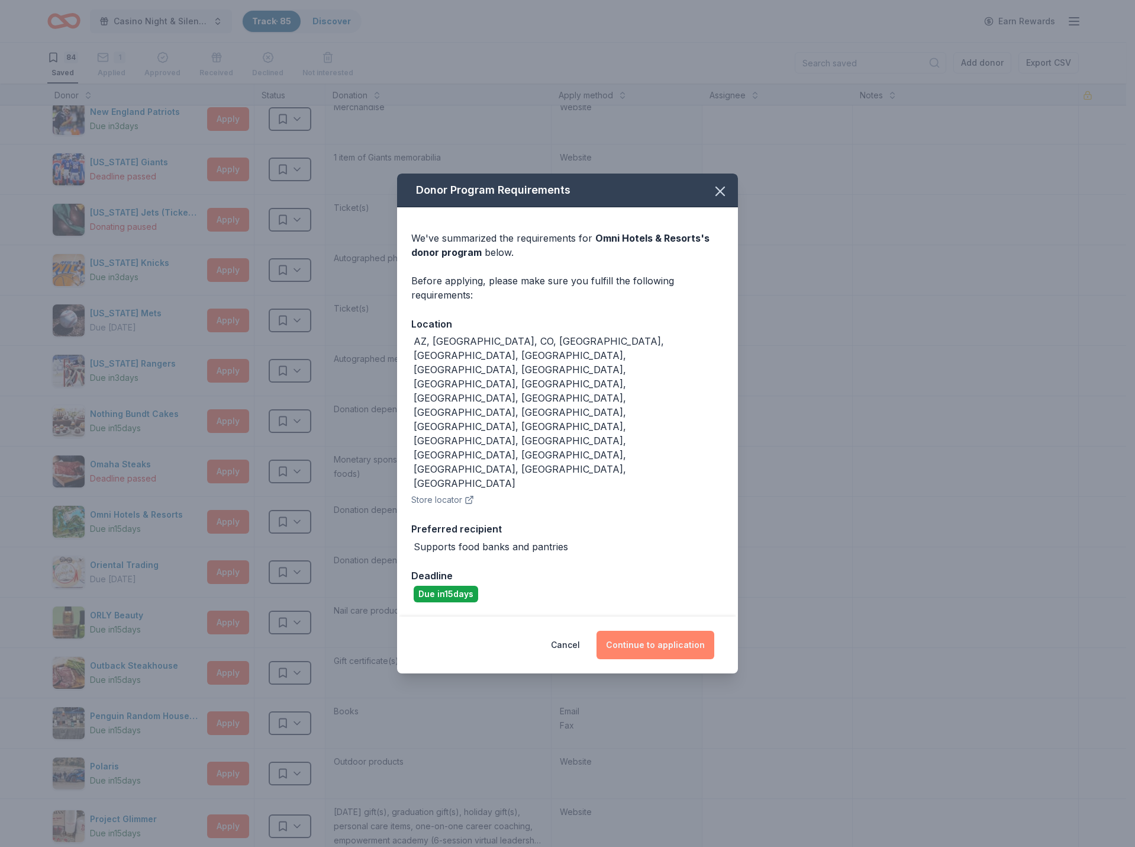
click at [677, 630] on button "Continue to application" at bounding box center [656, 644] width 118 height 28
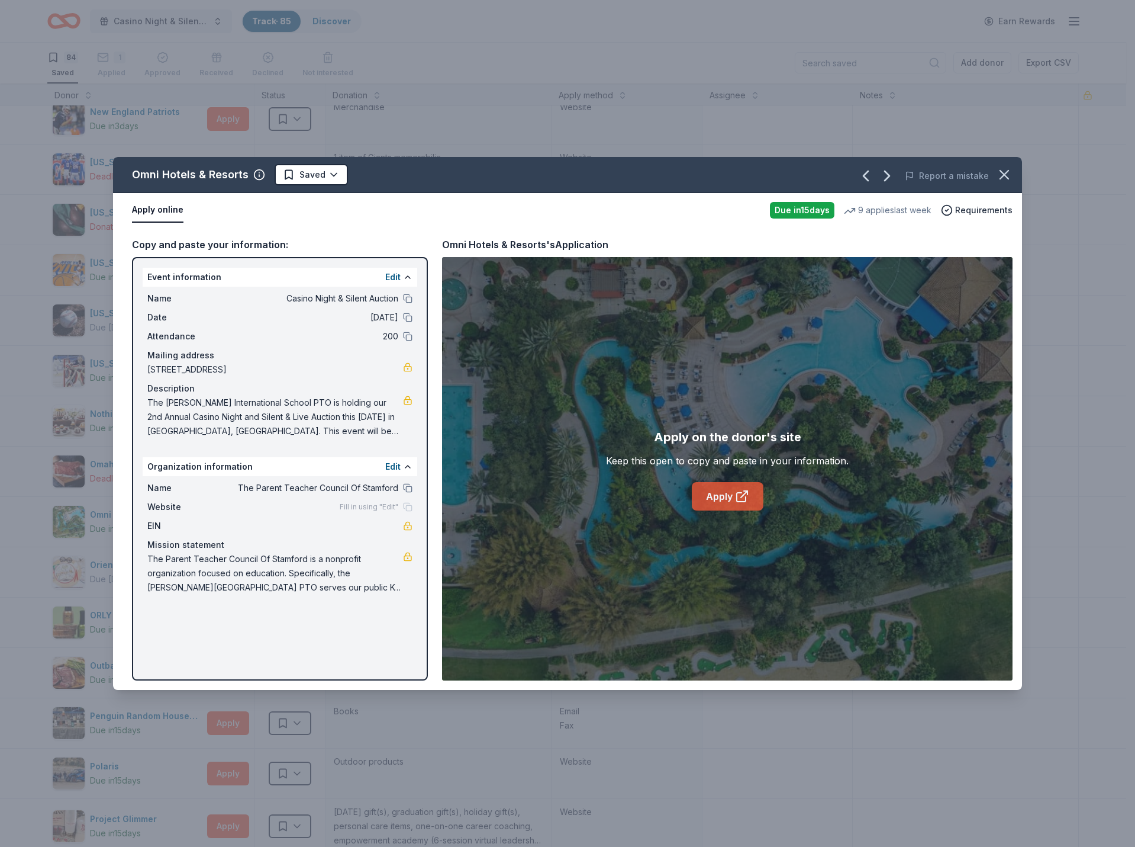
click at [715, 487] on link "Apply" at bounding box center [728, 496] width 72 height 28
click at [1005, 176] on icon "button" at bounding box center [1004, 174] width 17 height 17
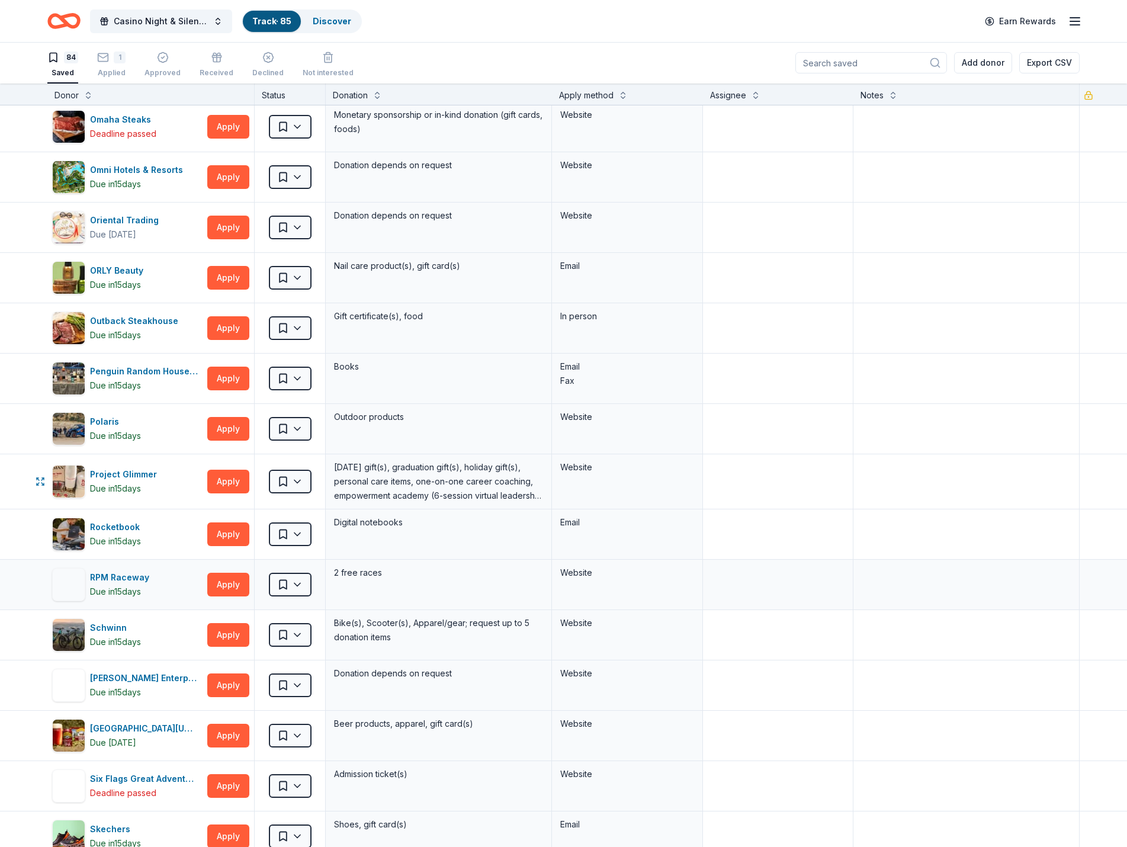
scroll to position [2842, 0]
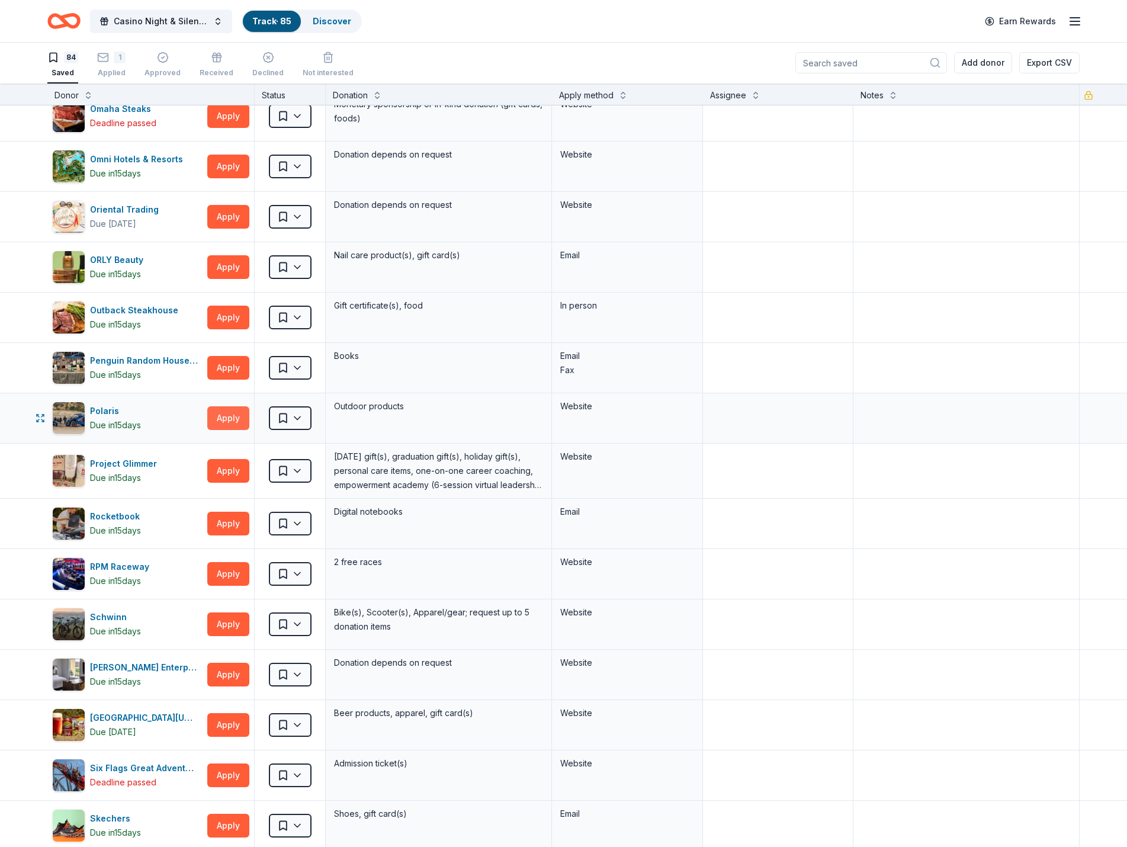
click at [224, 419] on button "Apply" at bounding box center [228, 418] width 42 height 24
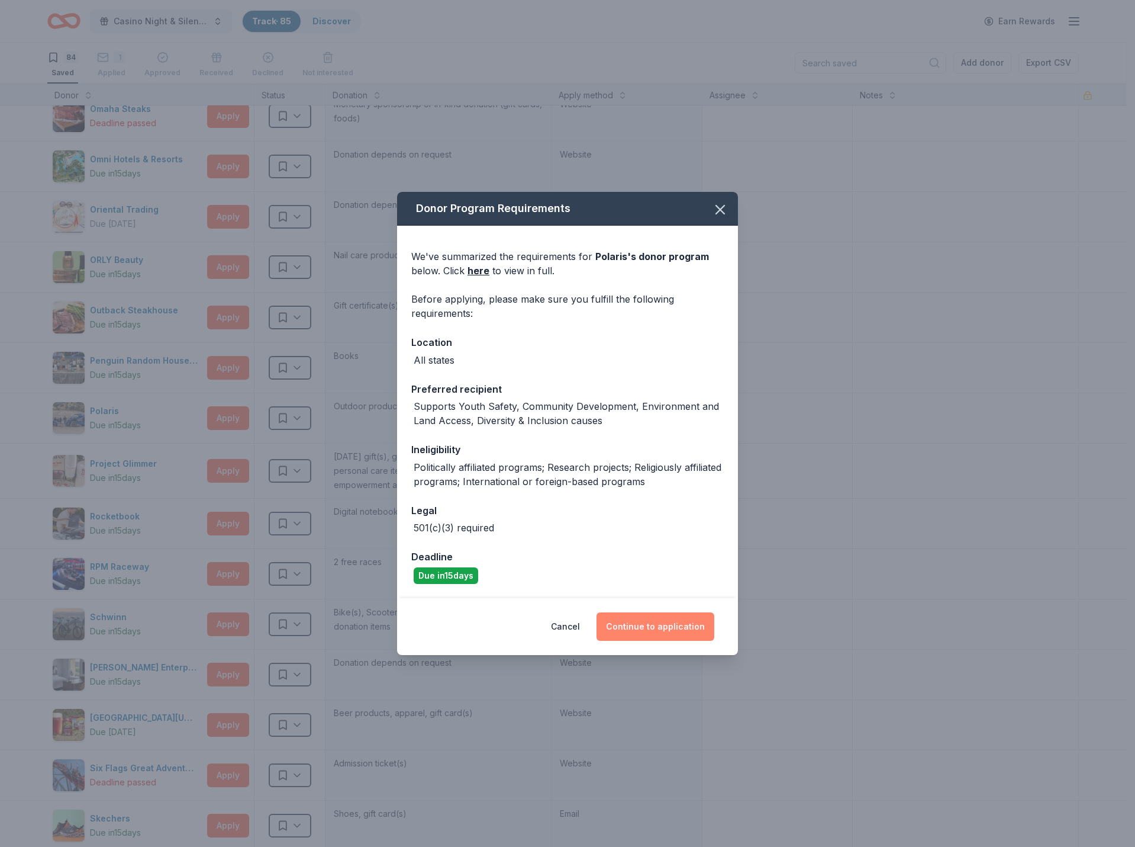
click at [669, 630] on button "Continue to application" at bounding box center [656, 626] width 118 height 28
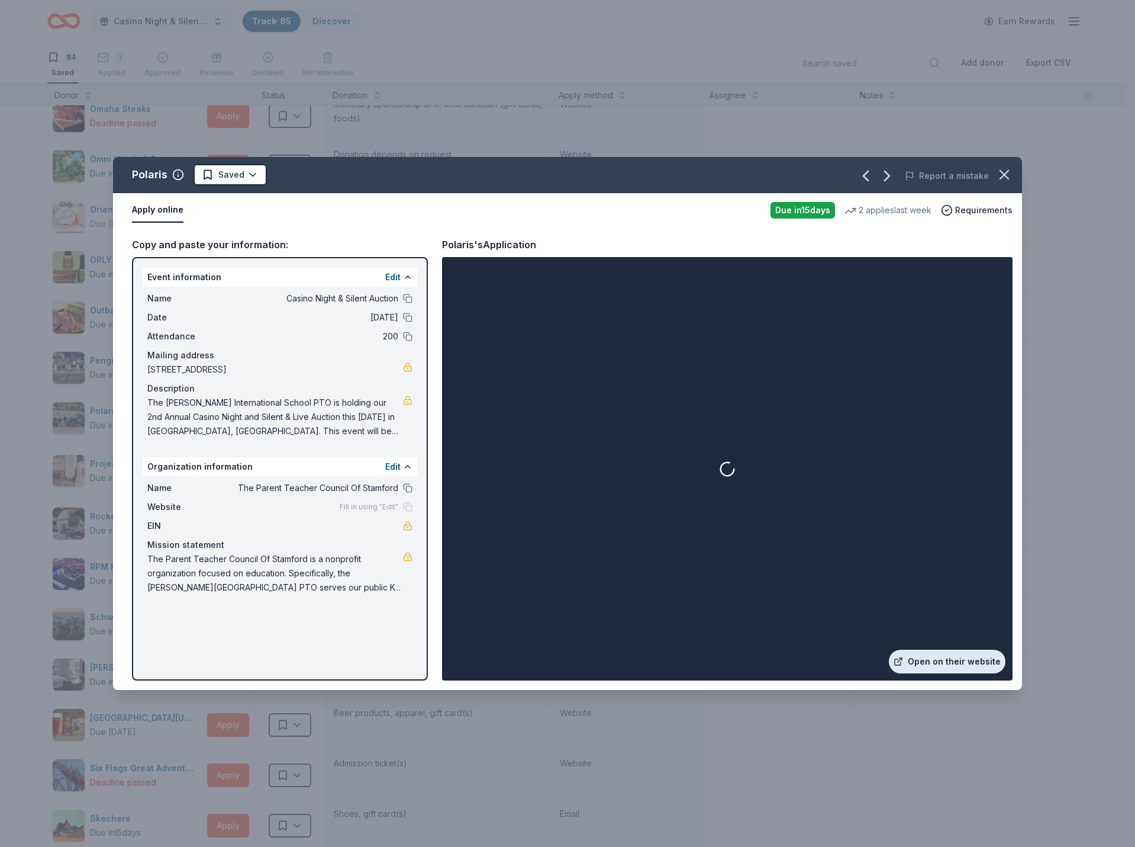
click at [917, 661] on link "Open on their website" at bounding box center [947, 661] width 117 height 24
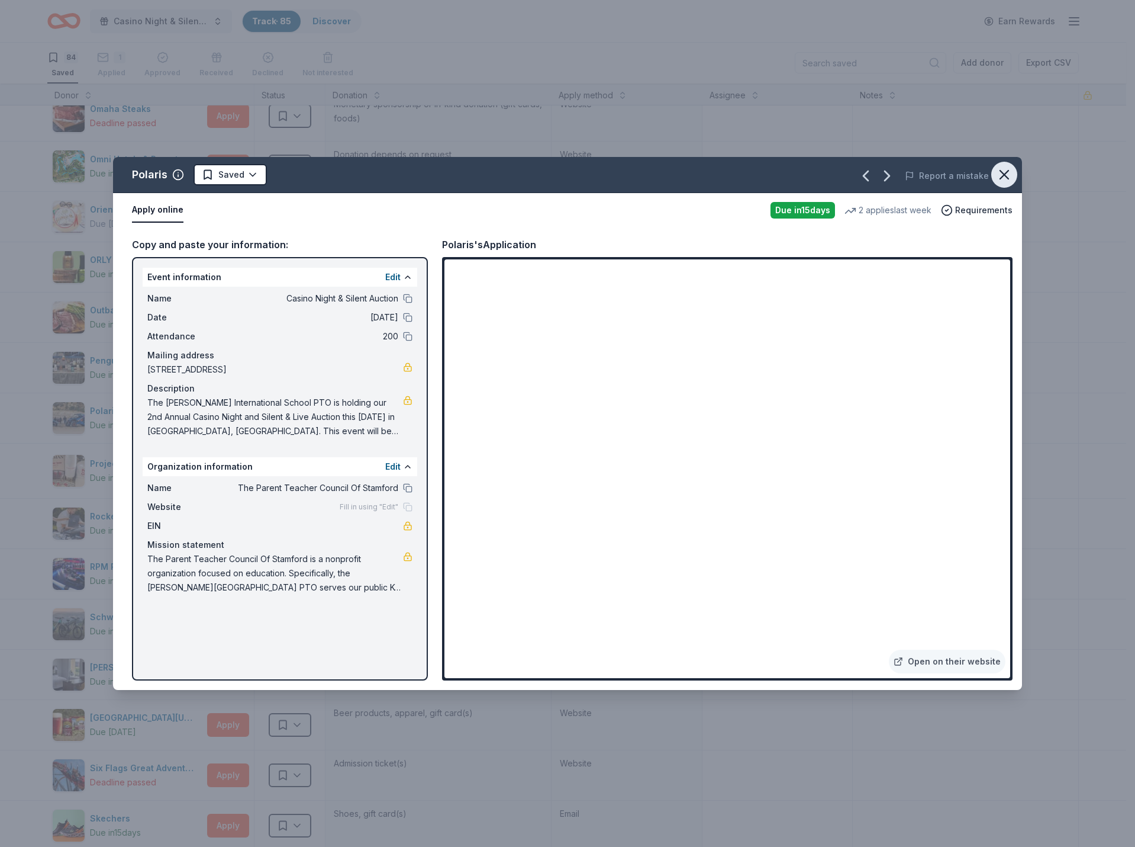
click at [1008, 173] on icon "button" at bounding box center [1004, 174] width 17 height 17
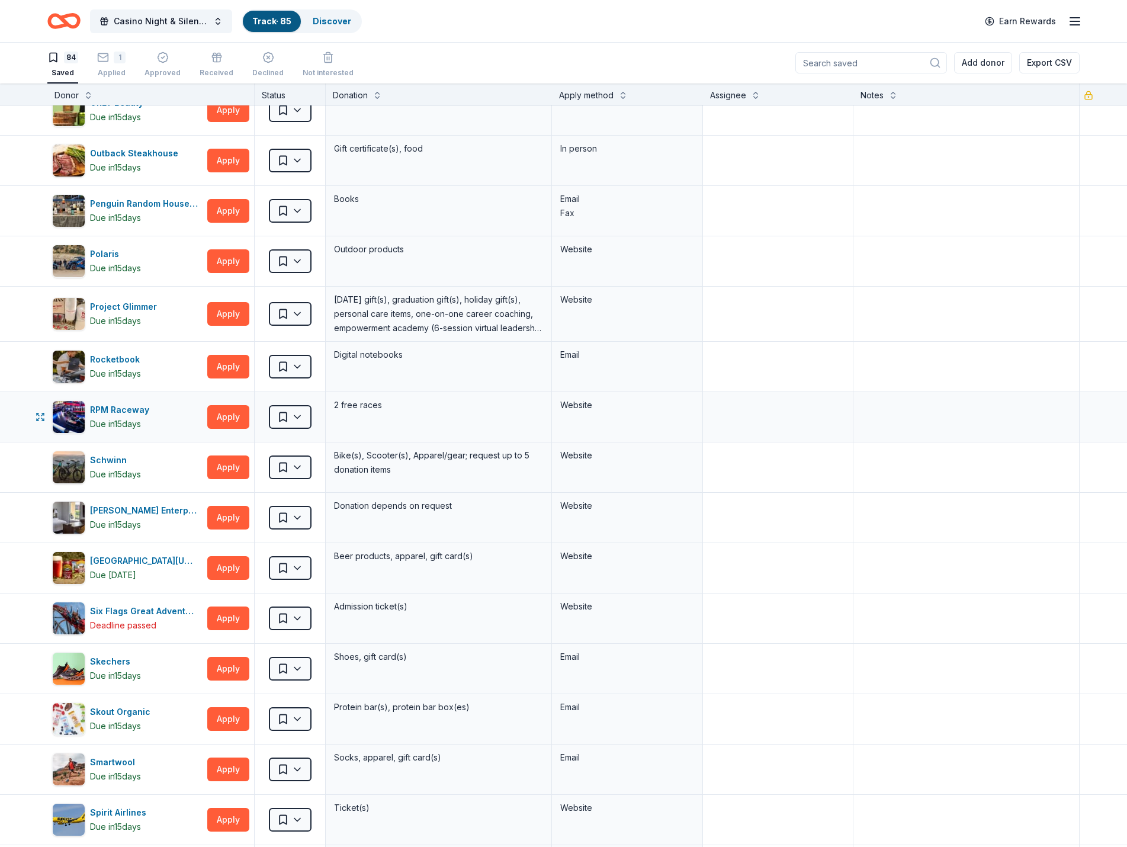
scroll to position [3019, 0]
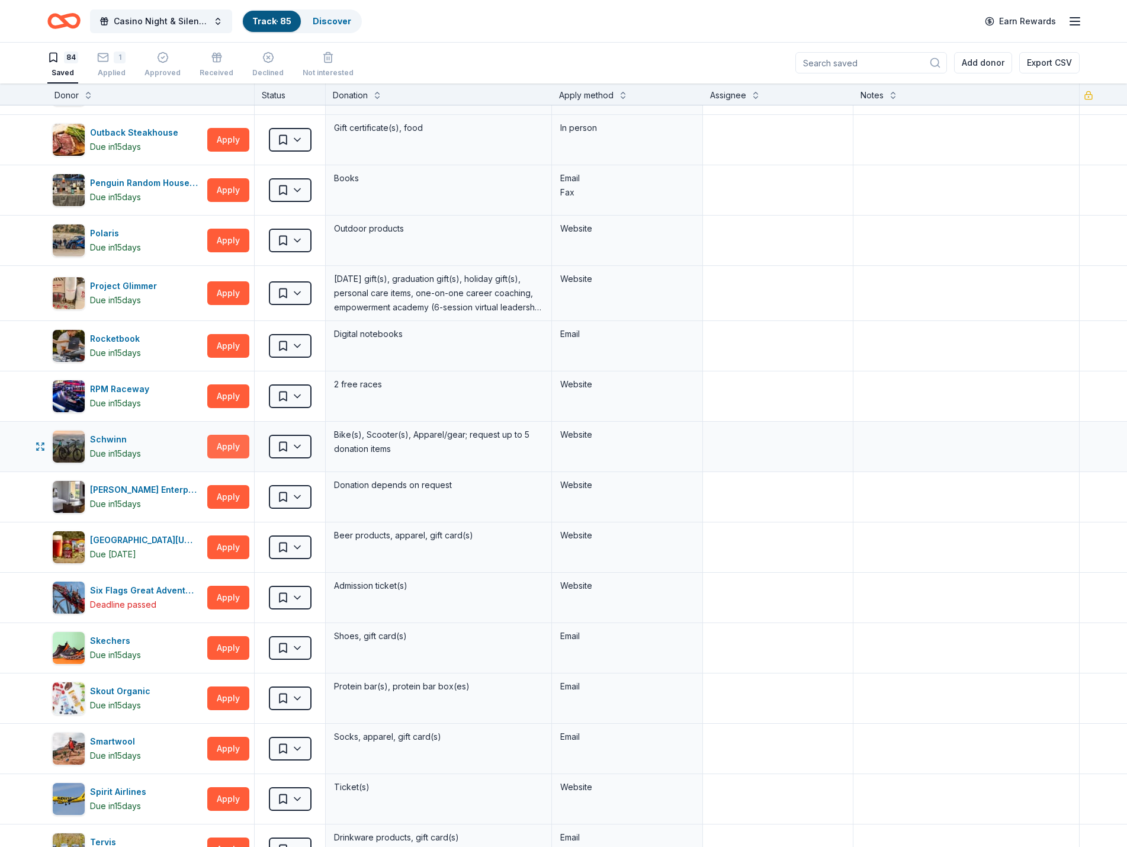
click at [240, 445] on button "Apply" at bounding box center [228, 447] width 42 height 24
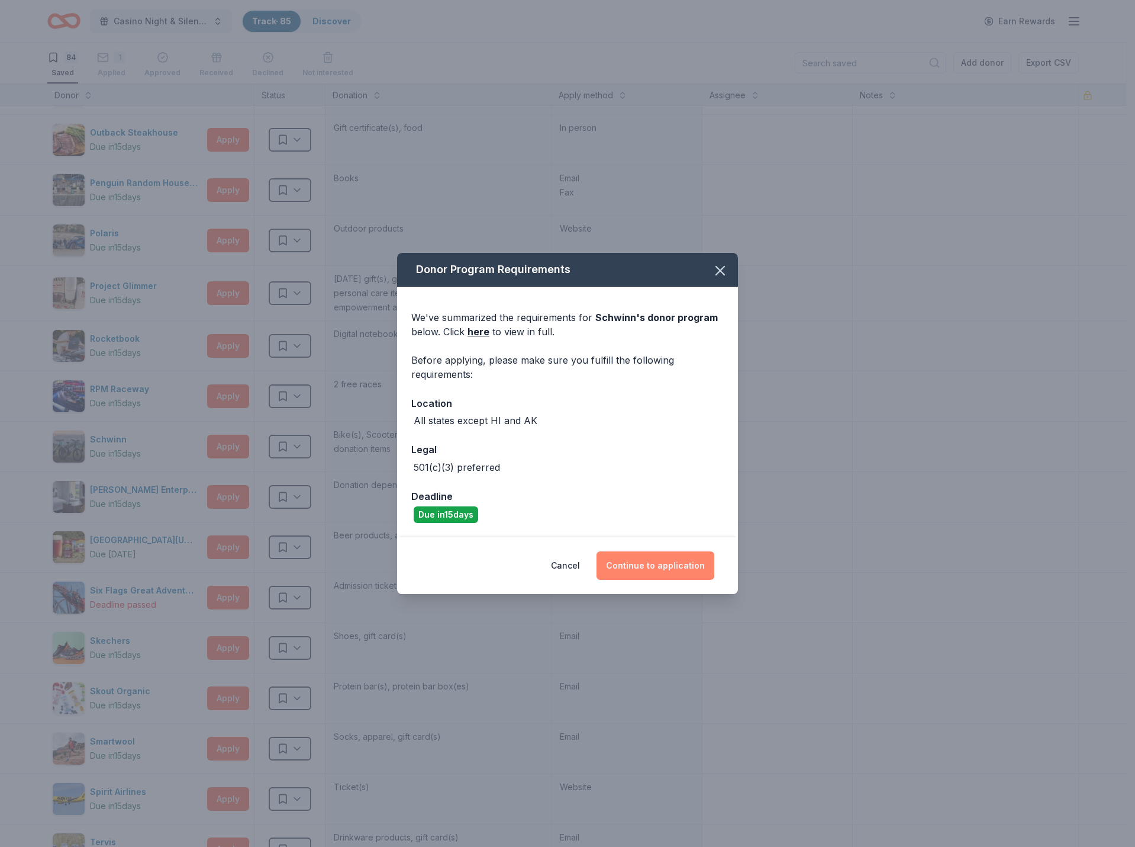
click at [636, 564] on button "Continue to application" at bounding box center [656, 565] width 118 height 28
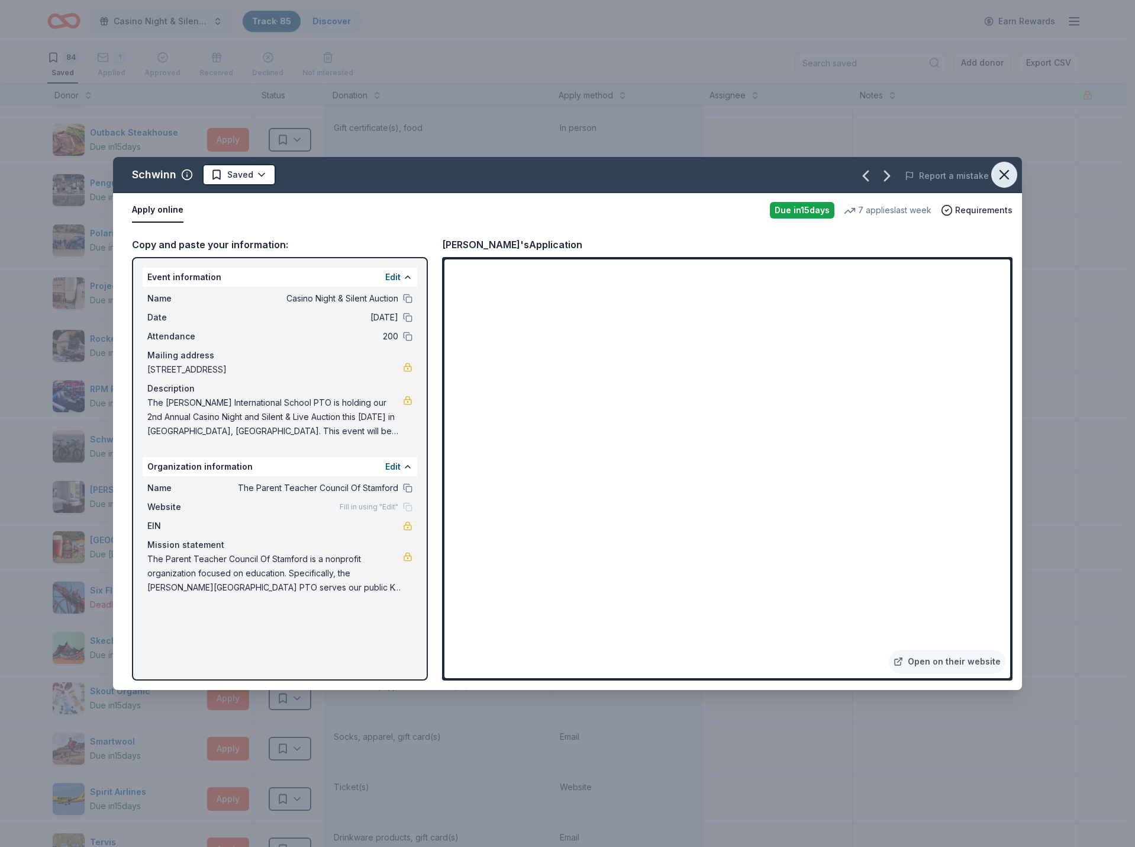
click at [1002, 176] on icon "button" at bounding box center [1005, 174] width 8 height 8
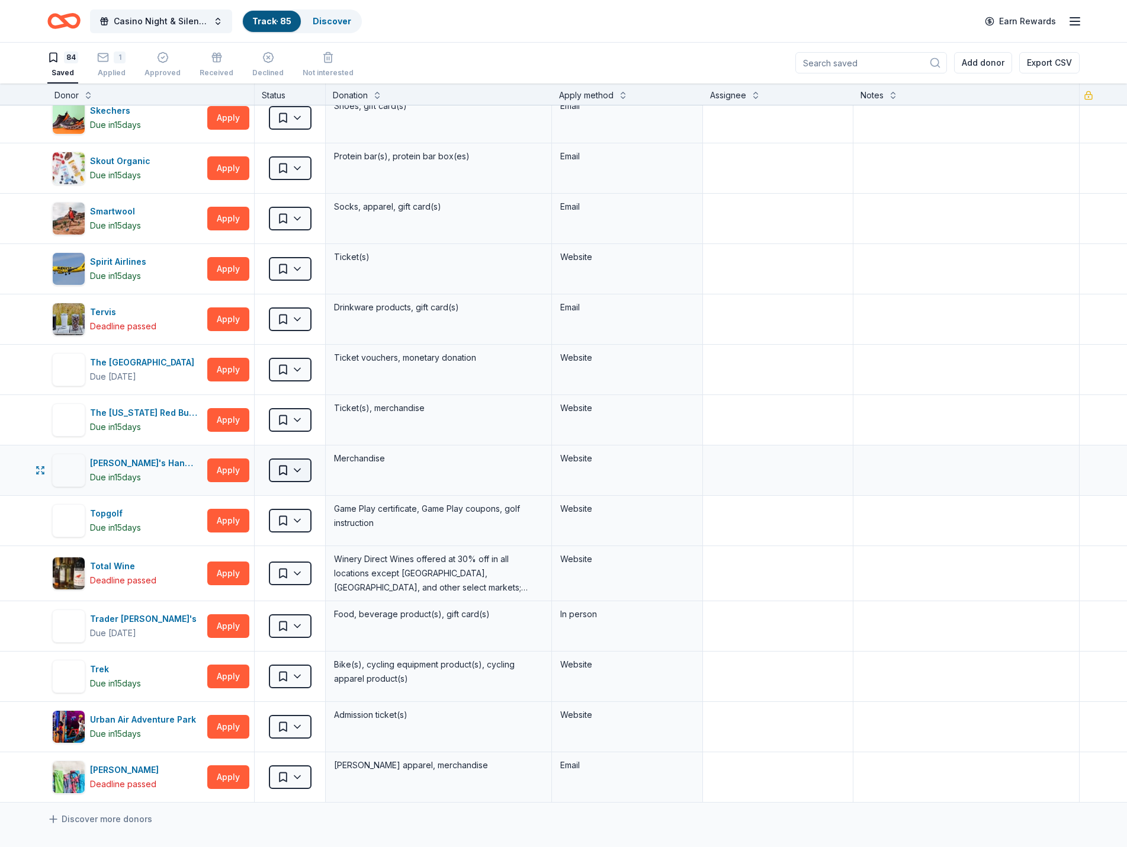
scroll to position [3552, 0]
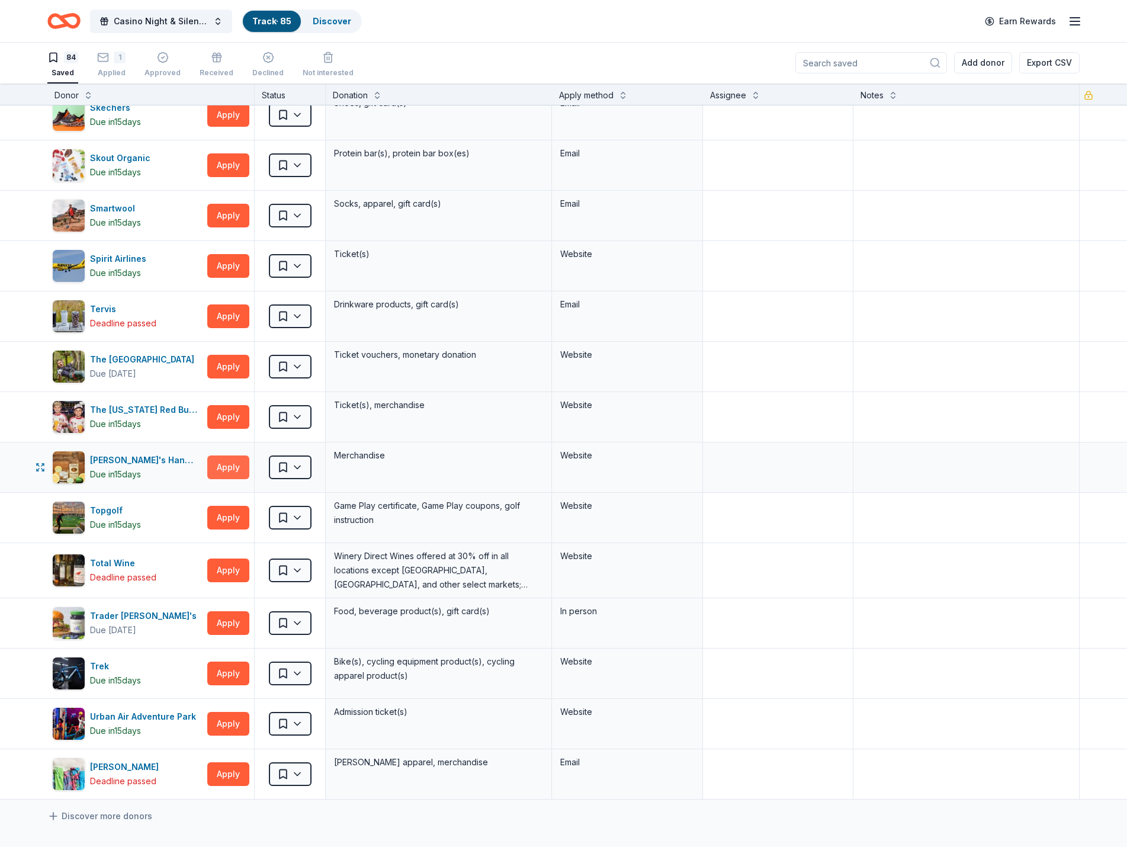
click at [227, 465] on button "Apply" at bounding box center [228, 467] width 42 height 24
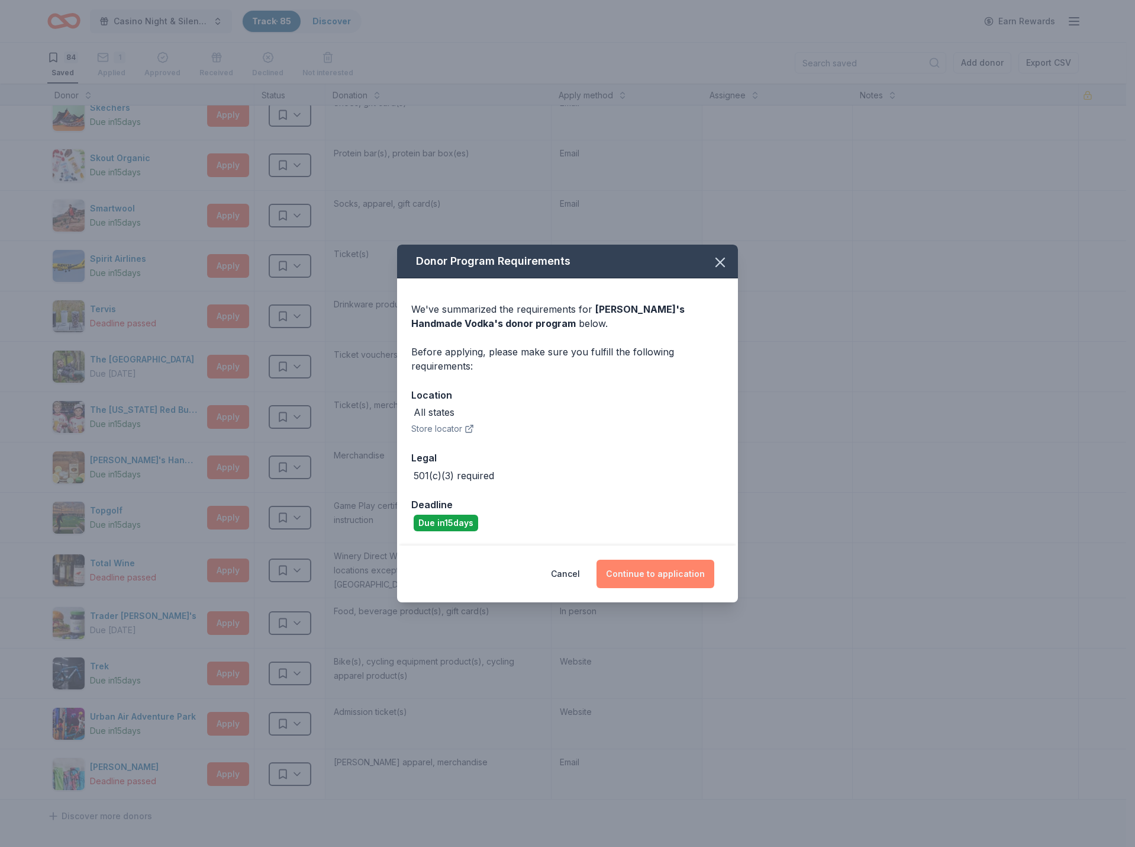
click at [647, 576] on button "Continue to application" at bounding box center [656, 573] width 118 height 28
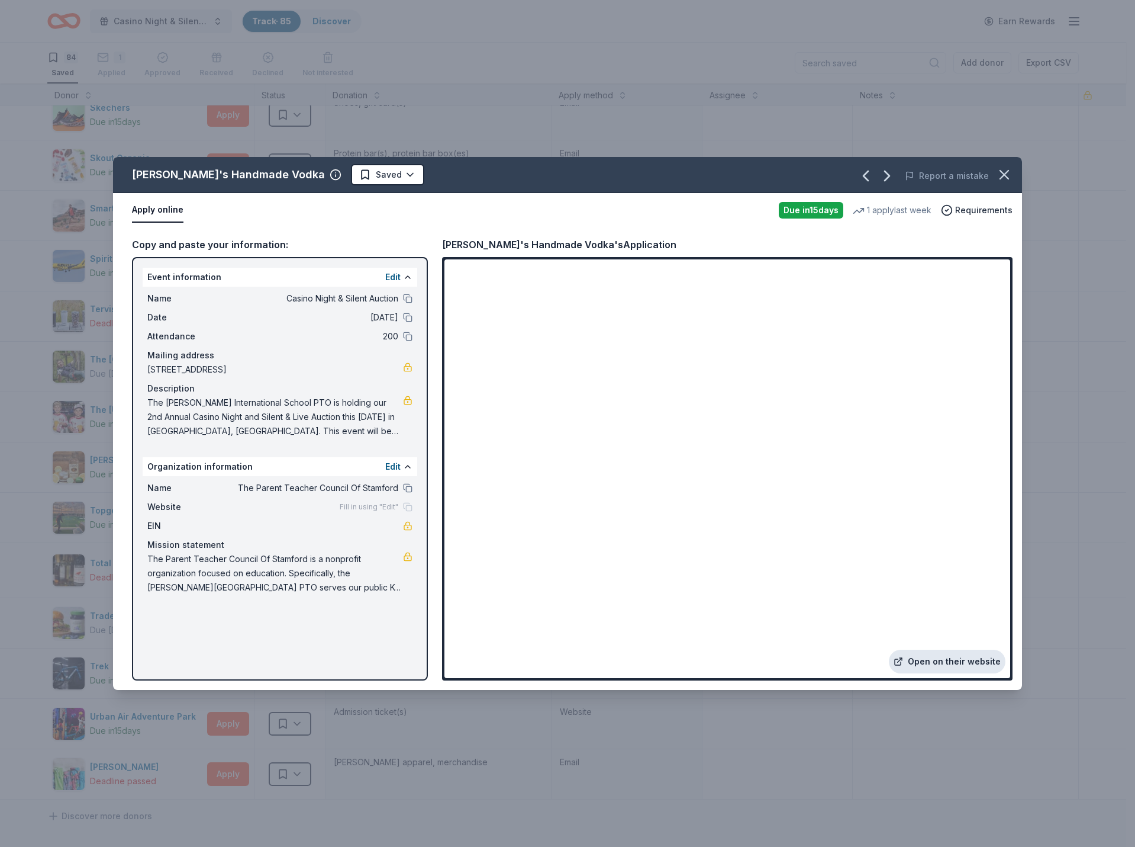
click at [928, 660] on link "Open on their website" at bounding box center [947, 661] width 117 height 24
click at [996, 170] on button "button" at bounding box center [1005, 175] width 26 height 26
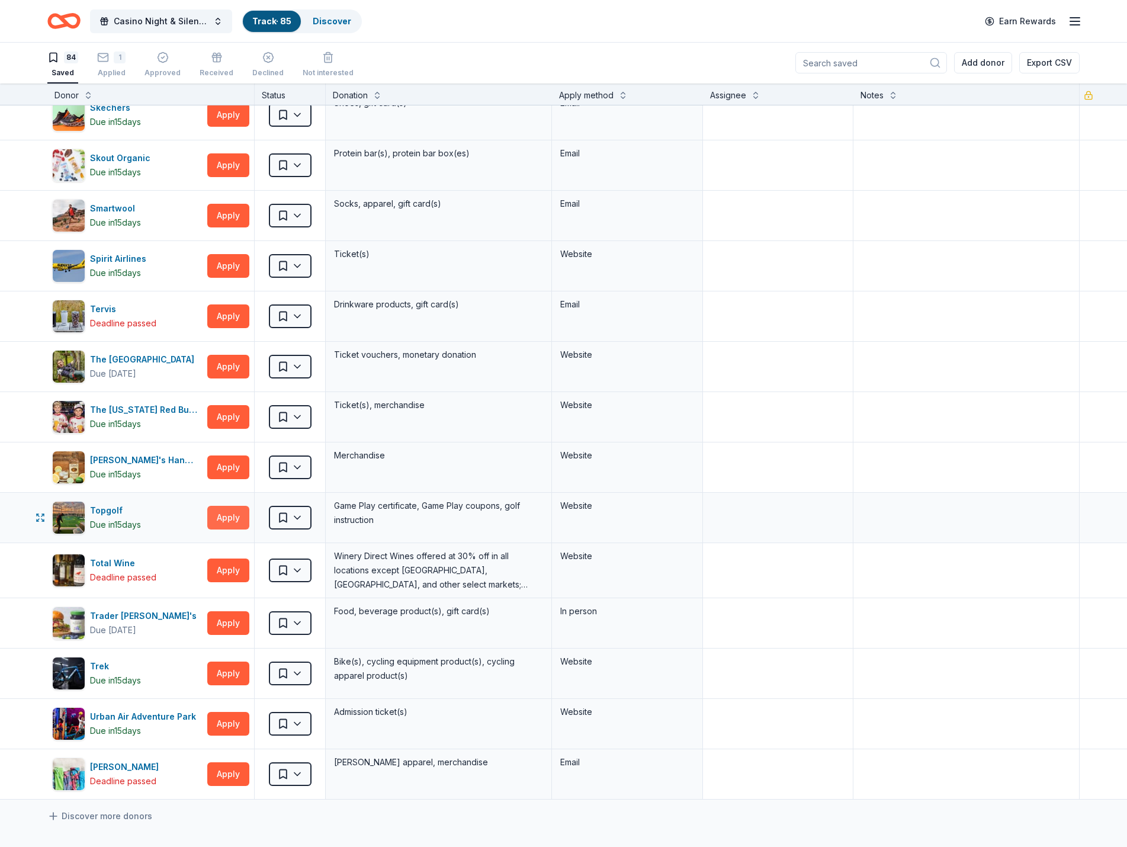
click at [224, 517] on button "Apply" at bounding box center [228, 518] width 42 height 24
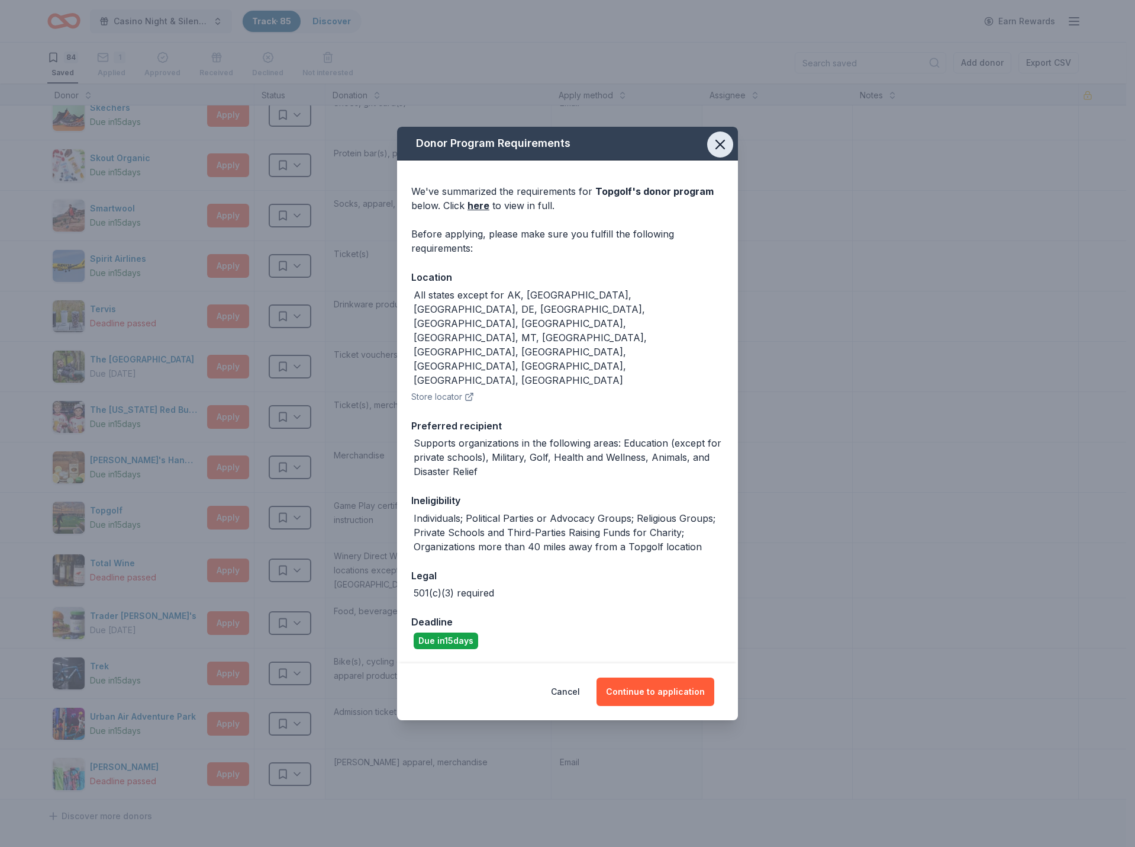
click at [726, 153] on icon "button" at bounding box center [720, 144] width 17 height 17
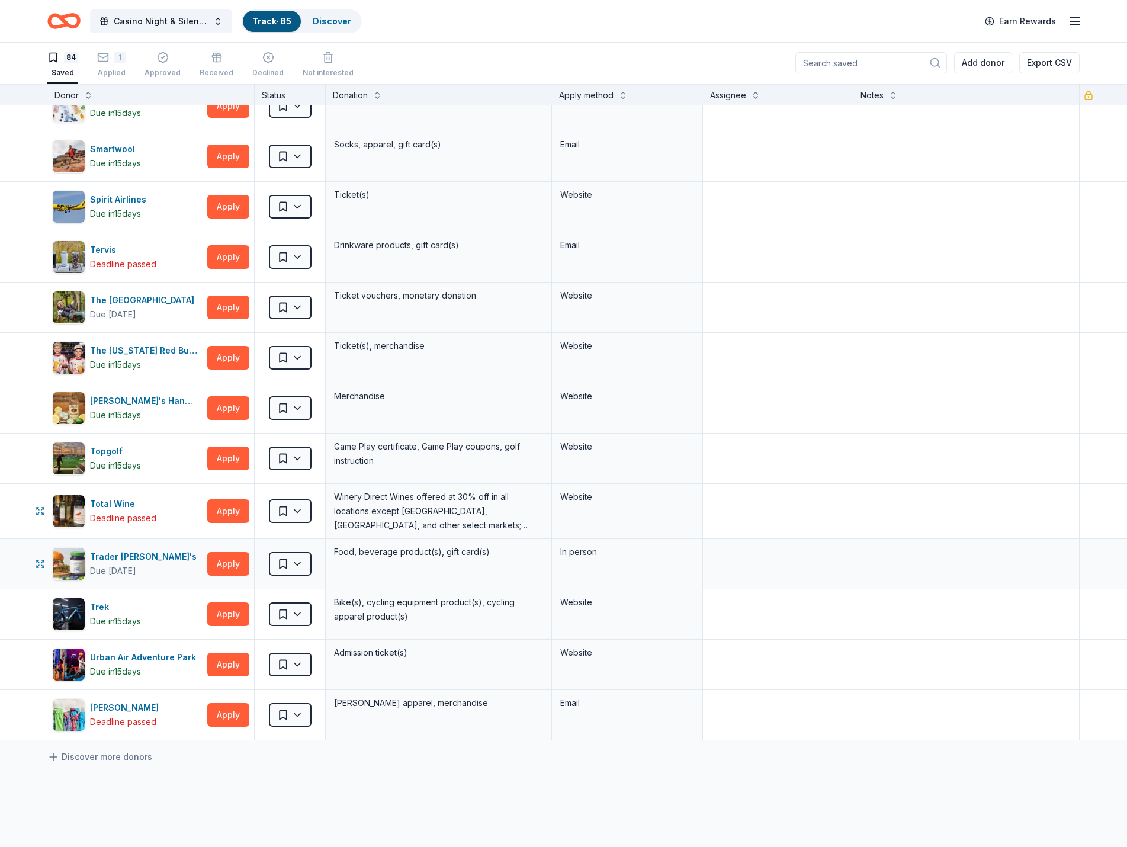
scroll to position [3670, 0]
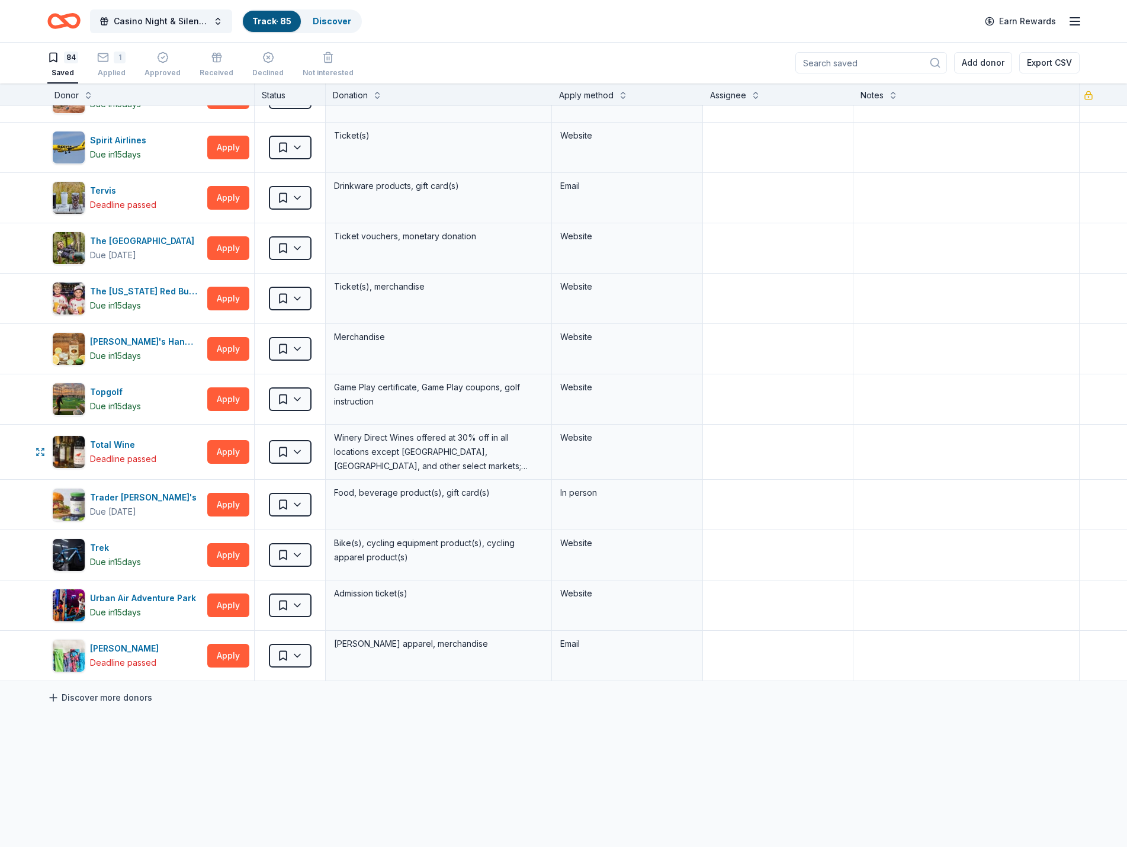
click at [134, 700] on link "Discover more donors" at bounding box center [99, 697] width 105 height 14
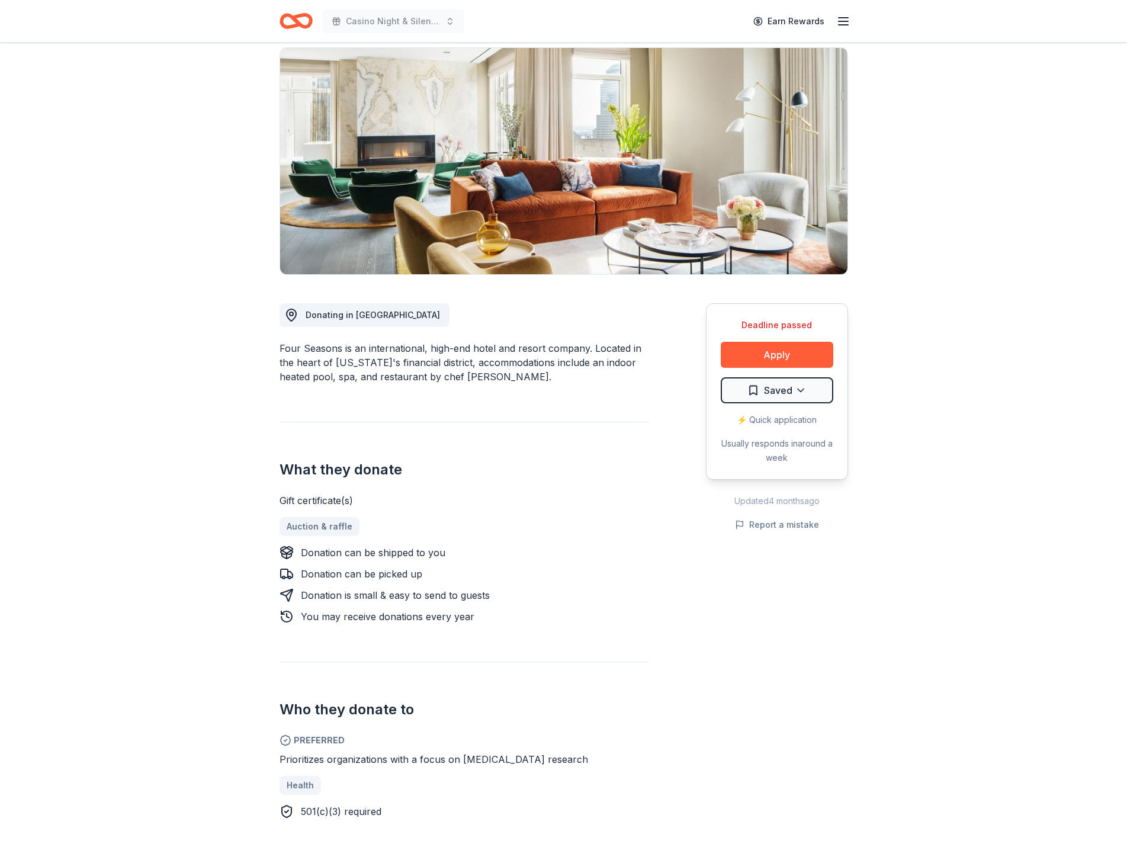
scroll to position [178, 0]
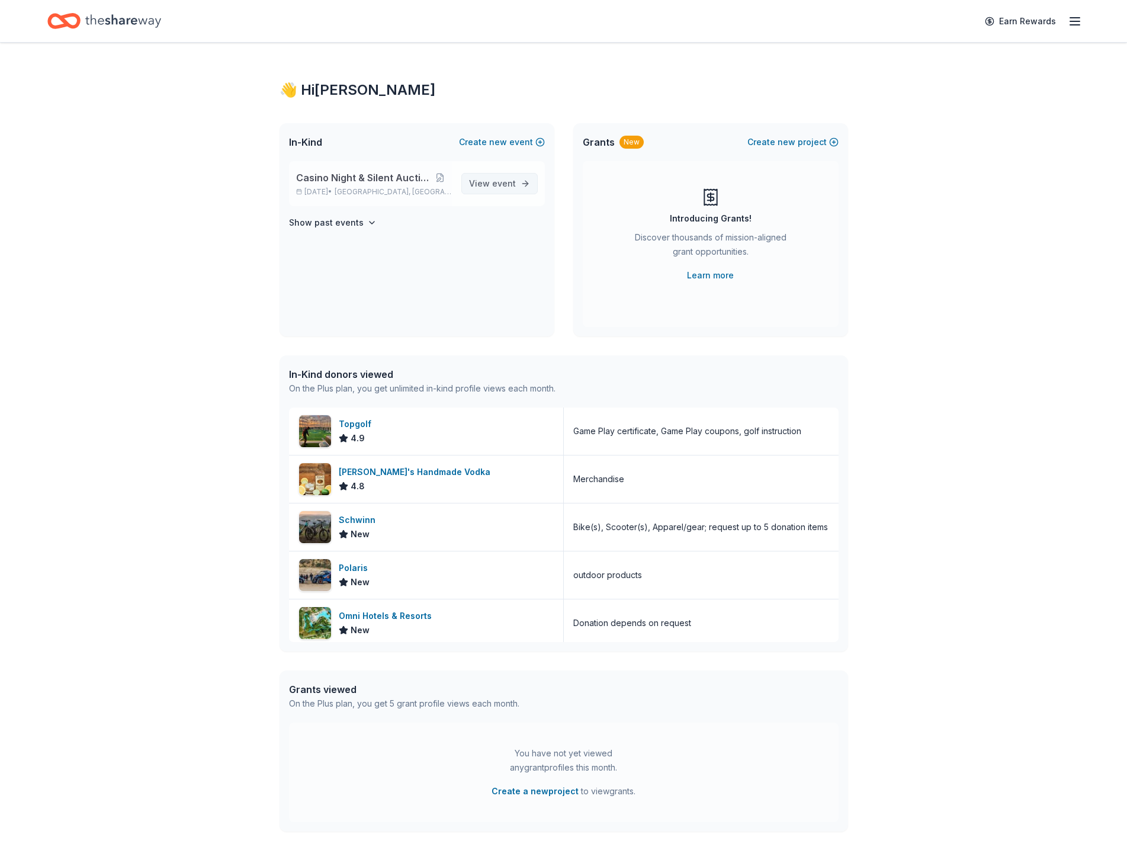
click at [496, 177] on span "View event" at bounding box center [492, 183] width 47 height 14
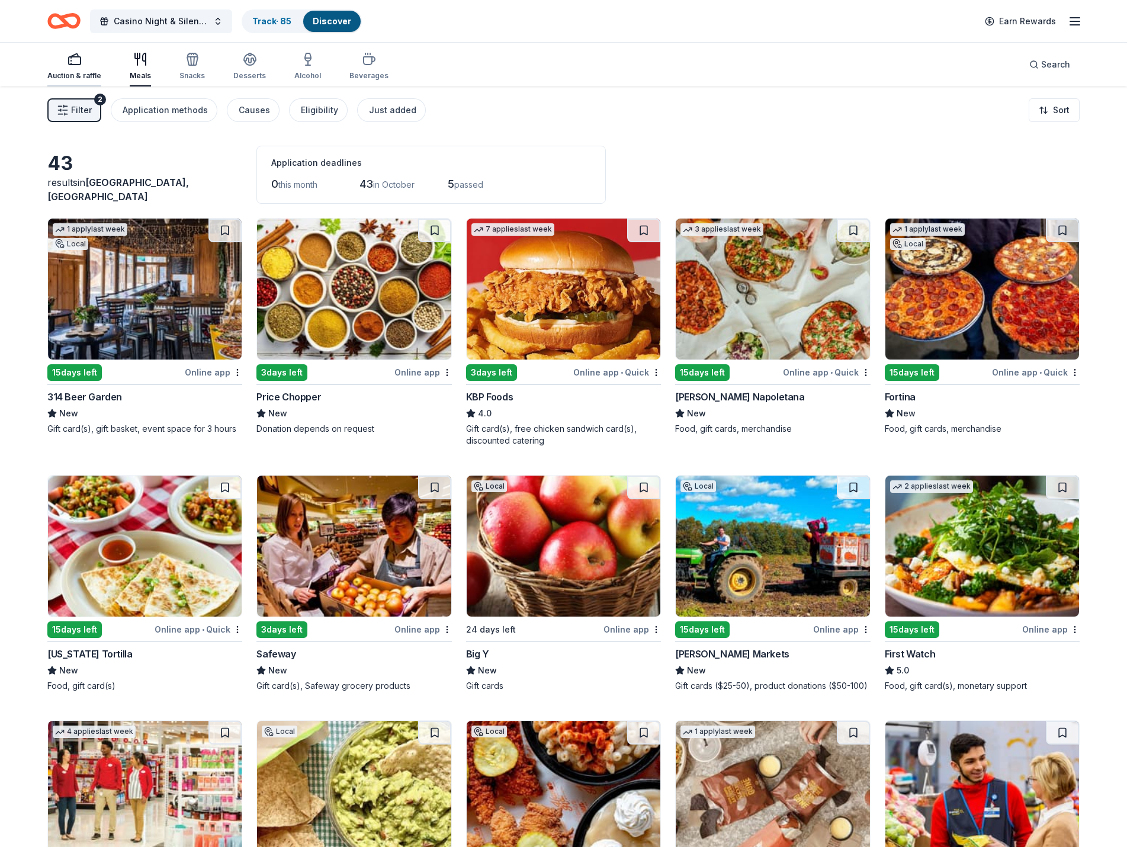
click at [75, 66] on div "Auction & raffle" at bounding box center [74, 66] width 54 height 28
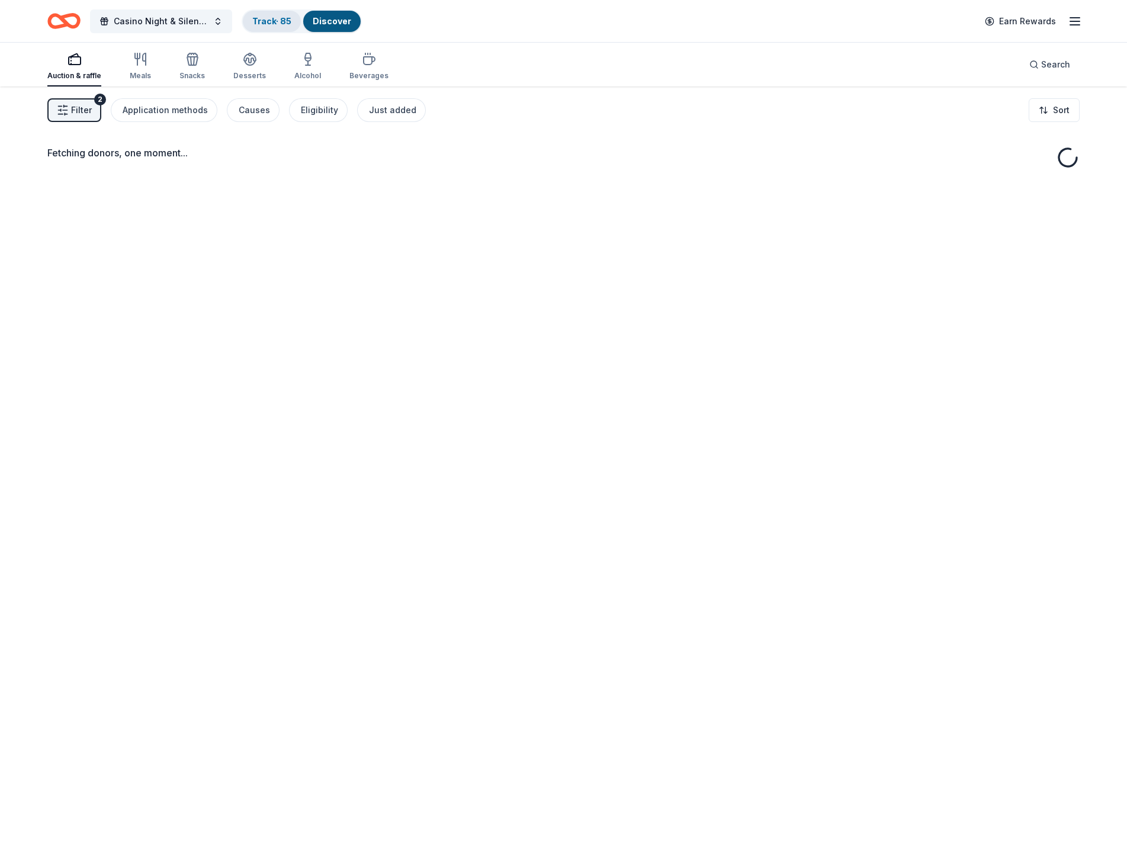
click at [259, 21] on link "Track · 85" at bounding box center [271, 21] width 39 height 10
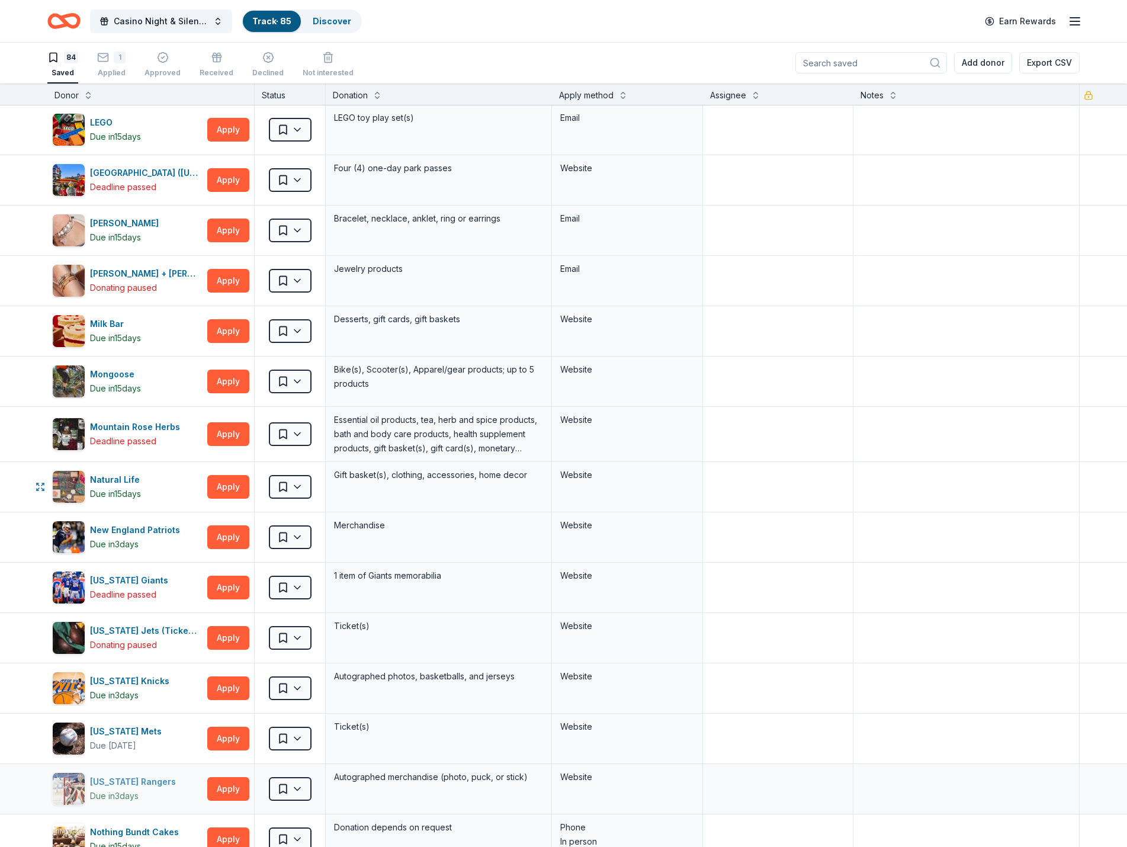
scroll to position [2250, 0]
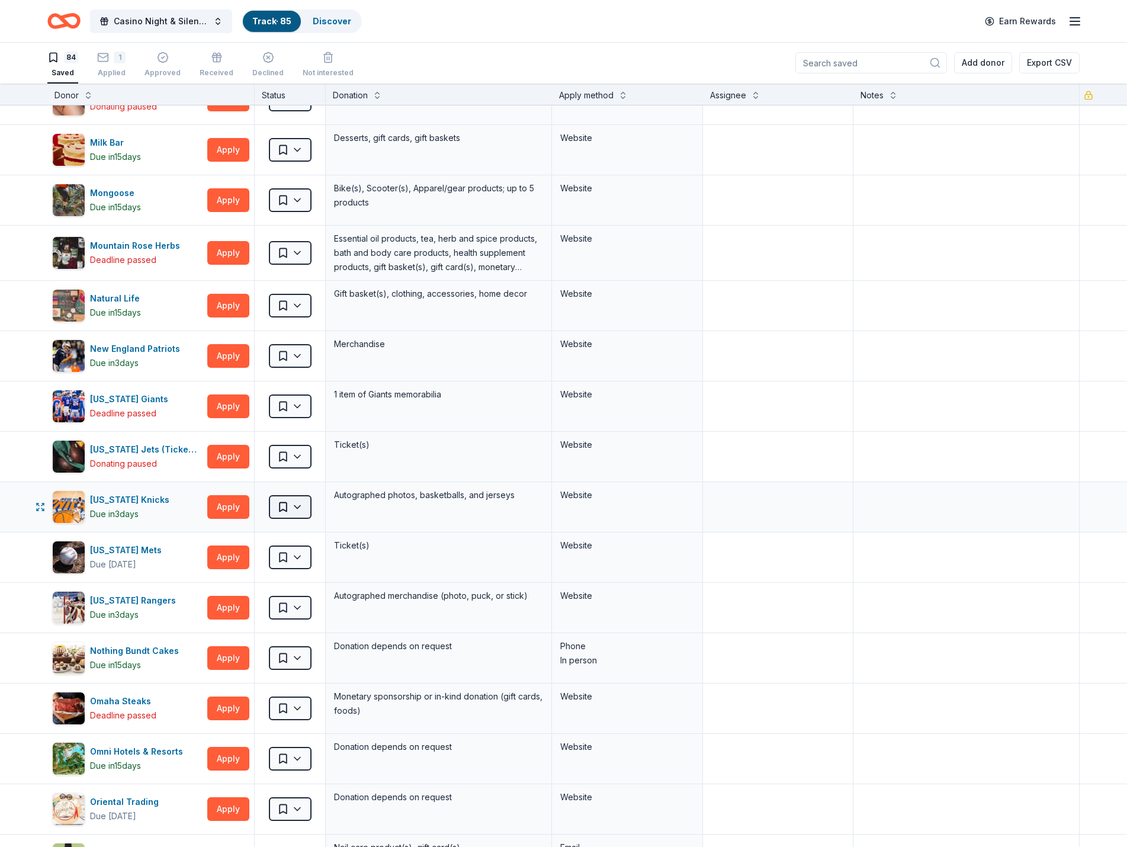
click at [296, 508] on html "Casino Night & Silent Auction Track · 85 Discover Earn Rewards 84 Saved 1 Appli…" at bounding box center [563, 422] width 1127 height 847
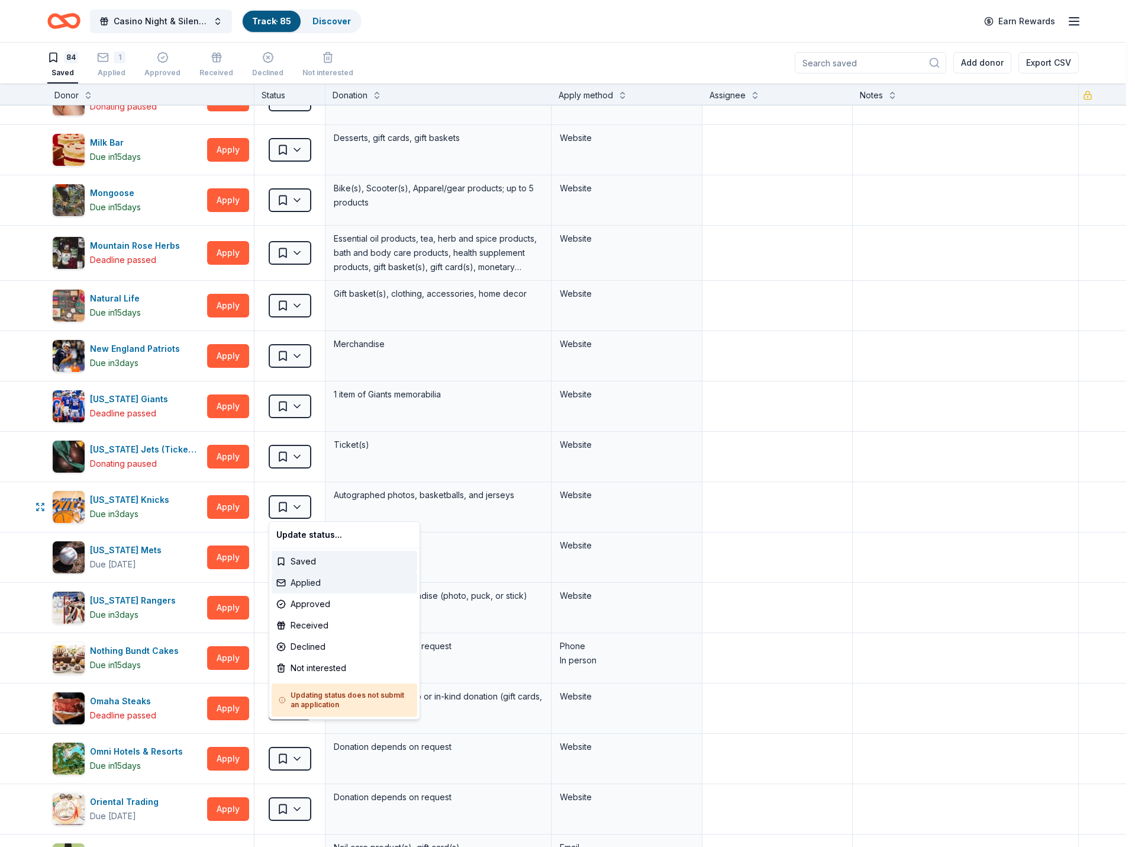
click at [311, 582] on div "Applied" at bounding box center [345, 582] width 146 height 21
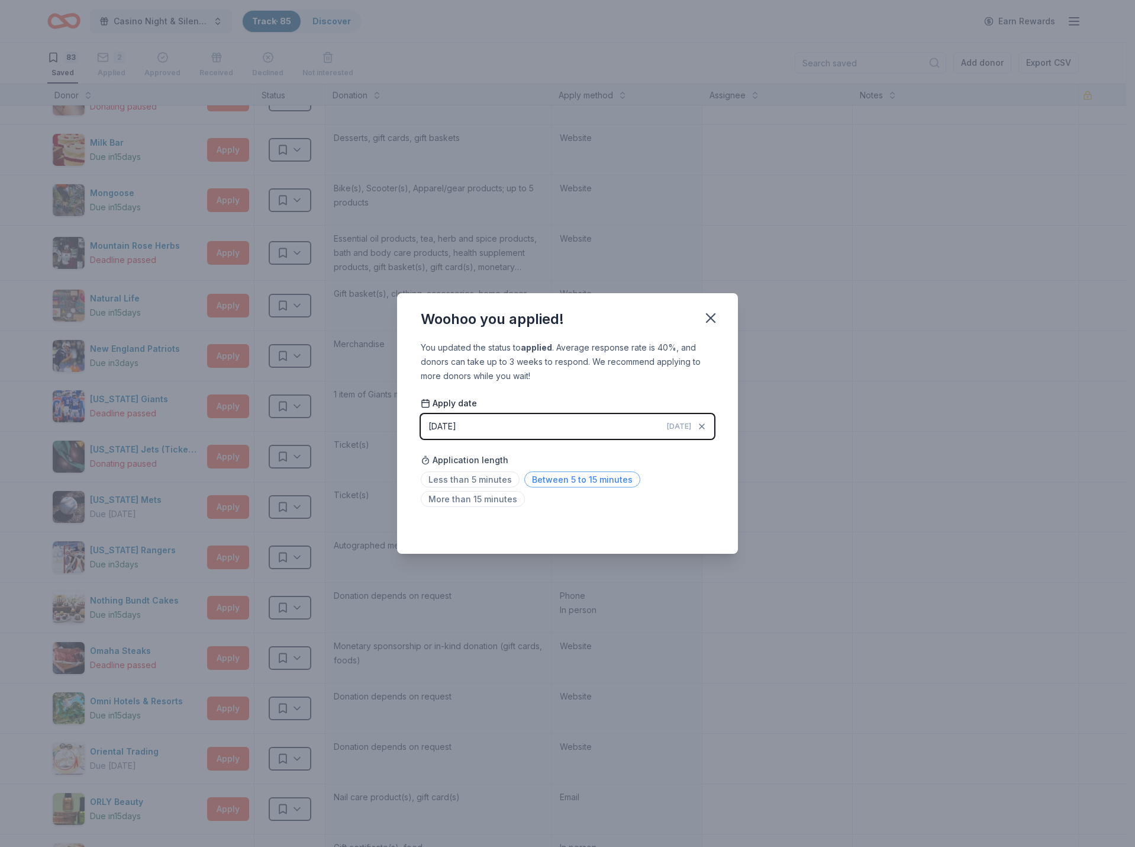
click at [581, 479] on span "Between 5 to 15 minutes" at bounding box center [583, 479] width 116 height 16
click at [715, 310] on icon "button" at bounding box center [711, 318] width 17 height 17
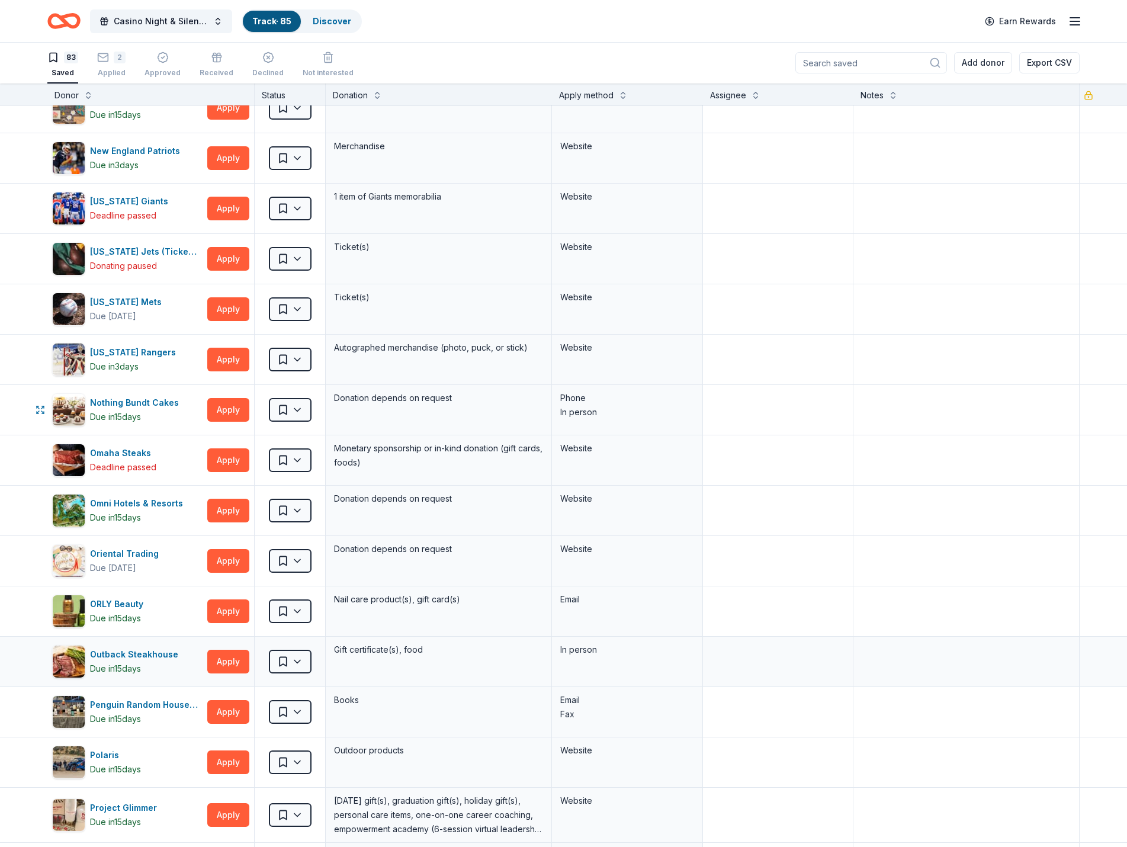
scroll to position [2546, 0]
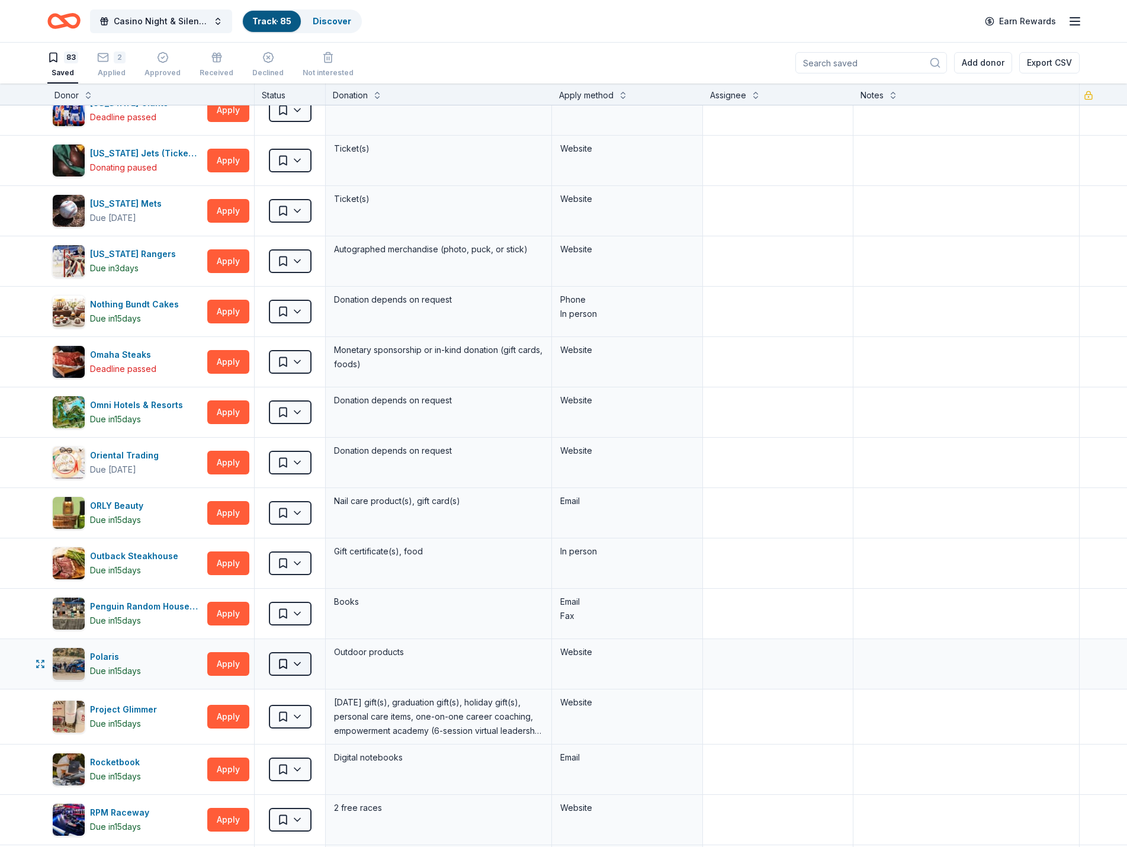
click at [300, 658] on html "Casino Night & Silent Auction Track · 85 Discover Earn Rewards 83 Saved 2 Appli…" at bounding box center [563, 422] width 1127 height 847
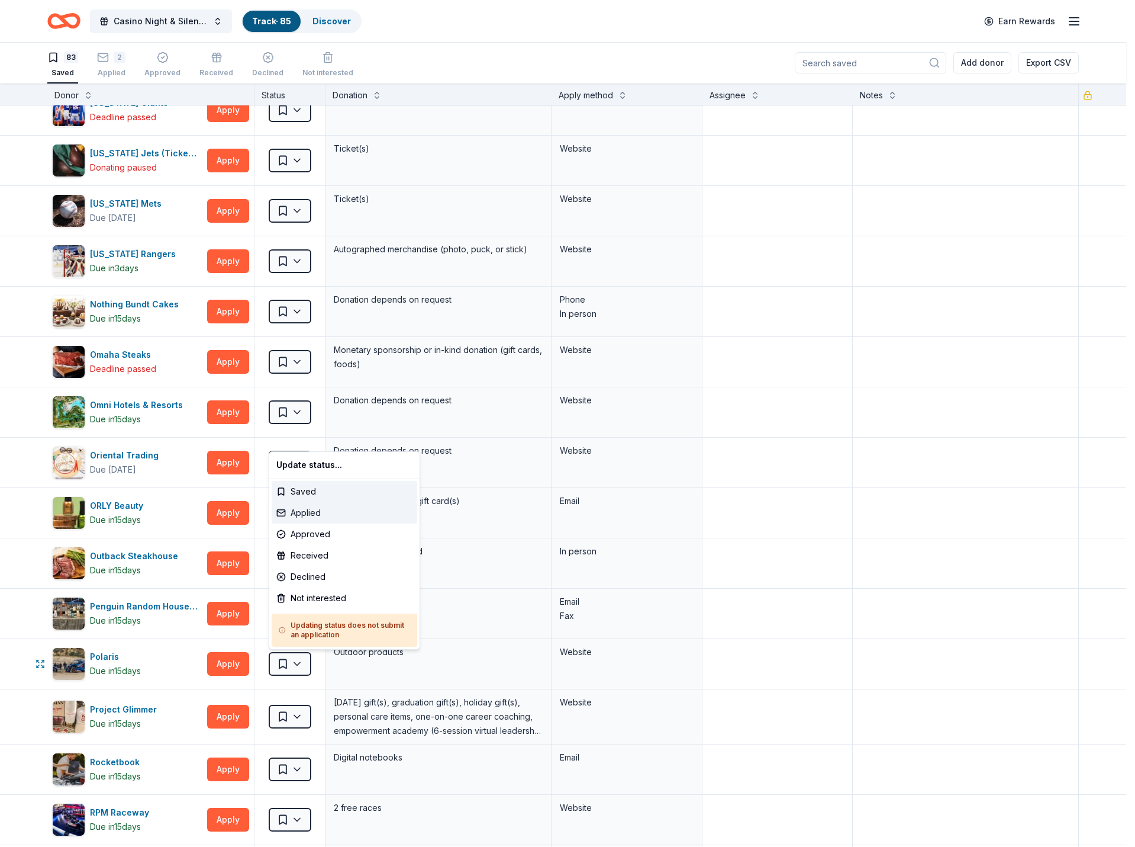
click at [311, 510] on div "Applied" at bounding box center [345, 512] width 146 height 21
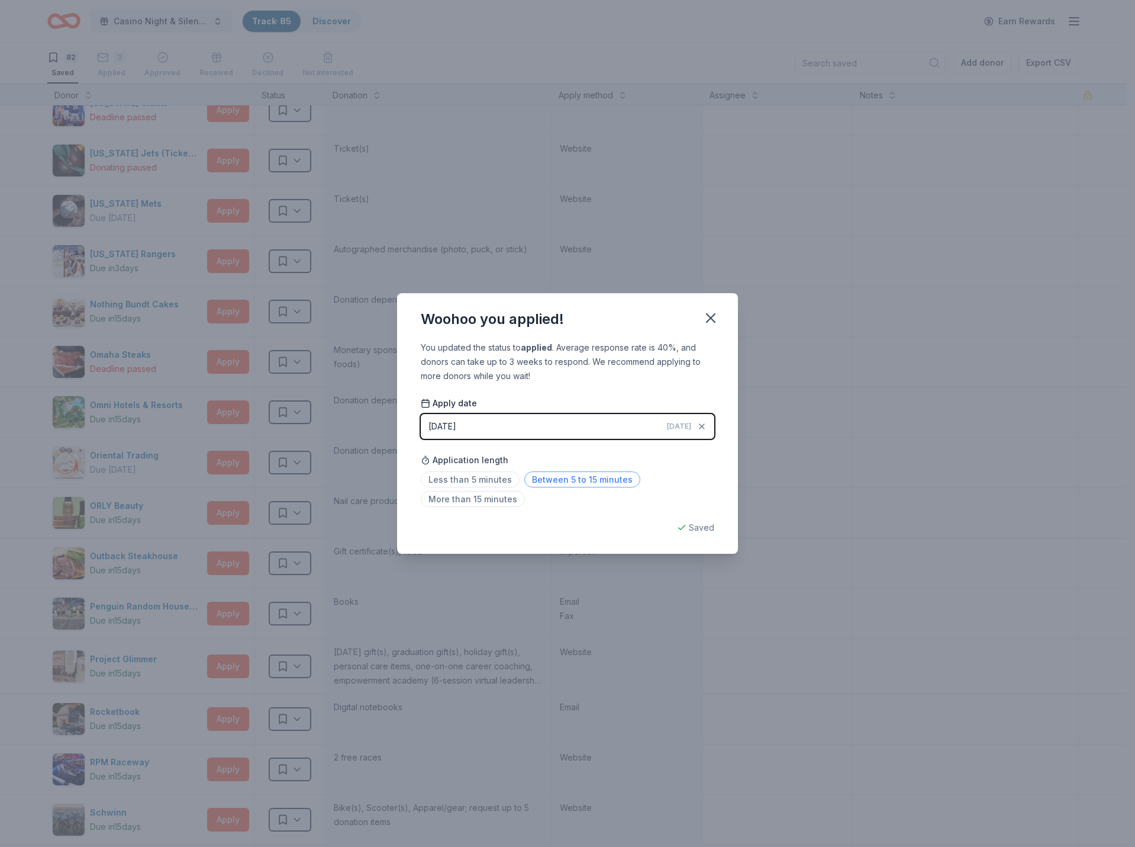
click at [532, 479] on span "Between 5 to 15 minutes" at bounding box center [583, 479] width 116 height 16
click at [714, 319] on icon "button" at bounding box center [711, 318] width 17 height 17
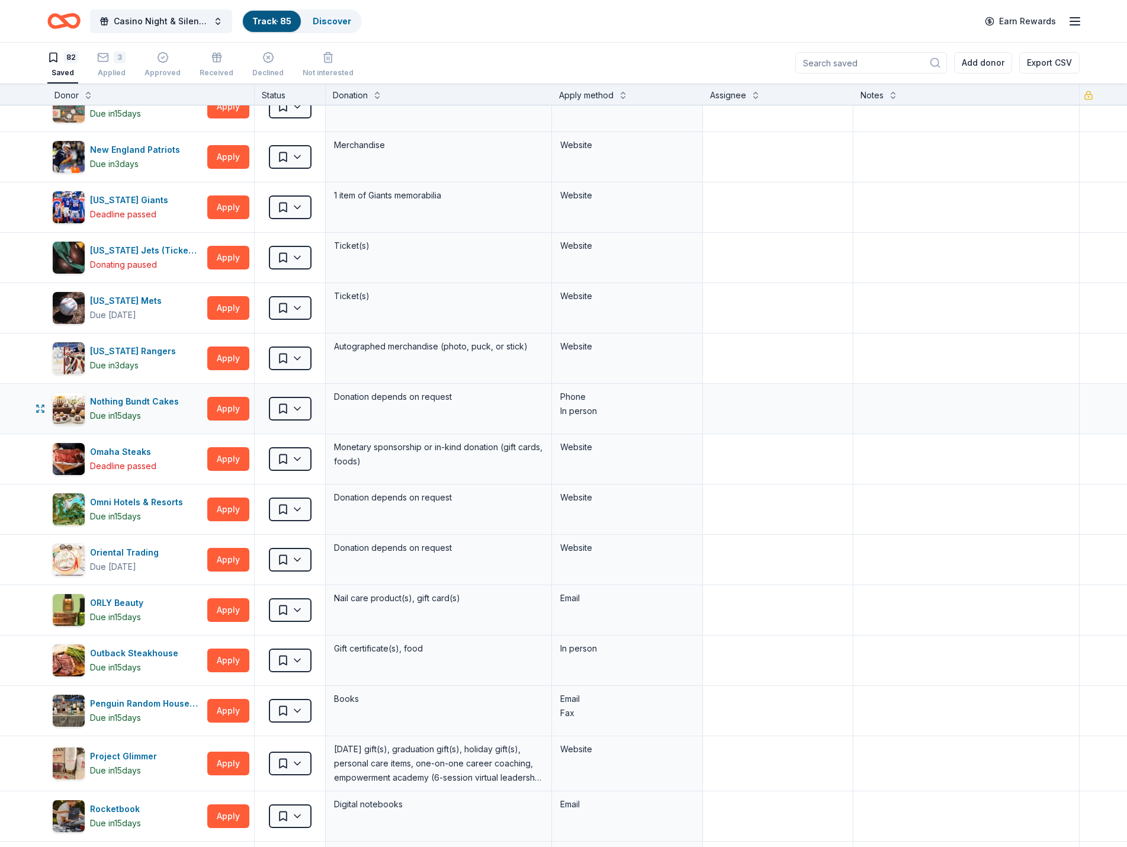
scroll to position [2427, 0]
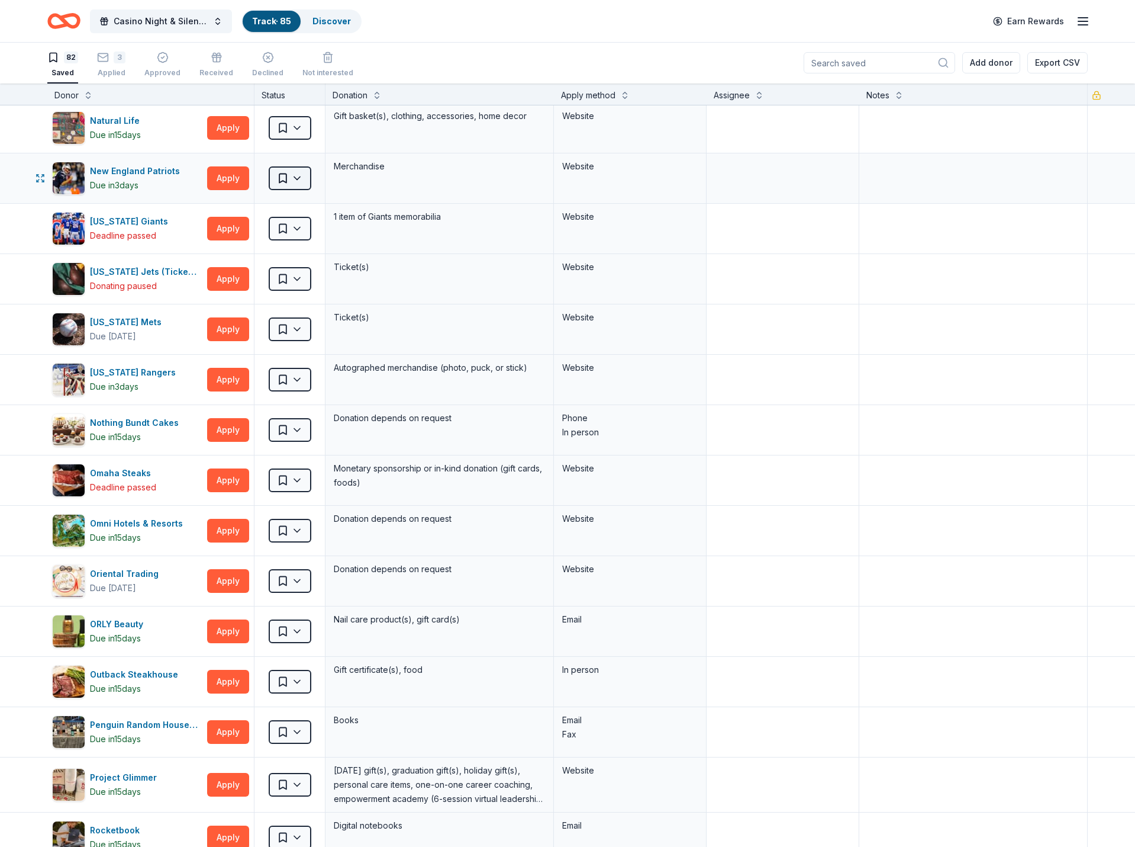
click at [295, 179] on html "Casino Night & Silent Auction Track · 85 Discover Earn Rewards 82 Saved 3 Appli…" at bounding box center [567, 422] width 1135 height 847
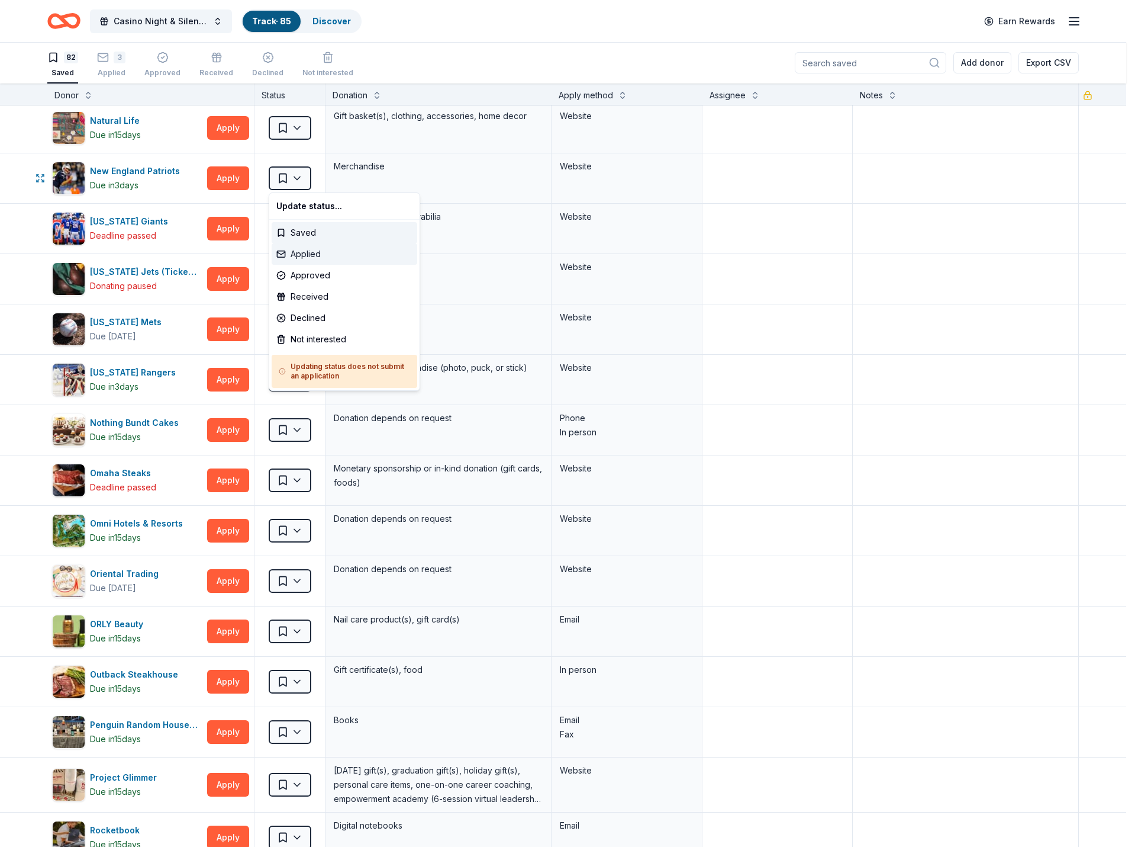
click at [316, 251] on div "Applied" at bounding box center [345, 253] width 146 height 21
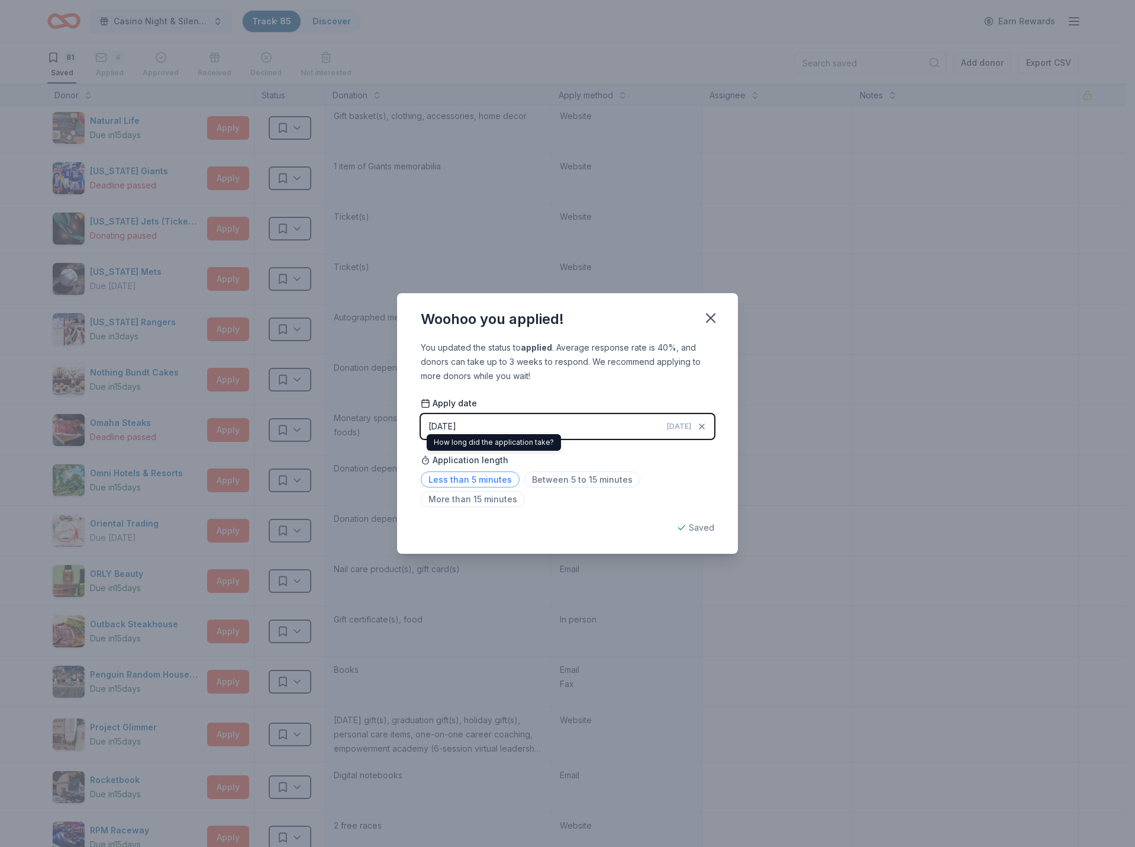
click at [484, 480] on span "Less than 5 minutes" at bounding box center [470, 479] width 99 height 16
click at [712, 313] on icon "button" at bounding box center [711, 318] width 17 height 17
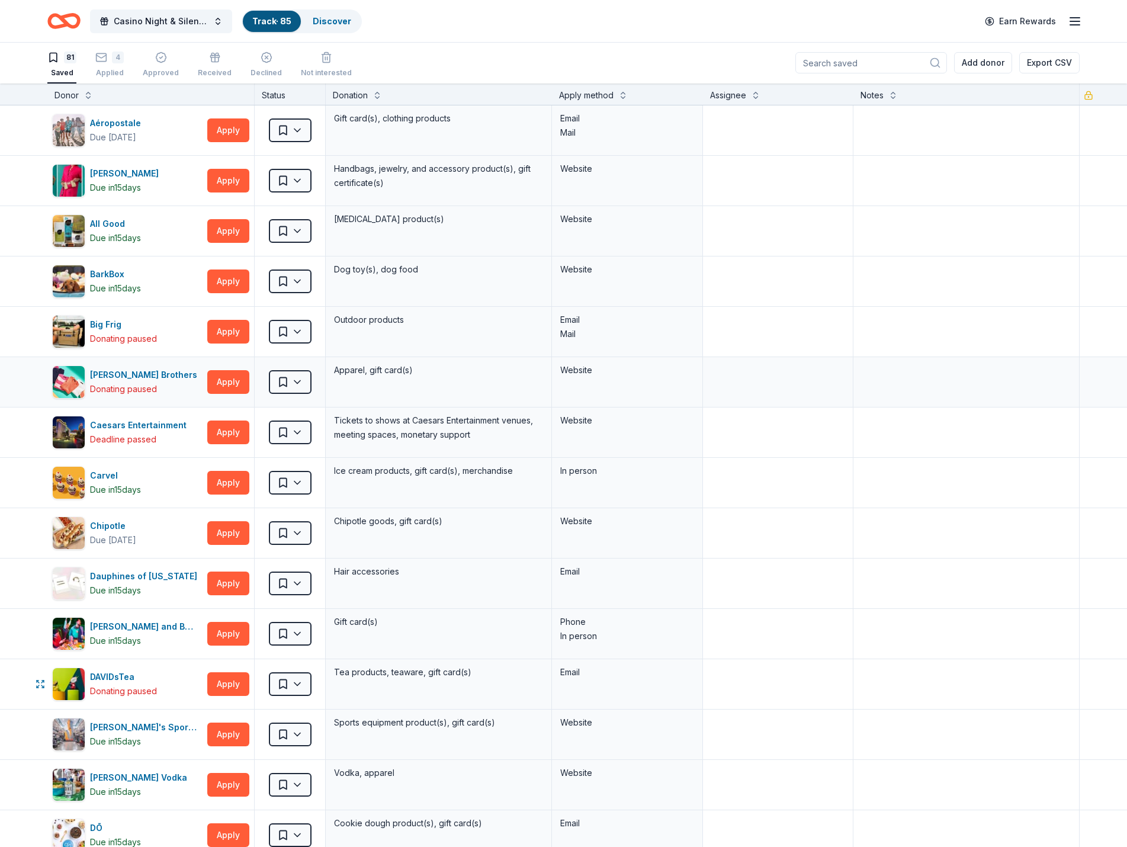
scroll to position [0, 0]
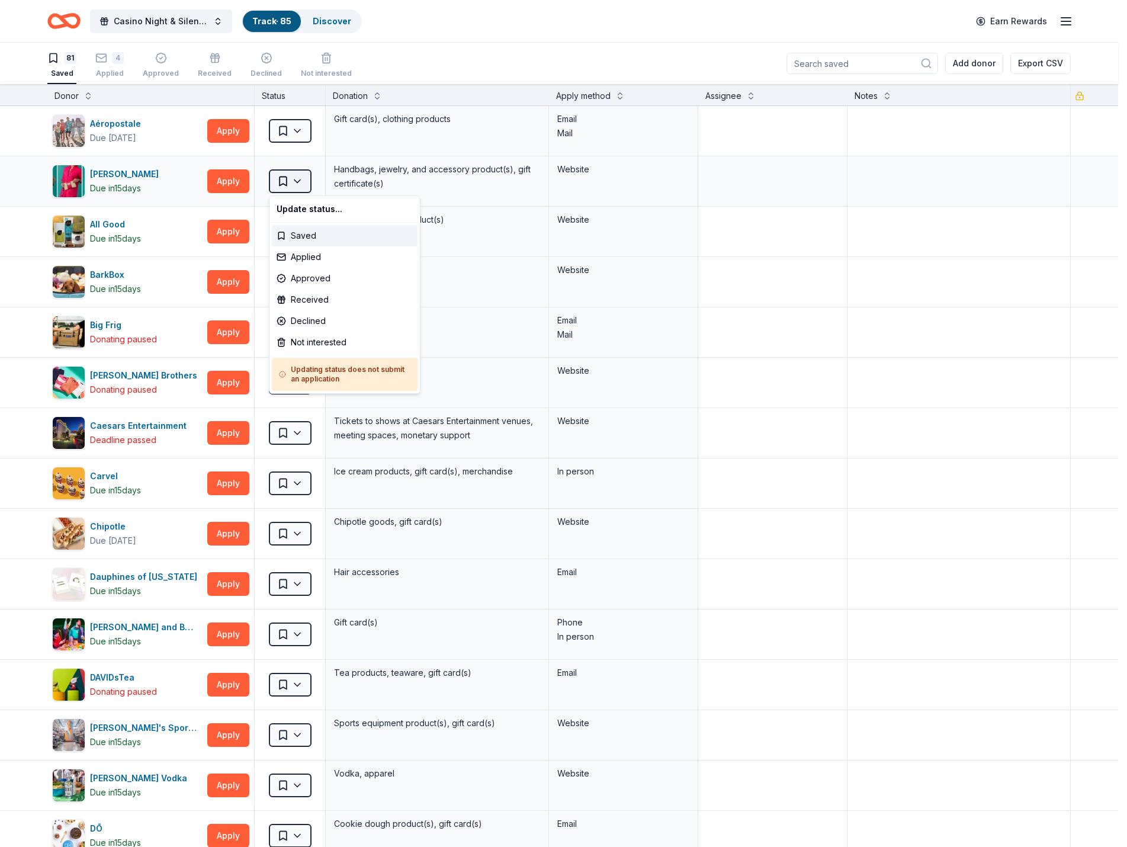
click at [298, 187] on html "Casino Night & Silent Auction Track · 85 Discover Earn Rewards 81 Saved 4 Appli…" at bounding box center [563, 423] width 1127 height 847
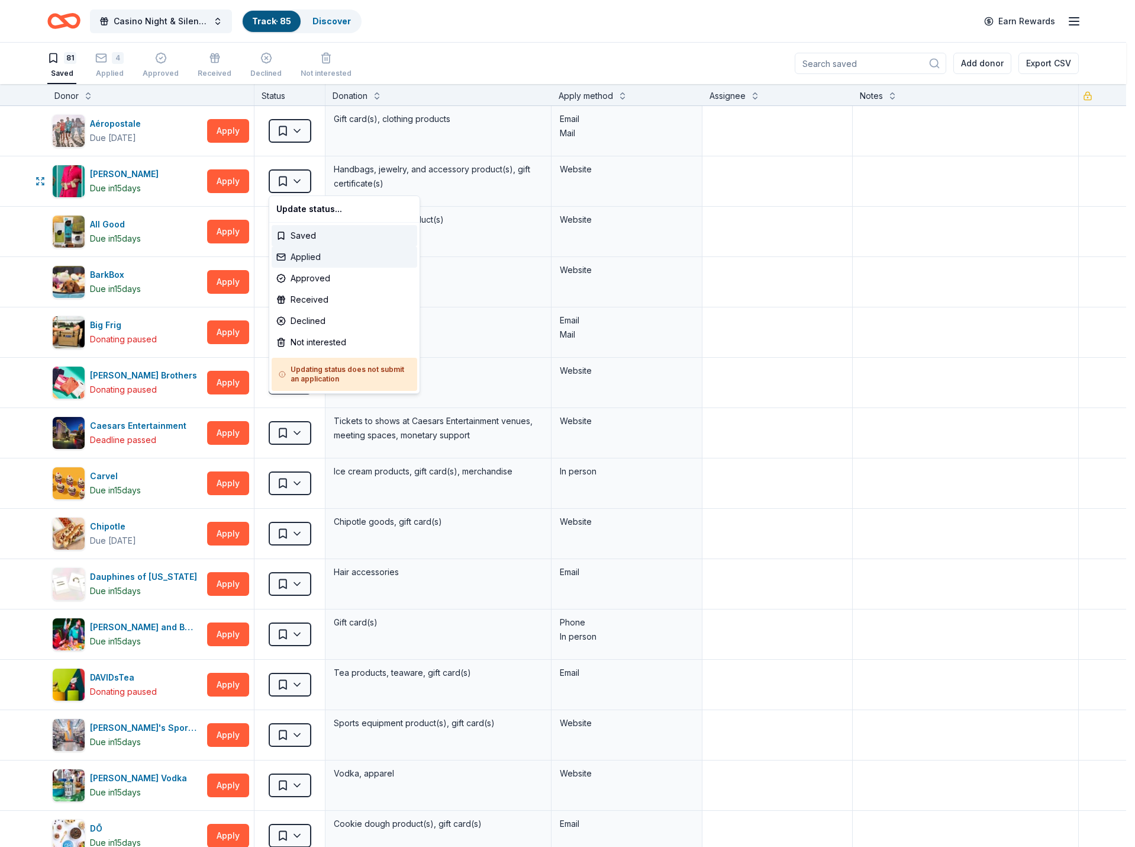
click at [311, 253] on div "Applied" at bounding box center [345, 256] width 146 height 21
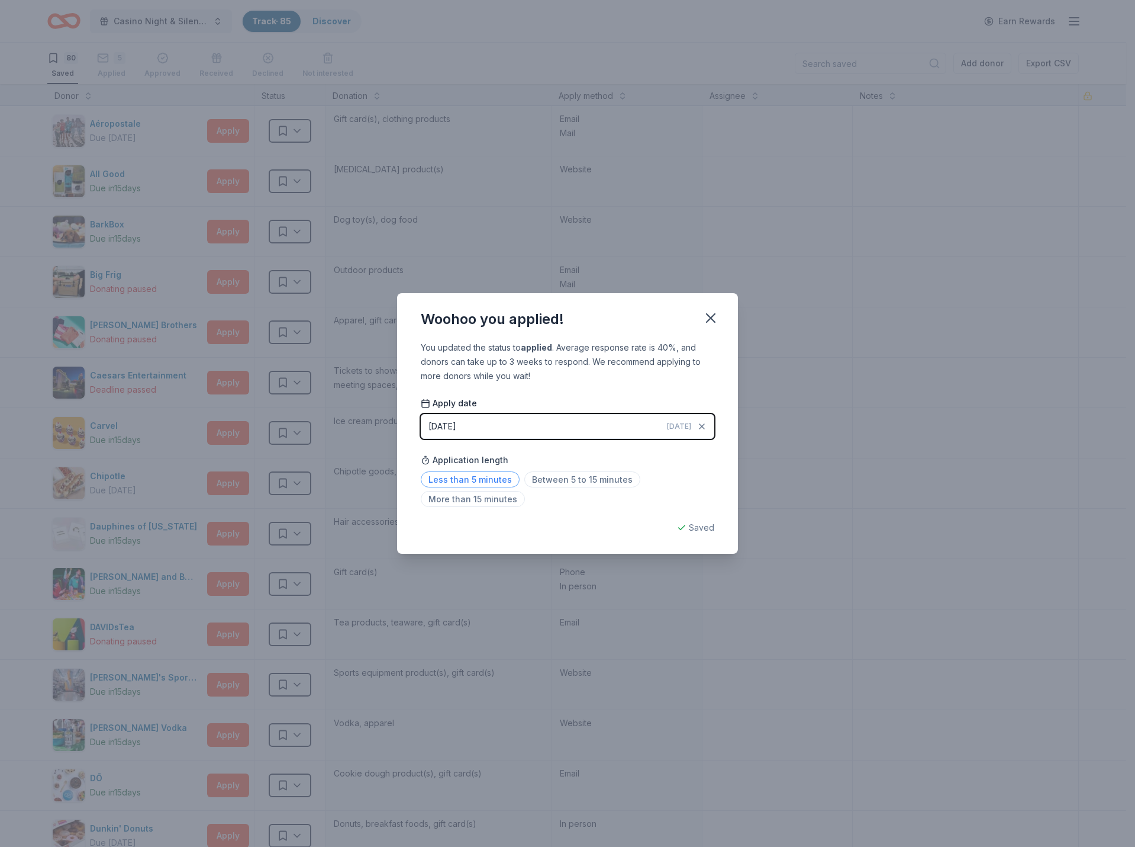
click at [474, 475] on span "Less than 5 minutes" at bounding box center [470, 479] width 99 height 16
click at [712, 320] on icon "button" at bounding box center [711, 318] width 17 height 17
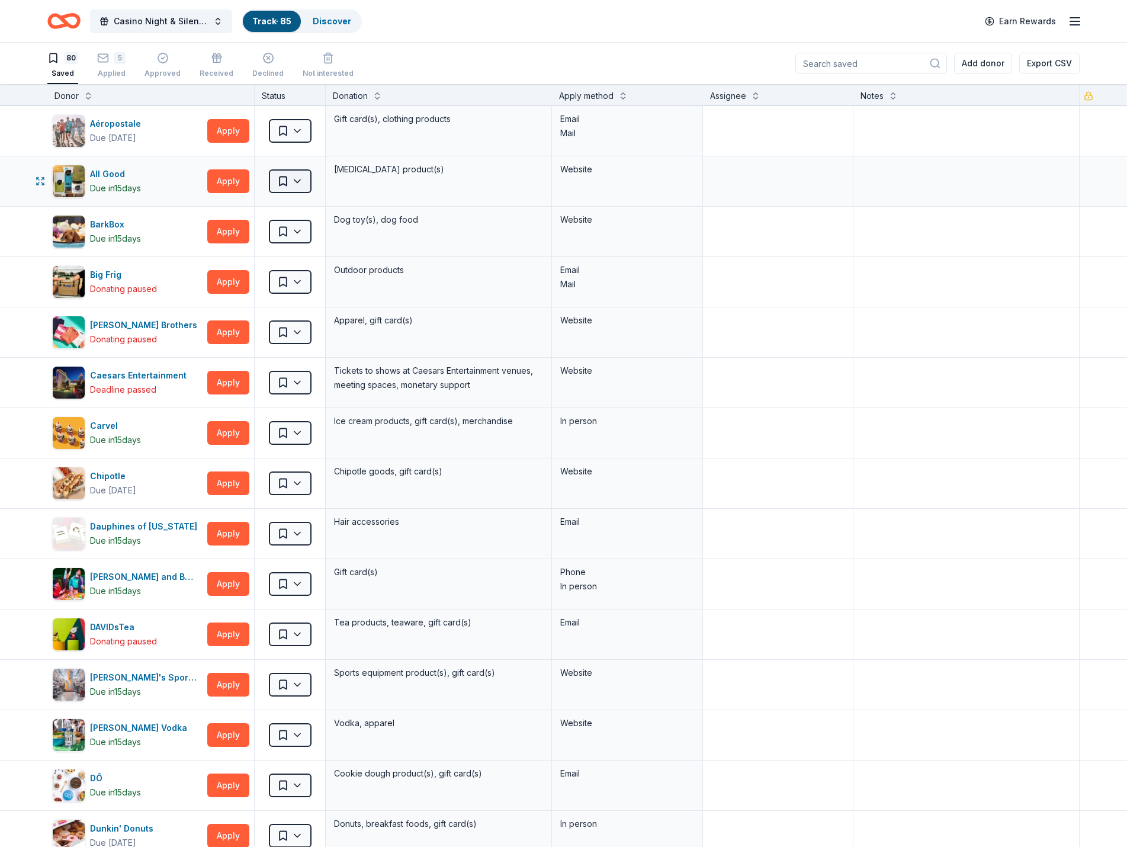
click at [282, 181] on html "Casino Night & Silent Auction Track · 85 Discover Earn Rewards 80 Saved 5 Appli…" at bounding box center [563, 423] width 1127 height 847
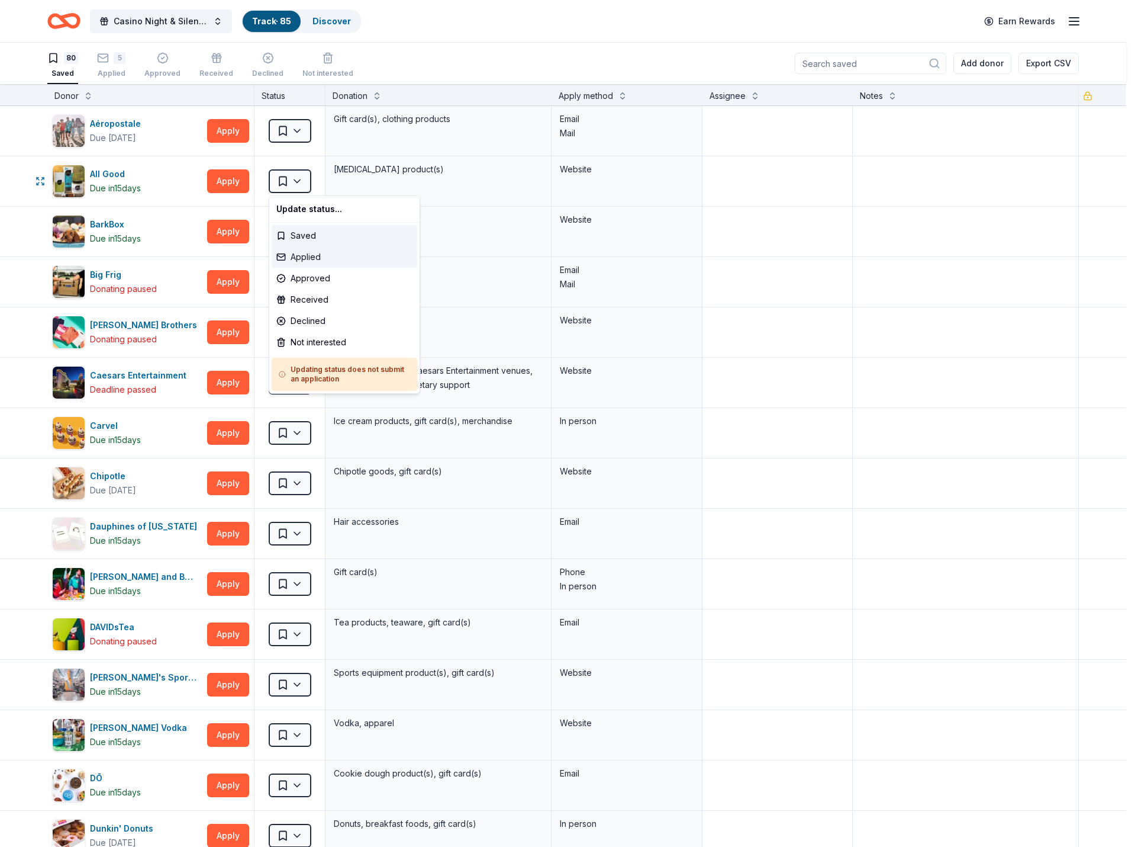
click at [319, 257] on div "Applied" at bounding box center [345, 256] width 146 height 21
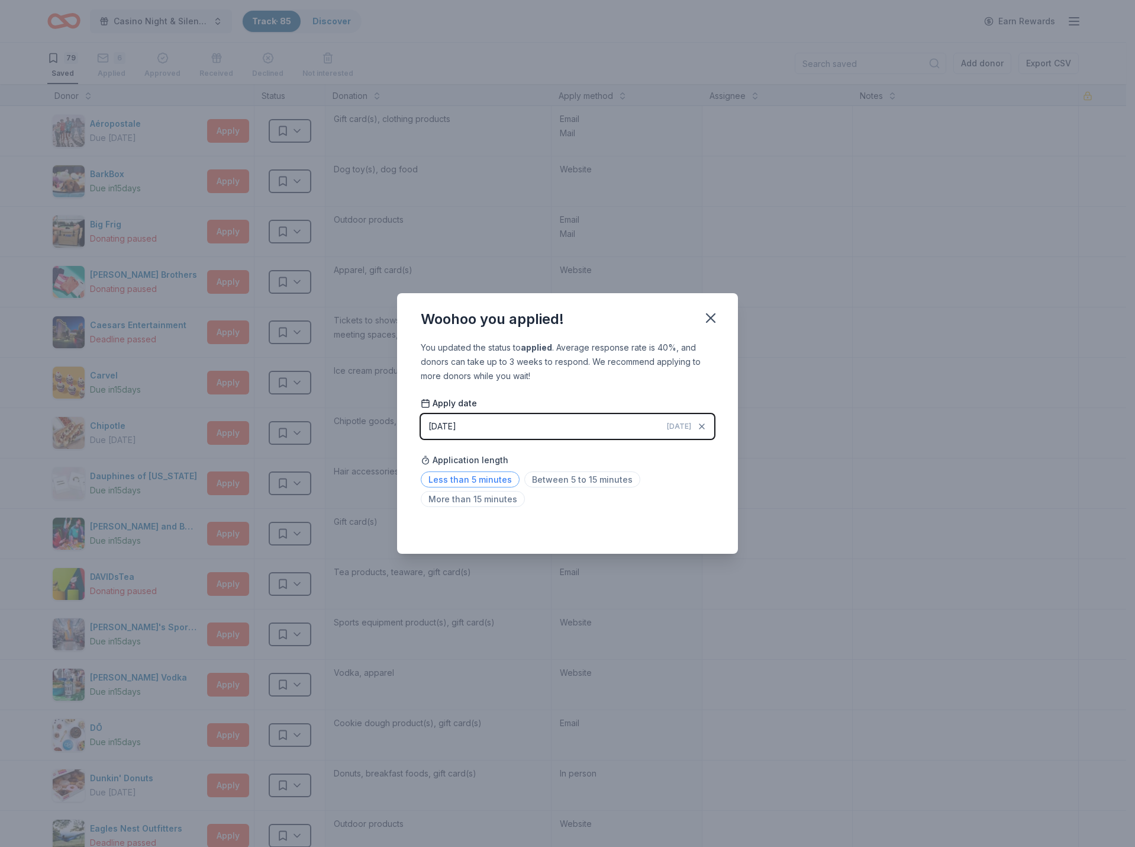
click at [483, 480] on span "Less than 5 minutes" at bounding box center [470, 479] width 99 height 16
click at [713, 316] on icon "button" at bounding box center [711, 318] width 8 height 8
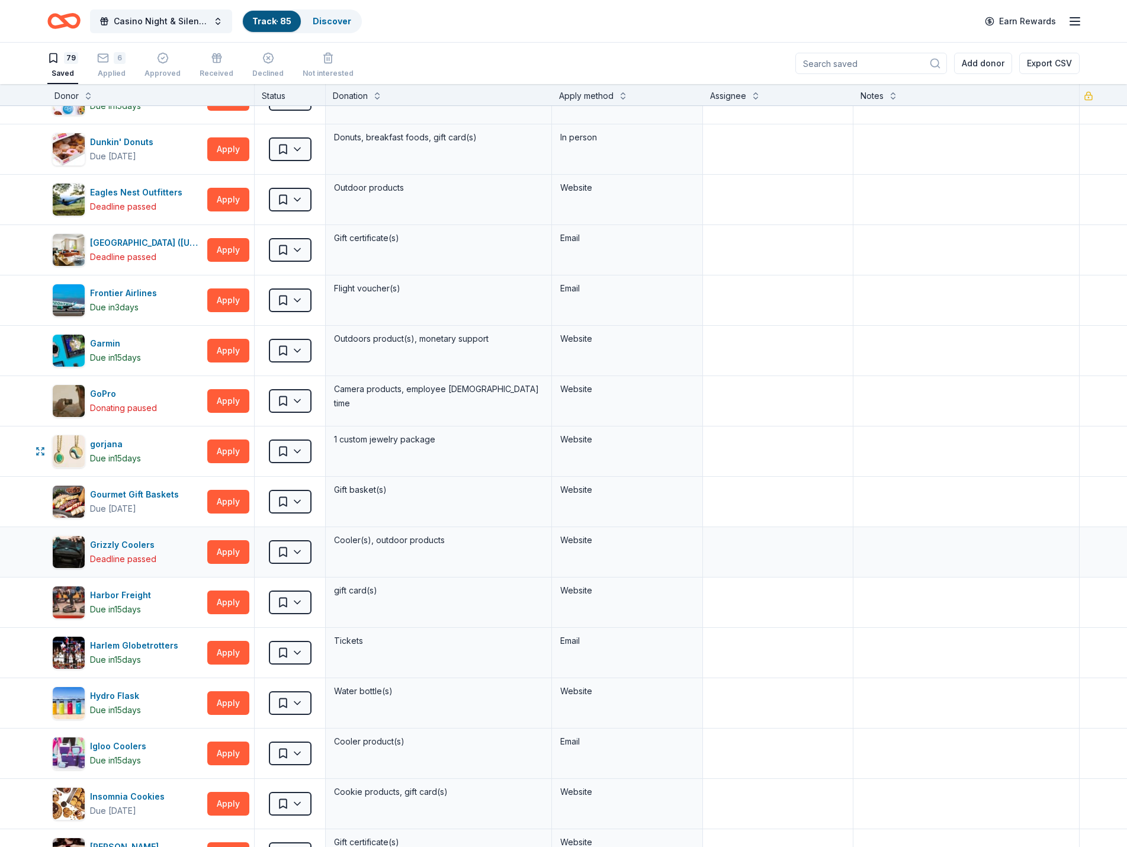
scroll to position [651, 0]
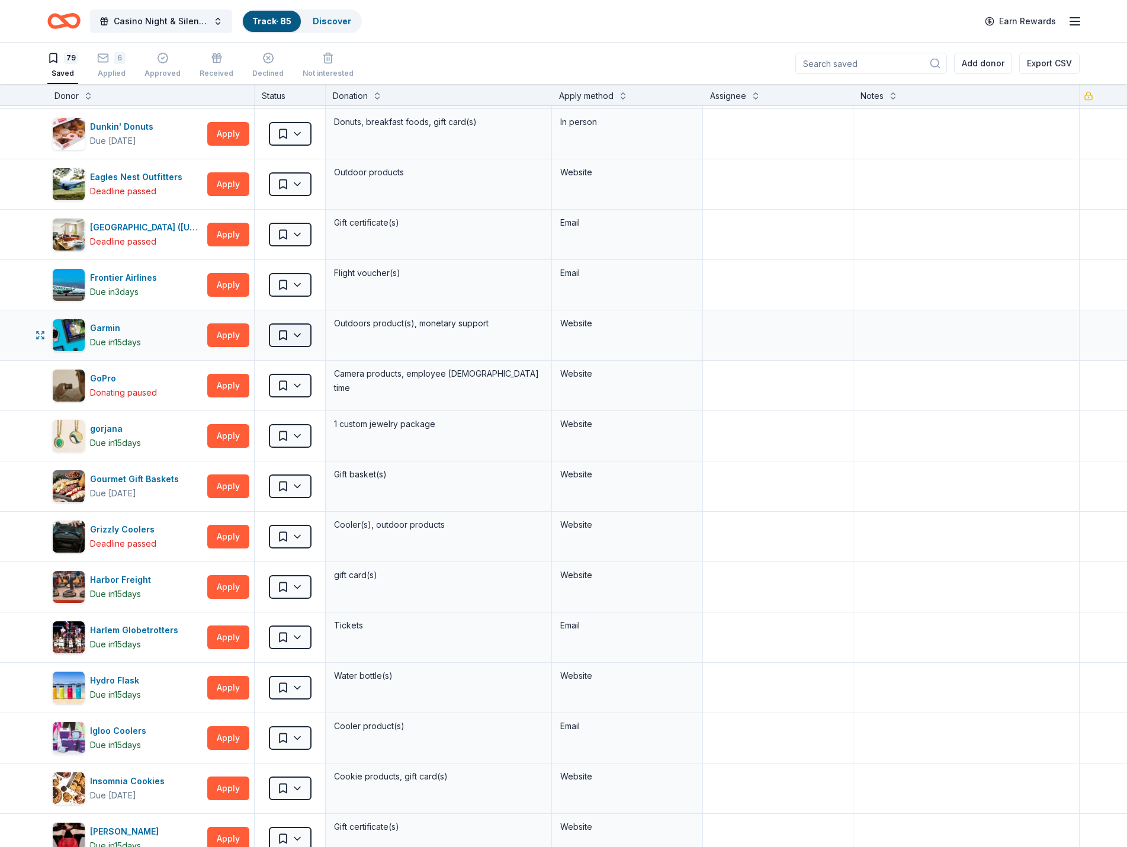
click at [284, 337] on html "Casino Night & Silent Auction Track · 85 Discover Earn Rewards 79 Saved 6 Appli…" at bounding box center [563, 423] width 1127 height 847
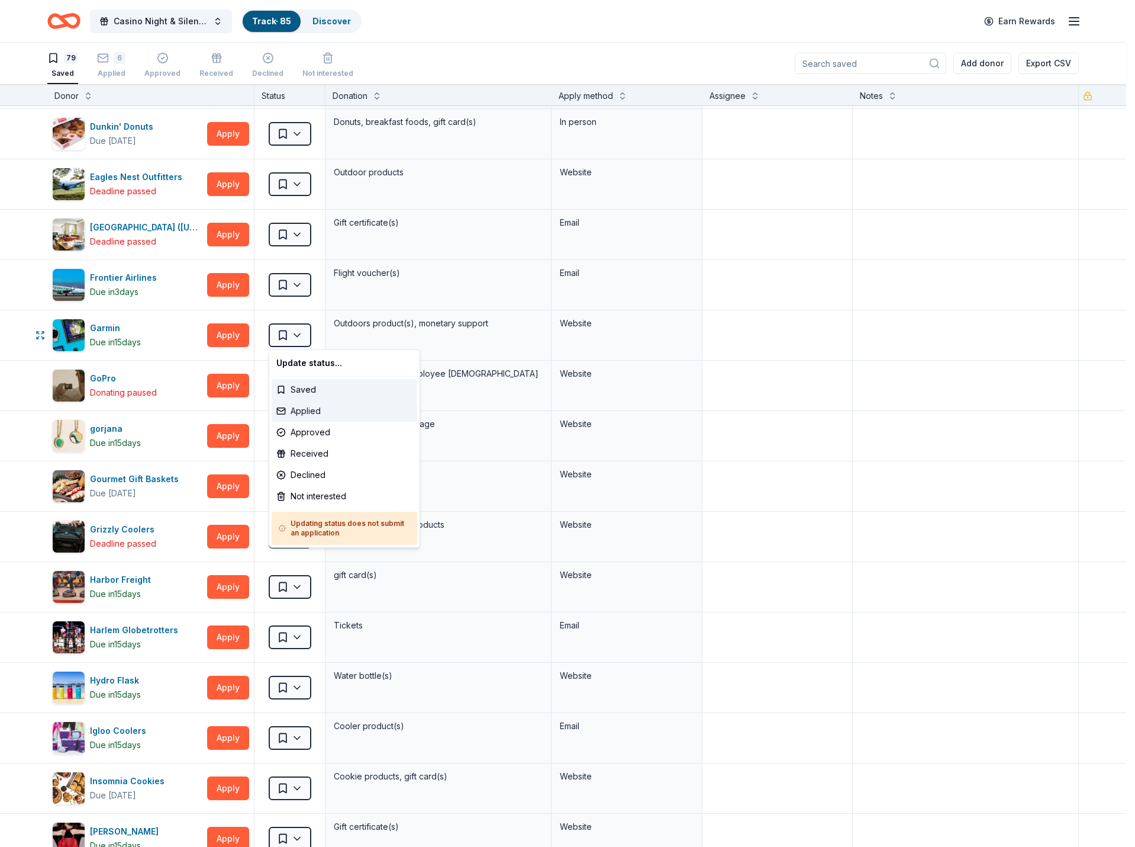
click at [304, 410] on div "Applied" at bounding box center [345, 410] width 146 height 21
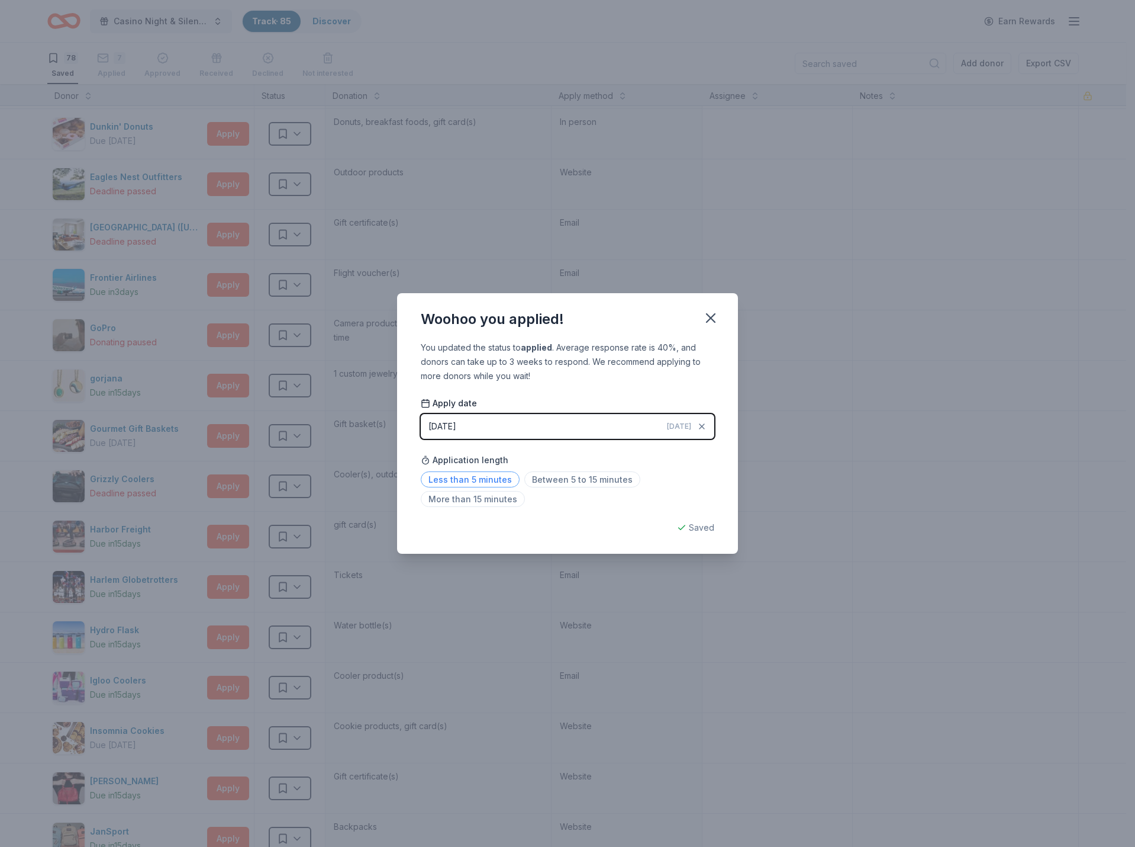
click at [484, 478] on span "Less than 5 minutes" at bounding box center [470, 479] width 99 height 16
click at [710, 320] on icon "button" at bounding box center [711, 318] width 17 height 17
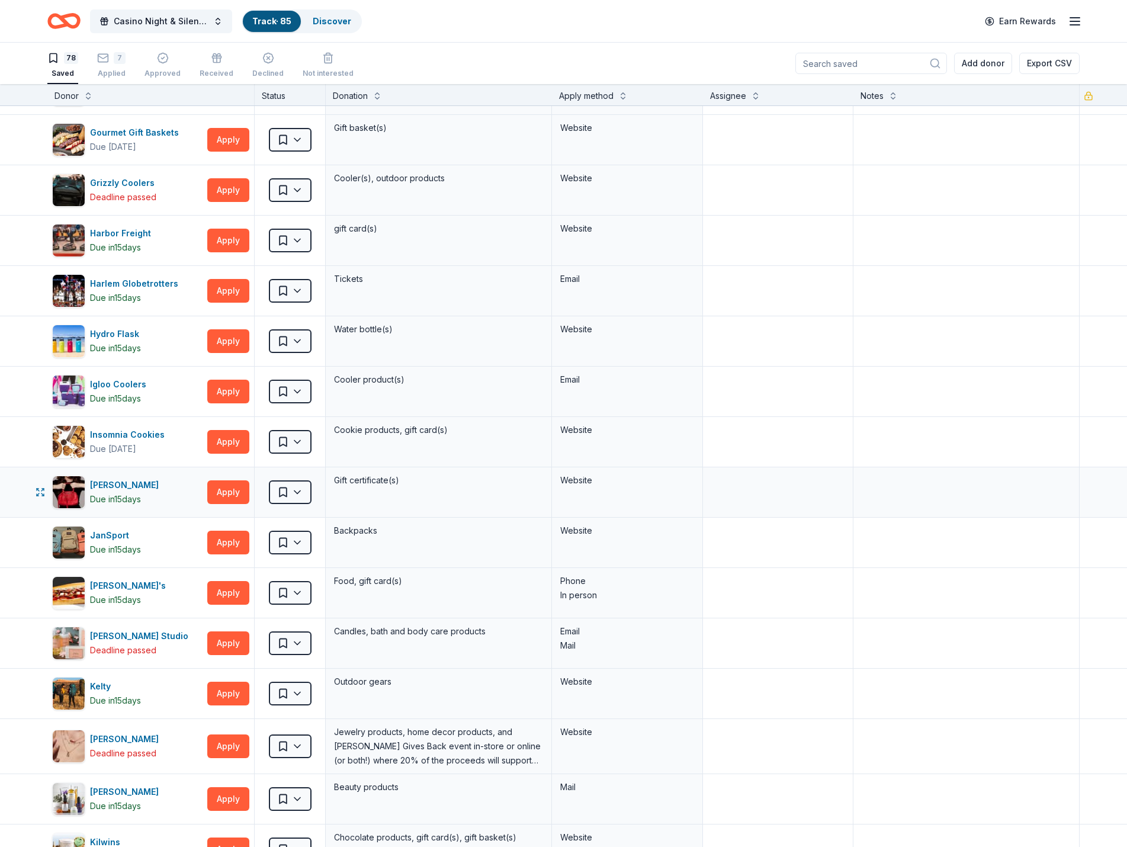
scroll to position [1006, 0]
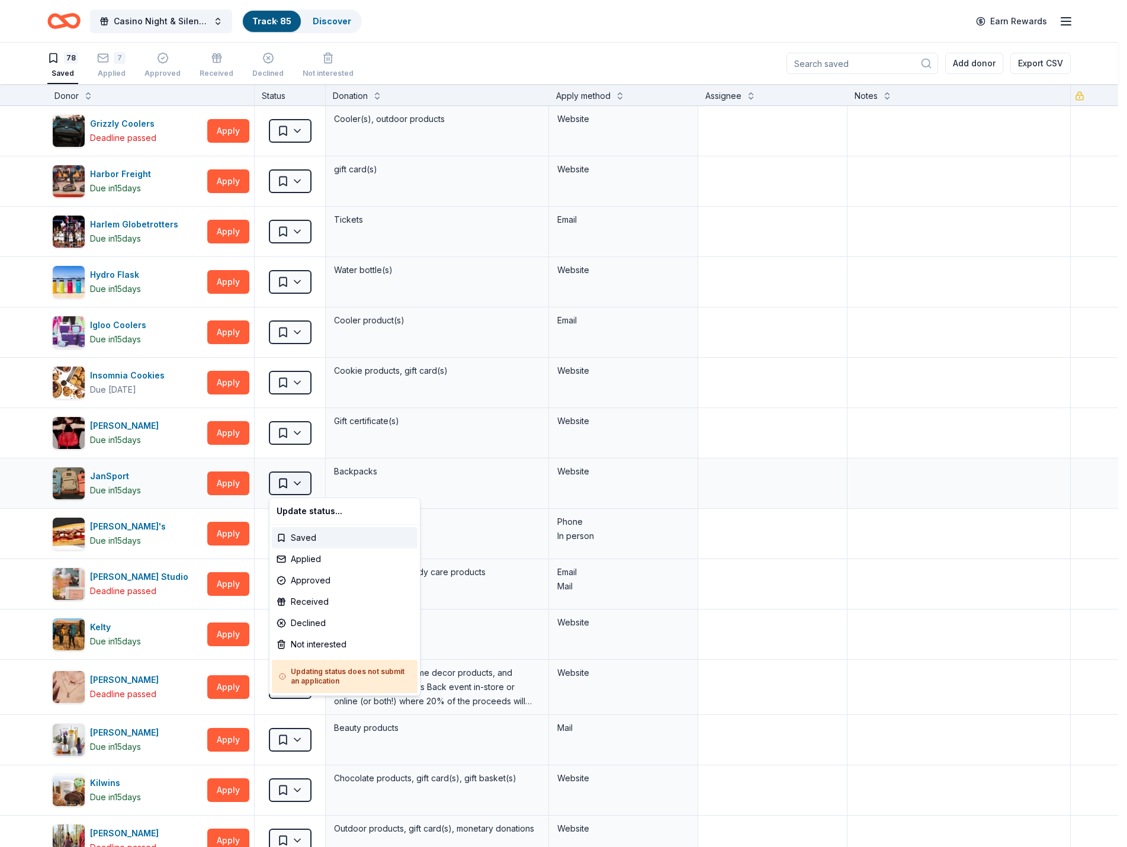
click at [282, 482] on html "Casino Night & Silent Auction Track · 85 Discover Earn Rewards 78 Saved 7 Appli…" at bounding box center [563, 423] width 1127 height 847
click at [308, 563] on div "Applied" at bounding box center [345, 558] width 146 height 21
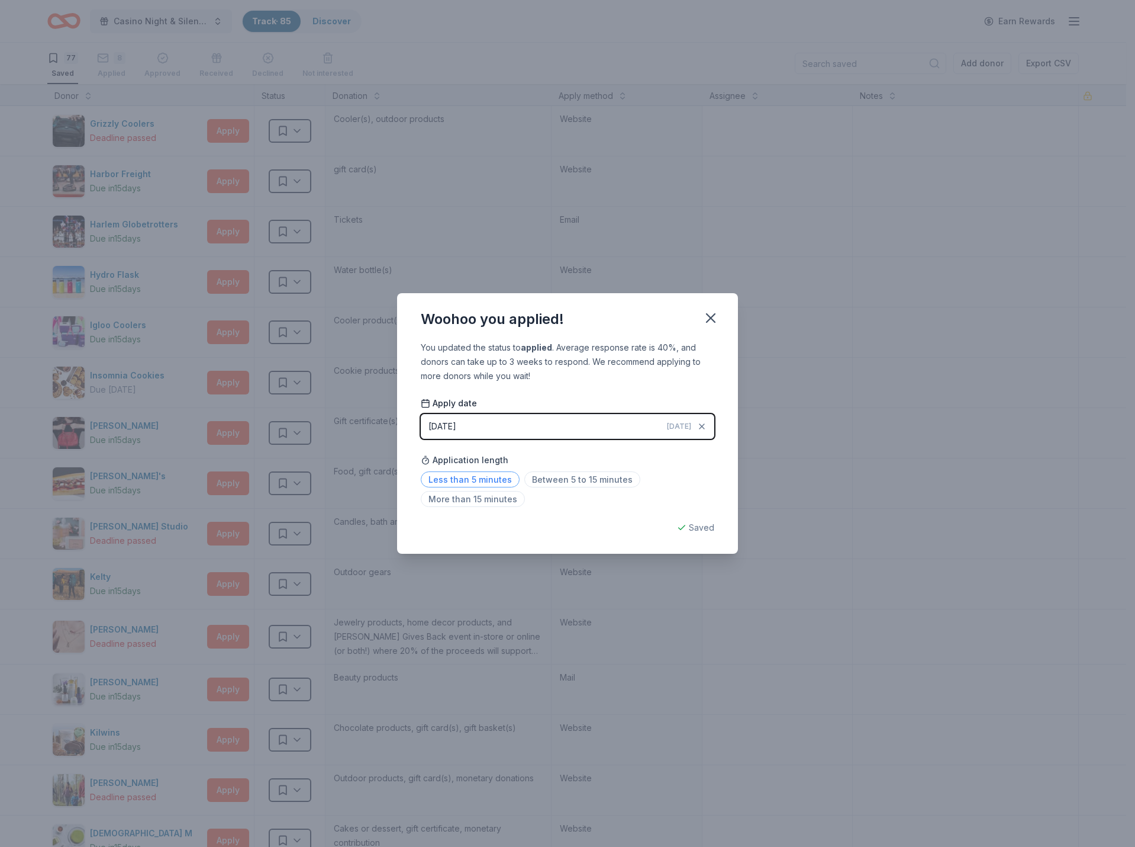
click at [488, 478] on span "Less than 5 minutes" at bounding box center [470, 479] width 99 height 16
click at [710, 317] on icon "button" at bounding box center [711, 318] width 8 height 8
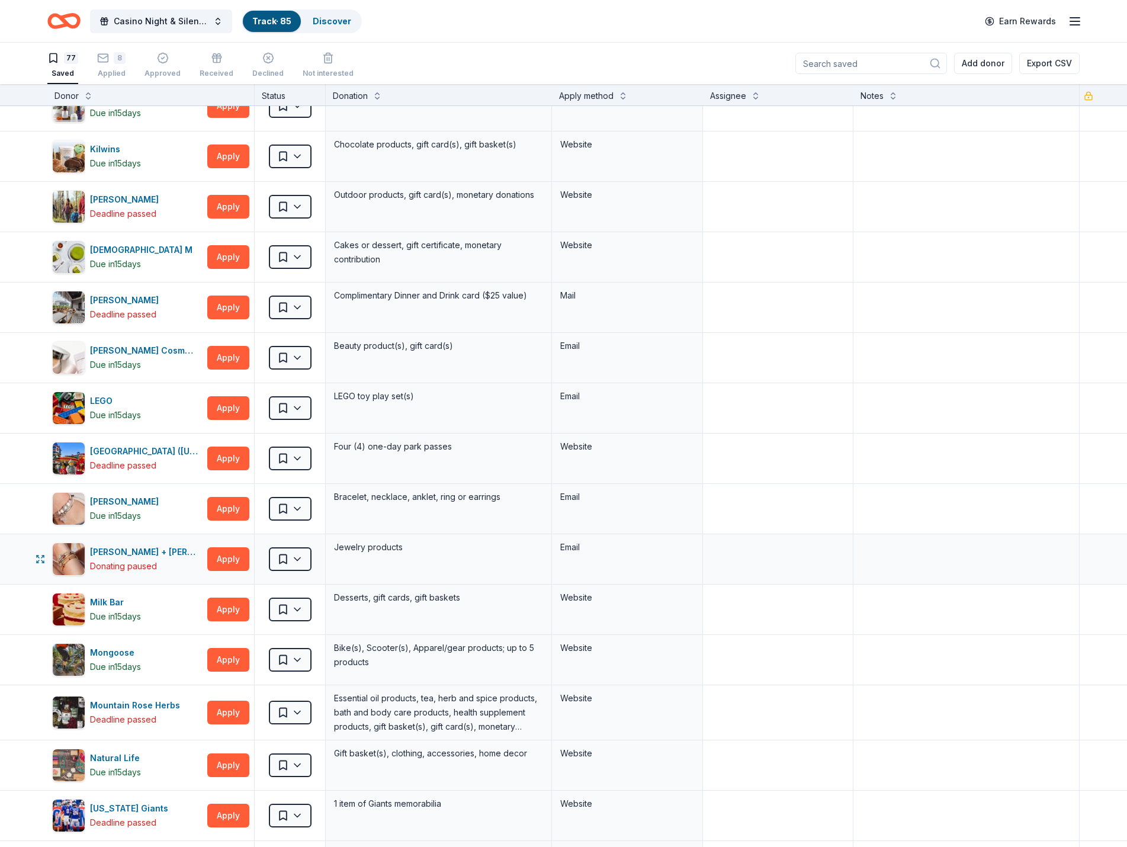
scroll to position [1598, 0]
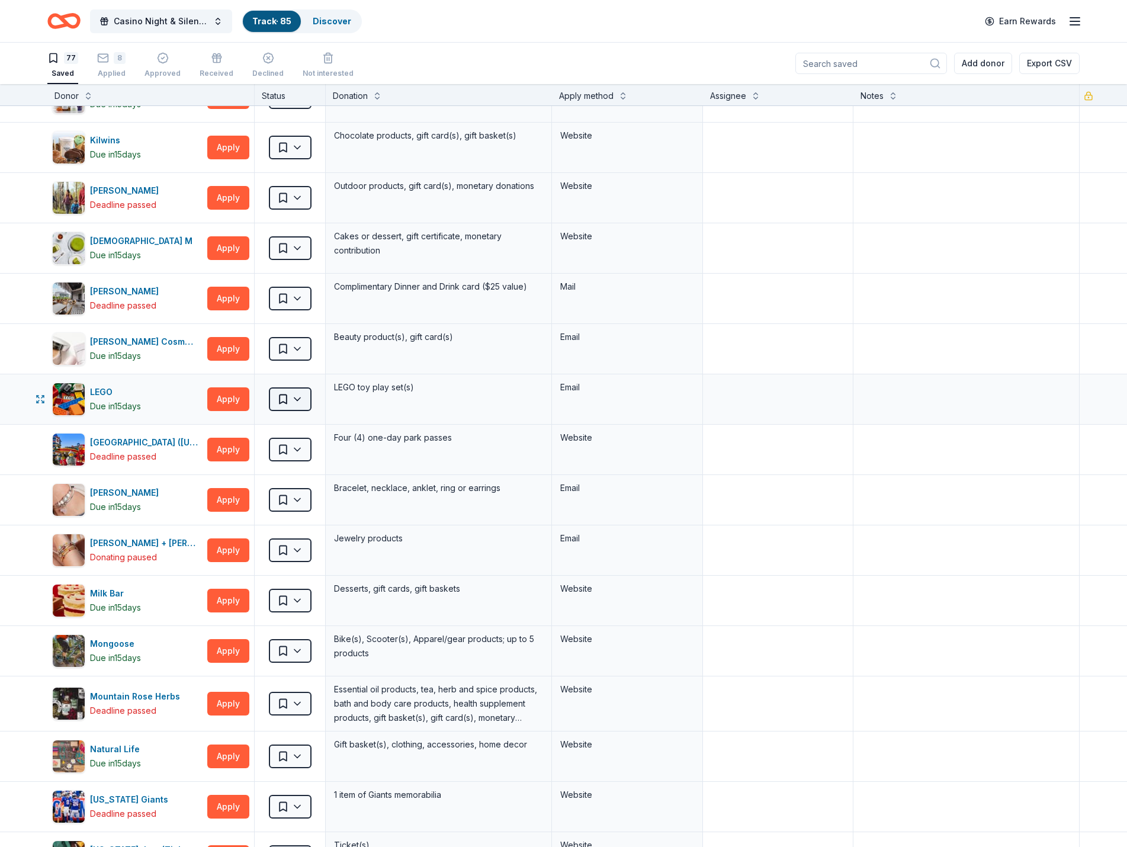
click at [297, 397] on html "Casino Night & Silent Auction Track · 85 Discover Earn Rewards 77 Saved 8 Appli…" at bounding box center [563, 423] width 1127 height 847
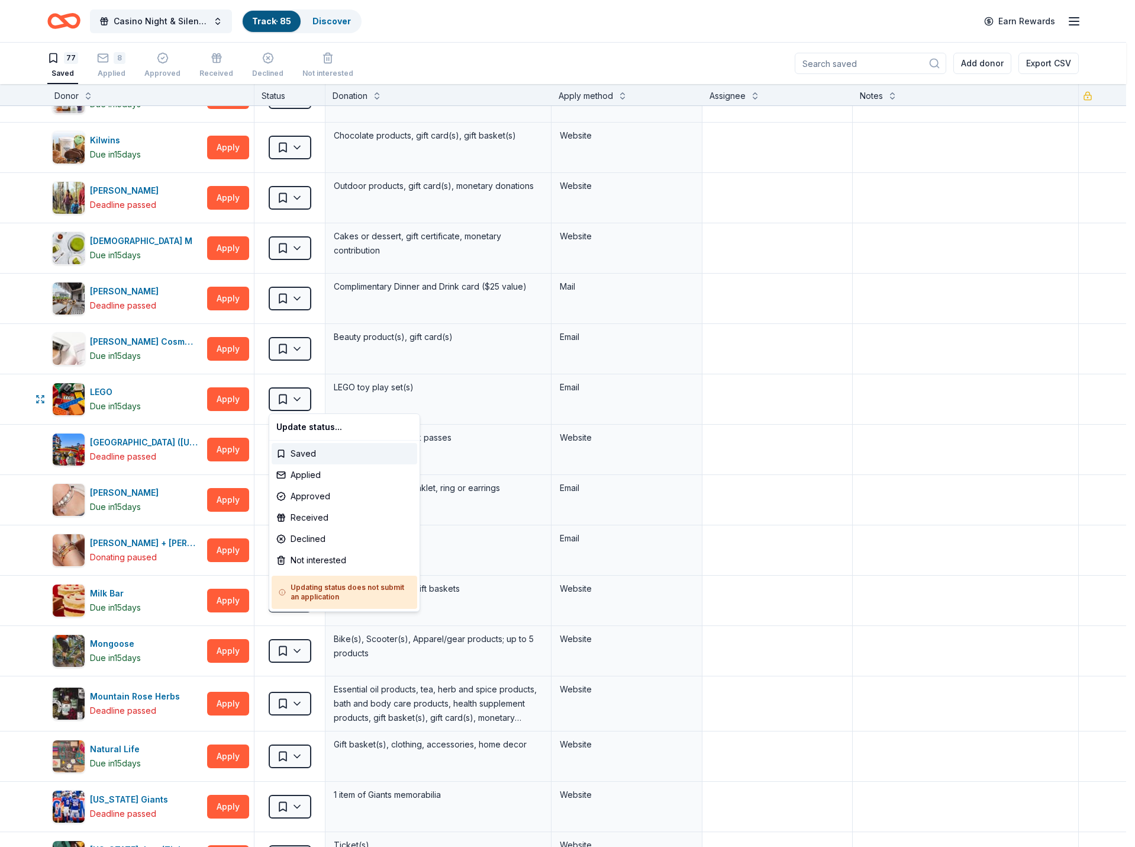
click at [723, 406] on html "Casino Night & Silent Auction Track · 85 Discover Earn Rewards 77 Saved 8 Appli…" at bounding box center [567, 423] width 1135 height 847
click at [309, 406] on html "Casino Night & Silent Auction Track · 85 Discover Earn Rewards 77 Saved 8 Appli…" at bounding box center [563, 423] width 1127 height 847
click at [228, 393] on html "Casino Night & Silent Auction Track · 85 Discover Earn Rewards 77 Saved 8 Appli…" at bounding box center [567, 423] width 1135 height 847
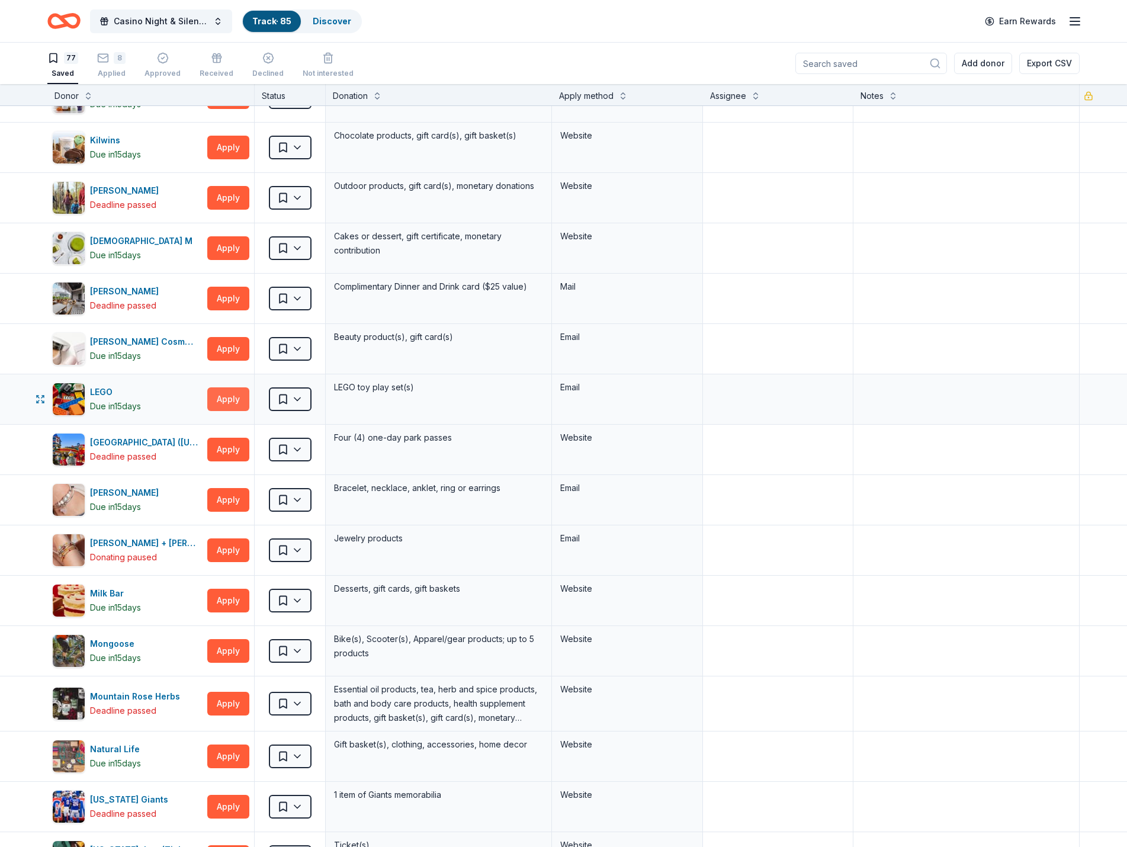
click at [225, 398] on button "Apply" at bounding box center [228, 399] width 42 height 24
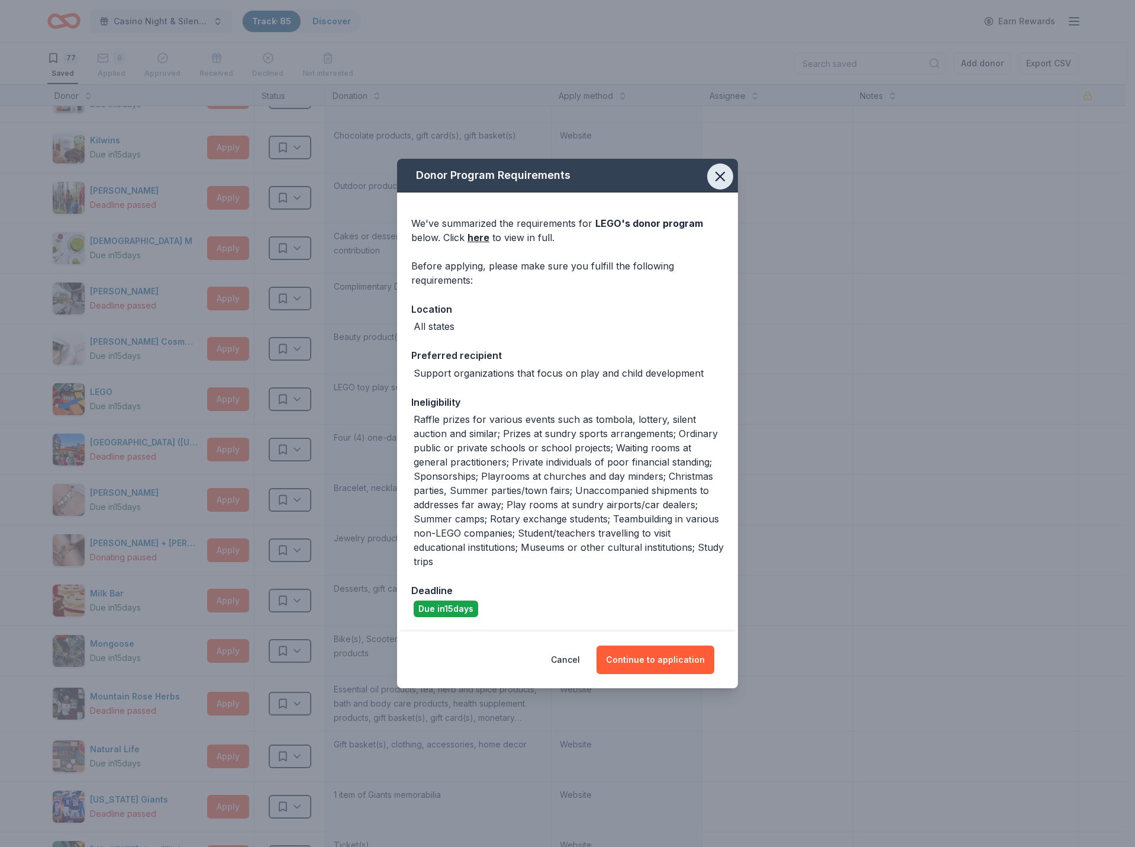
click at [725, 178] on icon "button" at bounding box center [720, 176] width 17 height 17
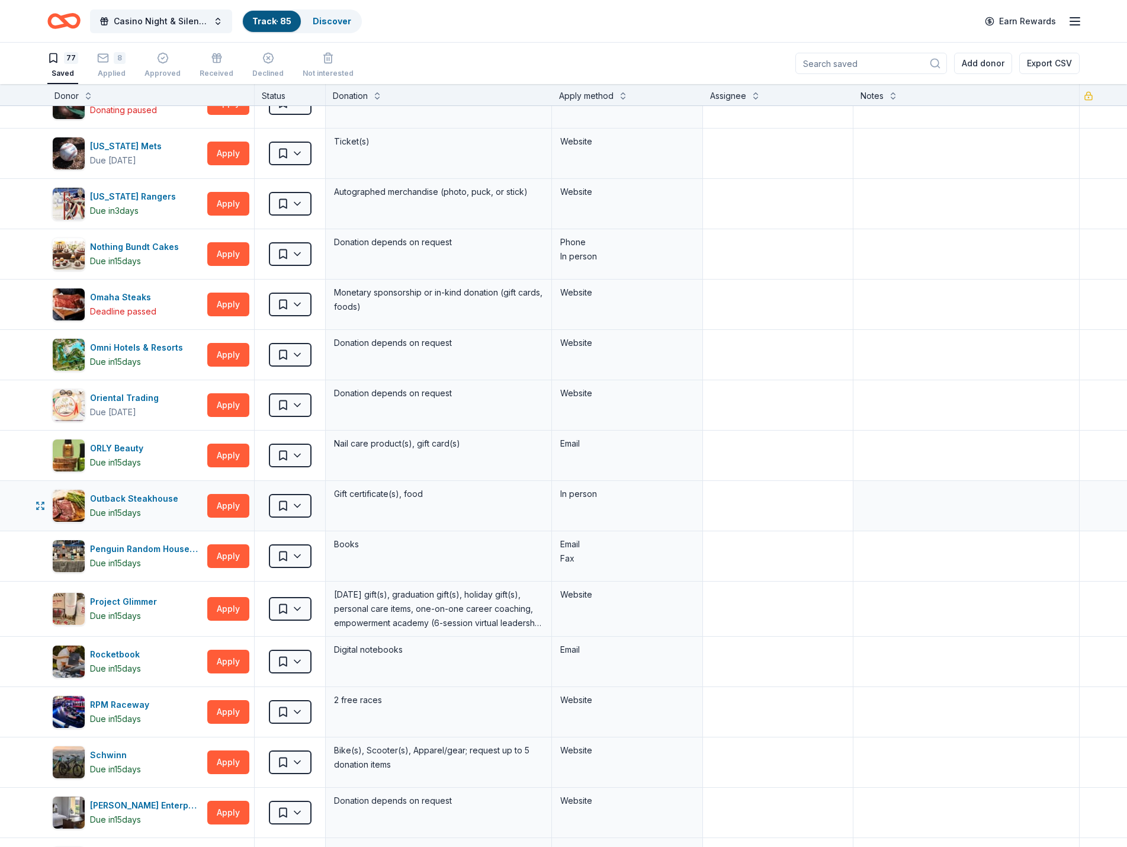
scroll to position [2368, 0]
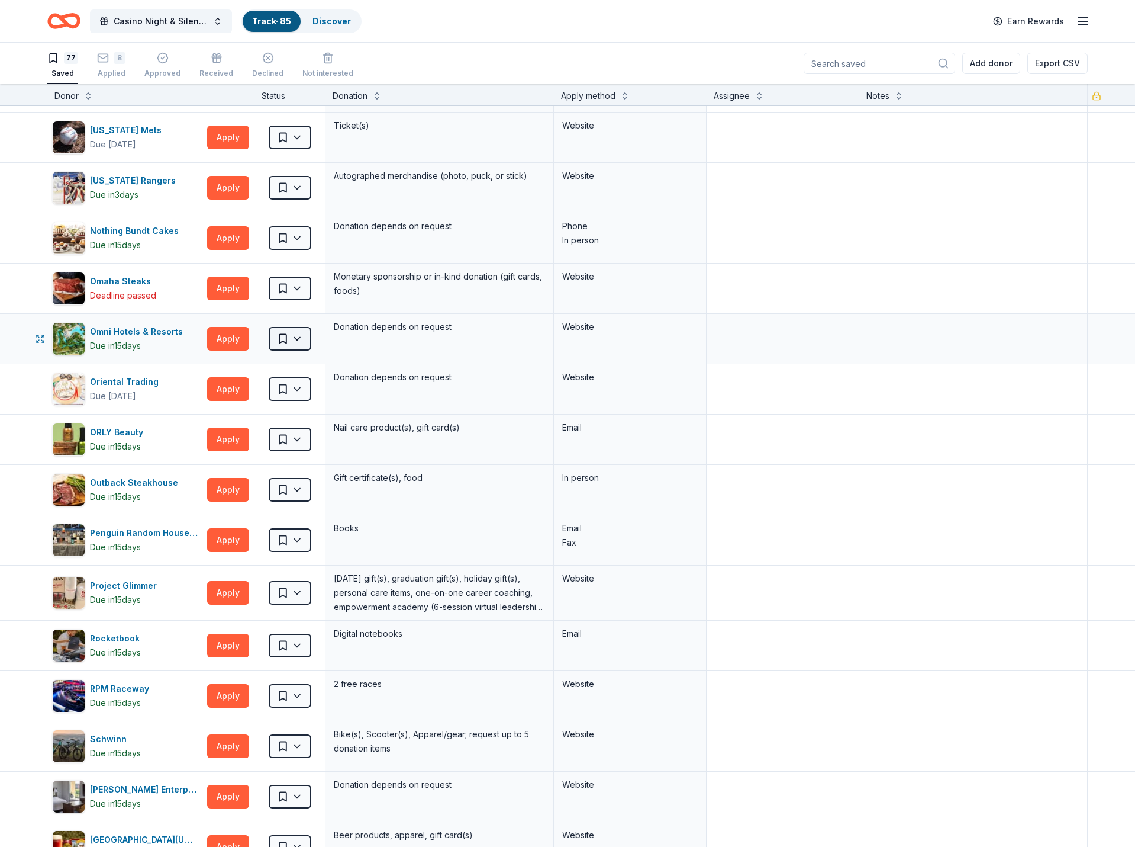
click at [292, 343] on html "Casino Night & Silent Auction Track · 85 Discover Earn Rewards 77 Saved 8 Appli…" at bounding box center [567, 423] width 1135 height 847
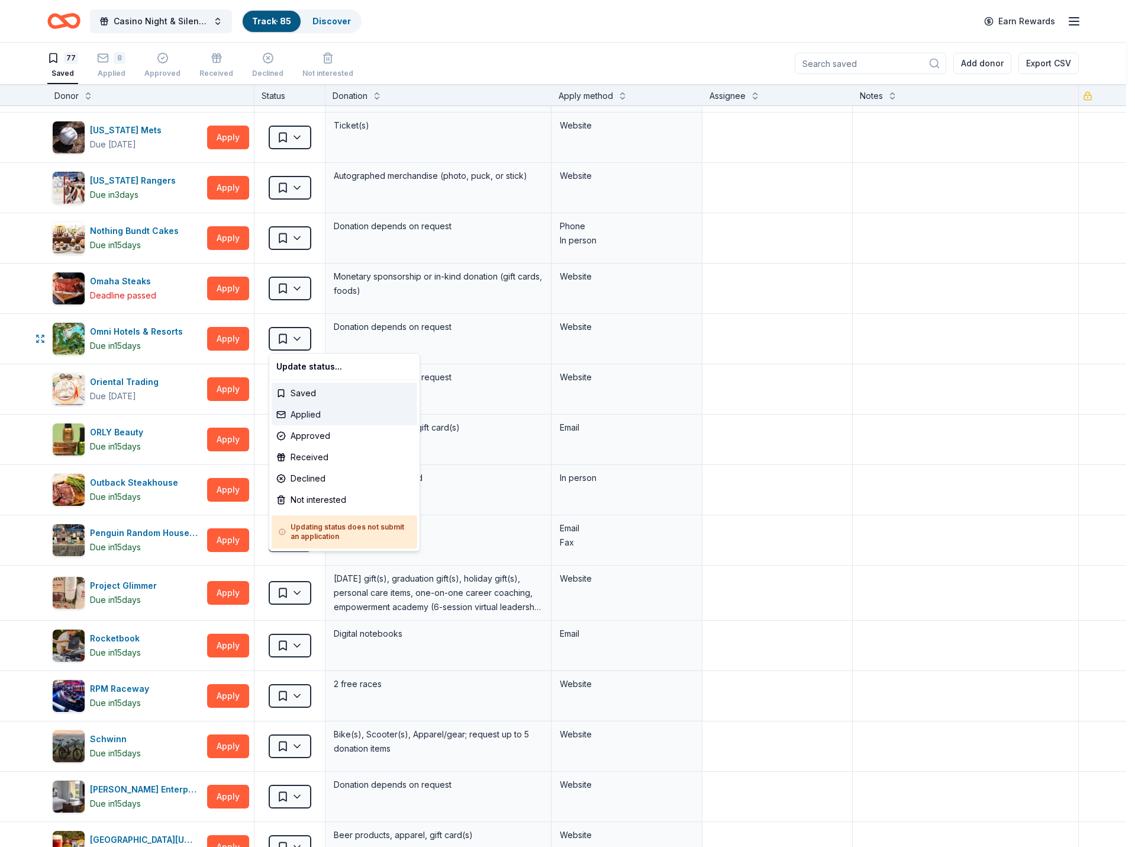
click at [310, 410] on div "Applied" at bounding box center [345, 414] width 146 height 21
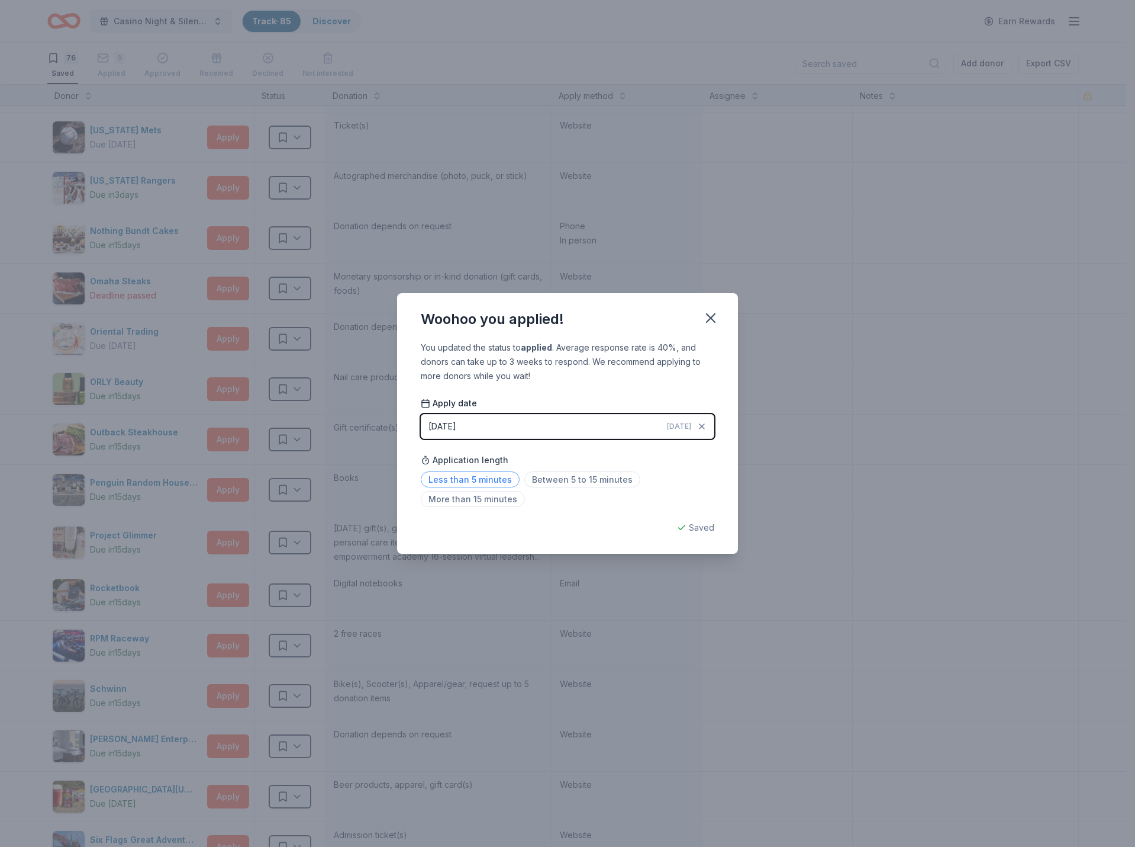
click at [492, 478] on span "Less than 5 minutes" at bounding box center [470, 479] width 99 height 16
click at [709, 313] on icon "button" at bounding box center [711, 318] width 17 height 17
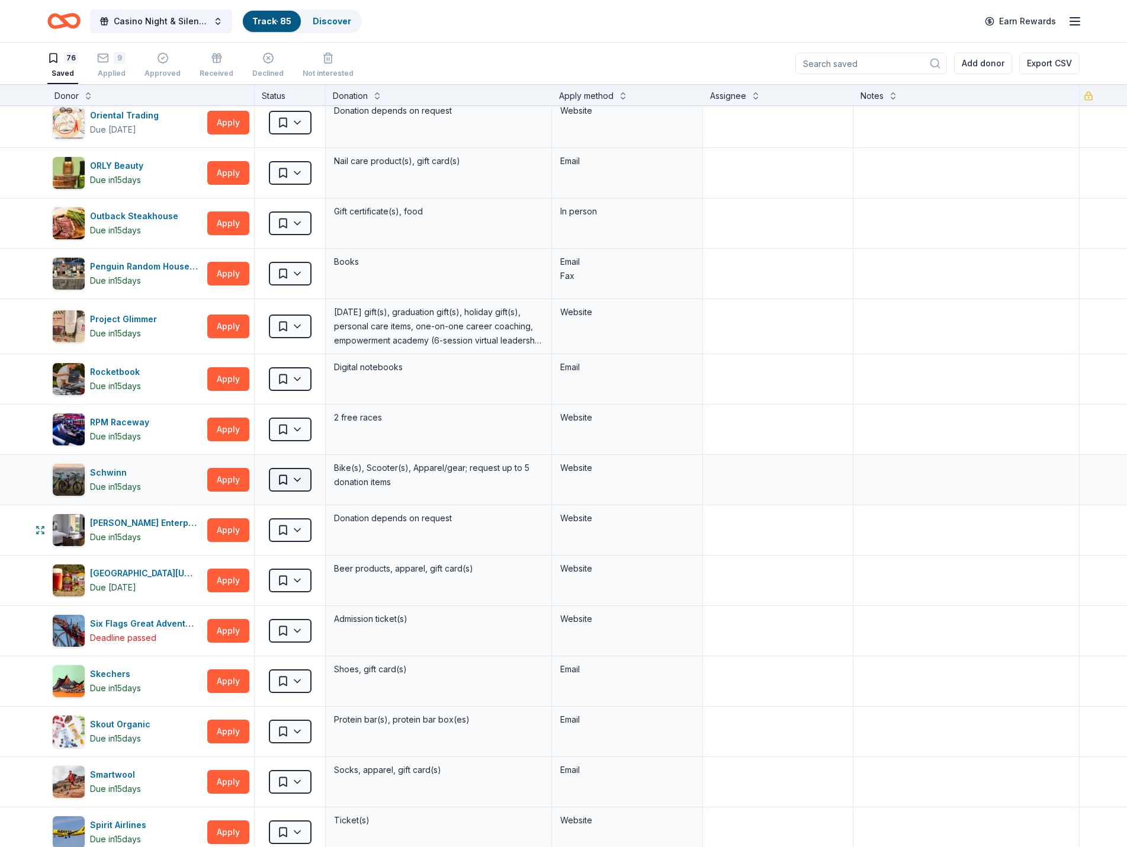
scroll to position [2605, 0]
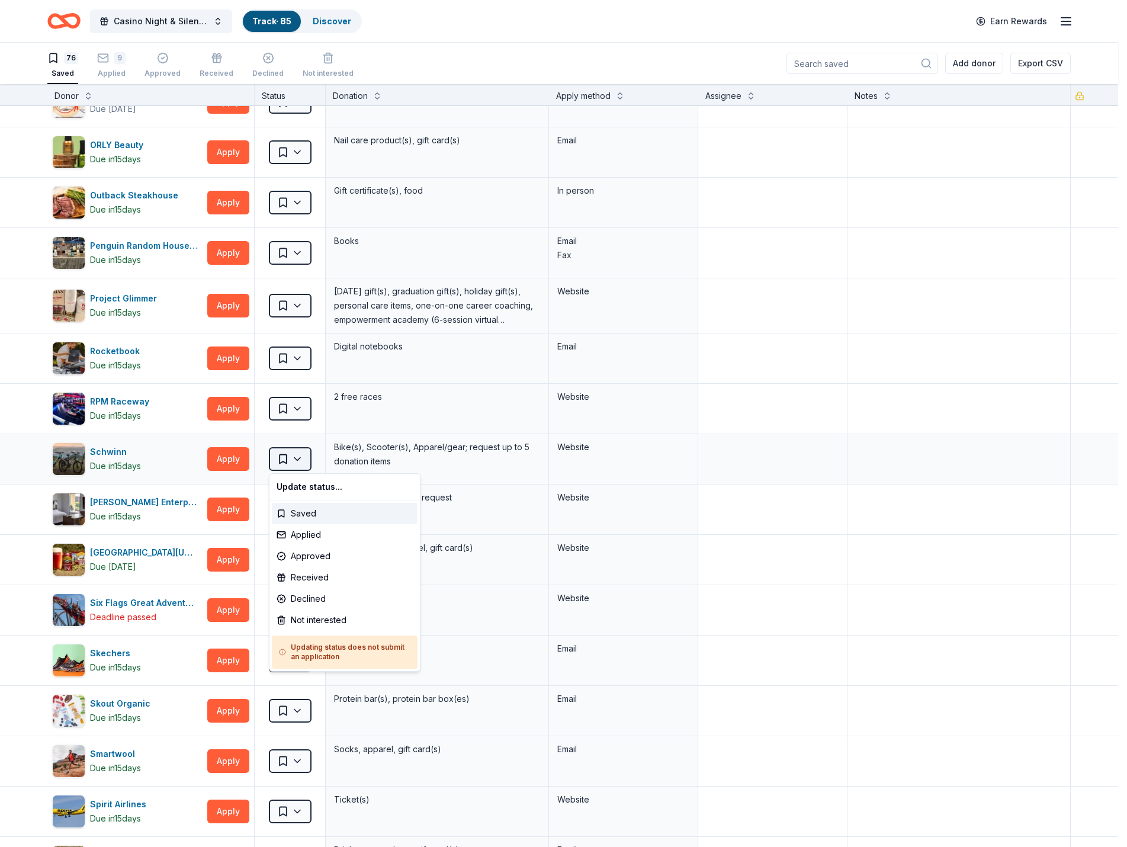
click at [285, 461] on html "Casino Night & Silent Auction Track · 85 Discover Earn Rewards 76 Saved 9 Appli…" at bounding box center [563, 423] width 1127 height 847
click at [310, 532] on div "Applied" at bounding box center [345, 534] width 146 height 21
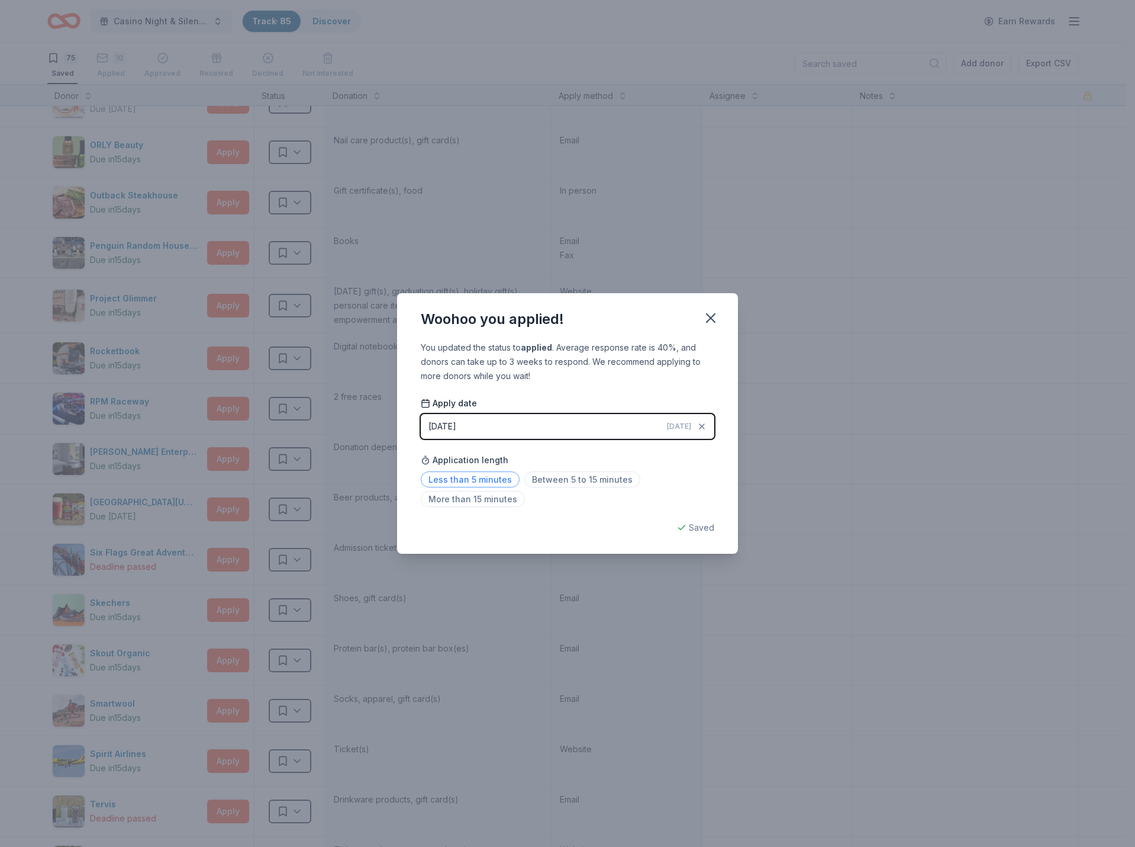
click at [489, 481] on span "Less than 5 minutes" at bounding box center [470, 479] width 99 height 16
click at [715, 319] on icon "button" at bounding box center [711, 318] width 17 height 17
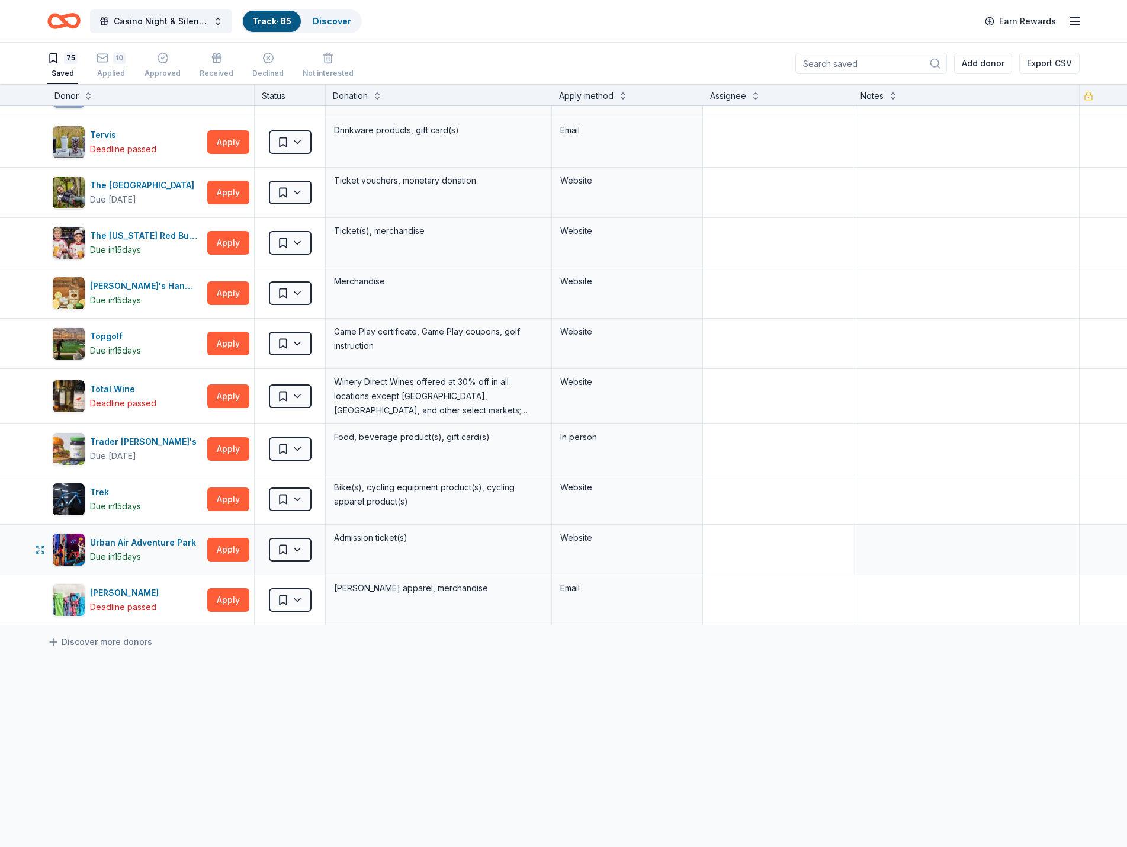
scroll to position [3274, 0]
